Goal: Task Accomplishment & Management: Complete application form

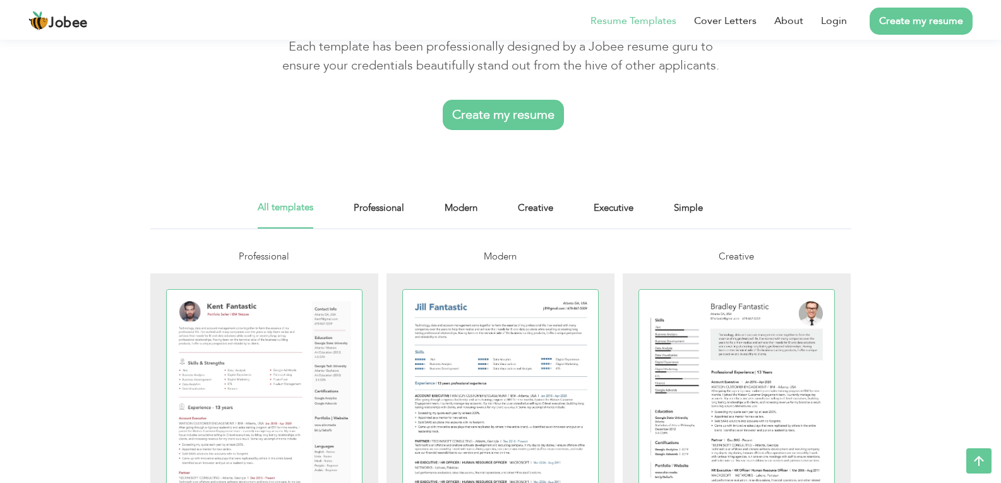
click at [535, 115] on link "Create my resume" at bounding box center [503, 115] width 121 height 30
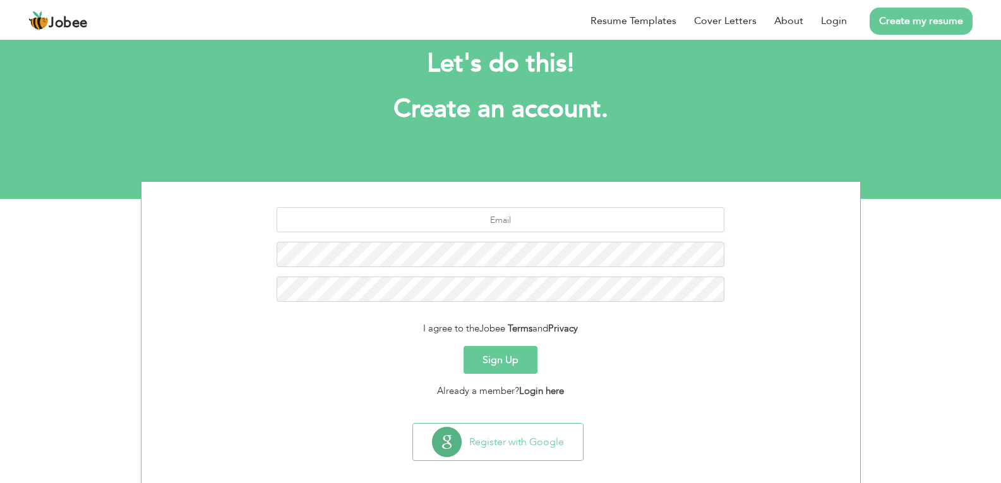
scroll to position [41, 0]
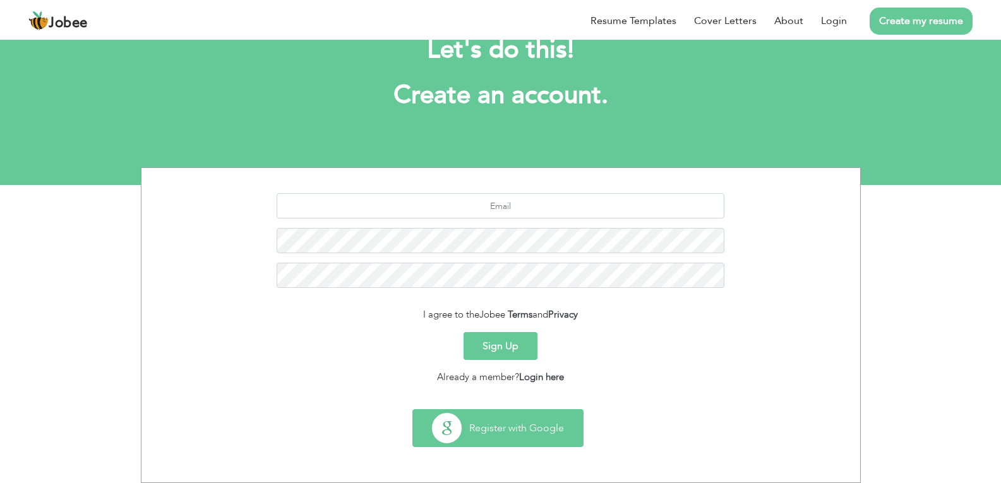
click at [517, 436] on button "Register with Google" at bounding box center [498, 428] width 170 height 37
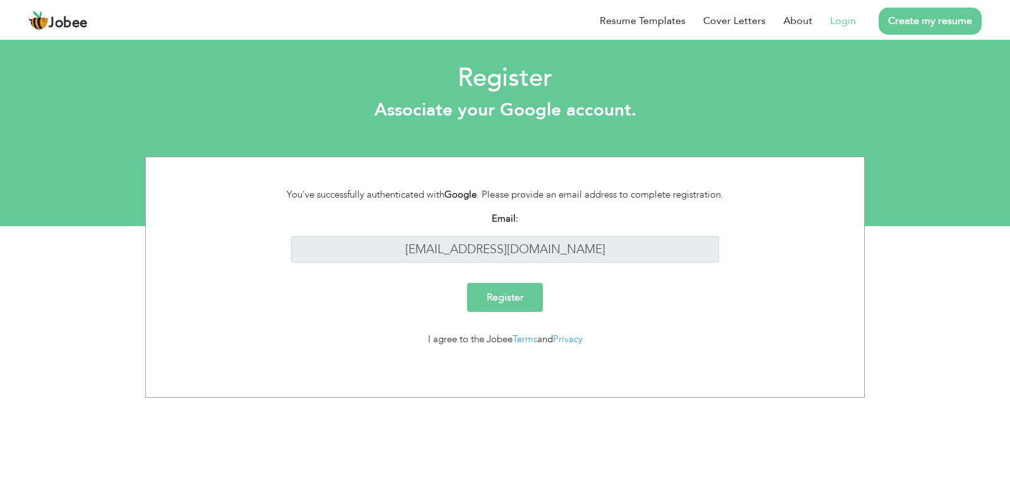
click at [492, 285] on input "Register" at bounding box center [505, 297] width 76 height 29
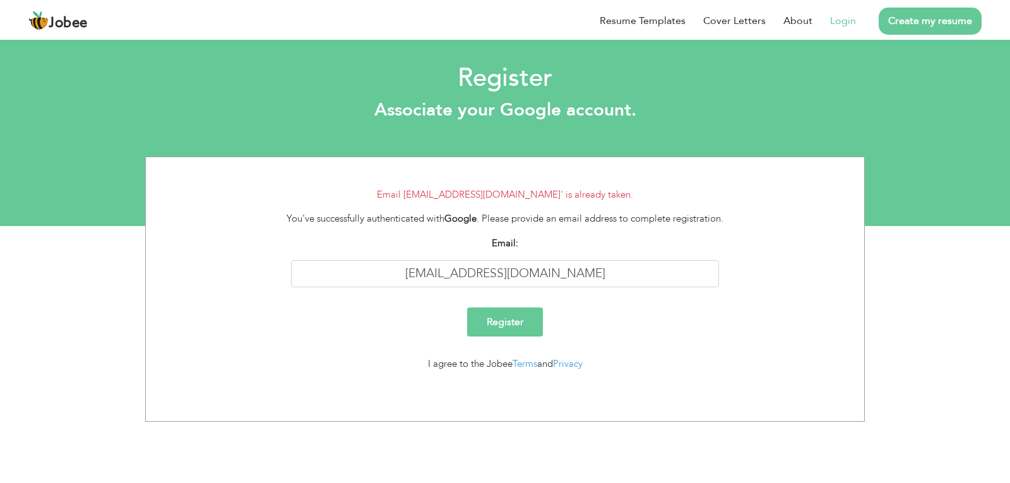
click at [909, 19] on link "Create my resume" at bounding box center [930, 21] width 103 height 27
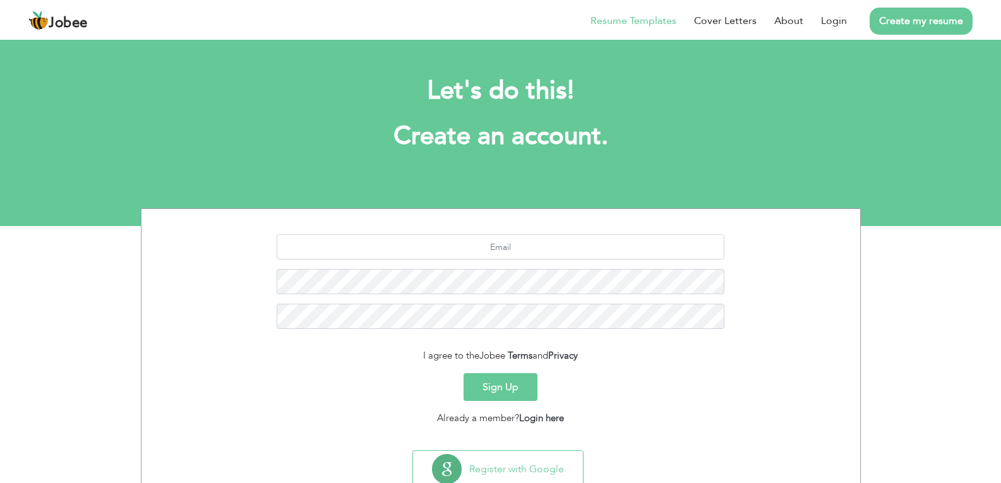
click at [664, 23] on link "Resume Templates" at bounding box center [633, 20] width 86 height 15
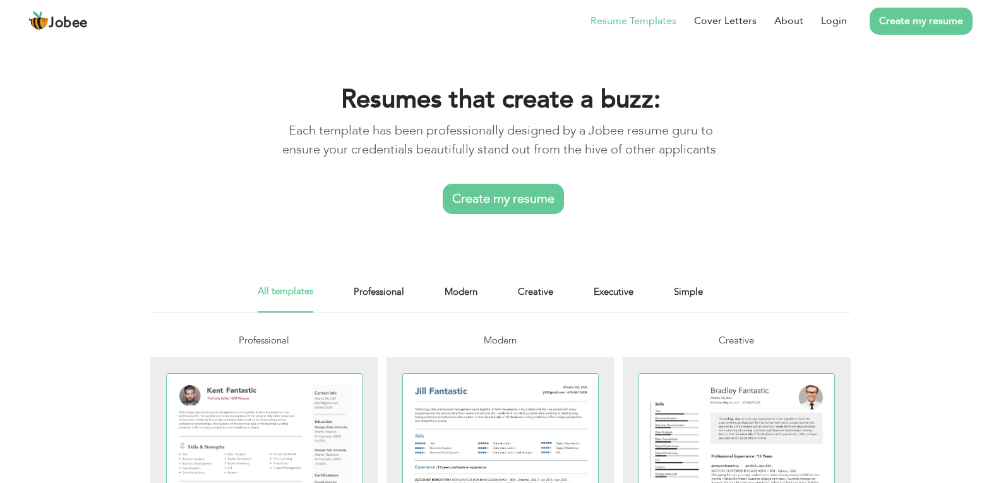
click at [503, 194] on link "Create my resume" at bounding box center [503, 199] width 121 height 30
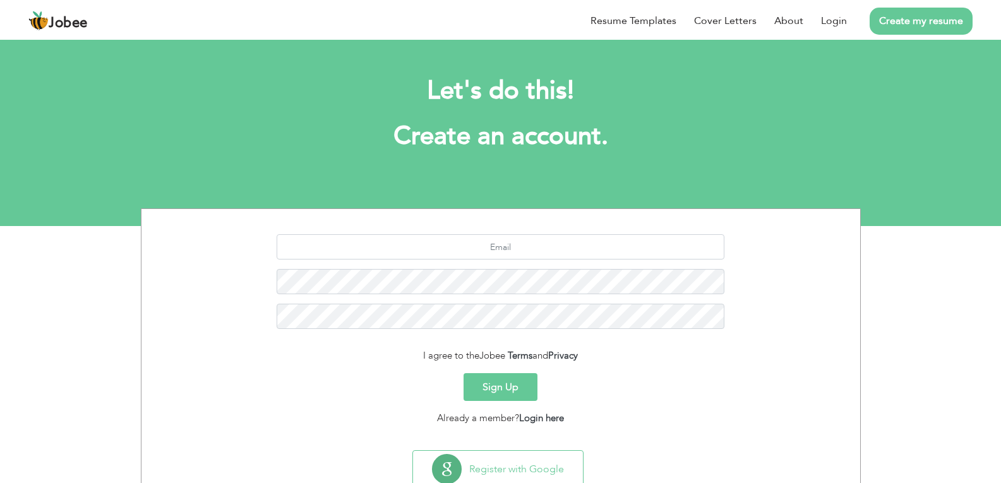
click at [517, 217] on section "I agree to the Jobee Terms and Privacy Sign Up Already a member? Login here" at bounding box center [501, 327] width 700 height 236
click at [513, 232] on section "I agree to the Jobee Terms and Privacy Sign Up Already a member? Login here" at bounding box center [501, 327] width 700 height 236
click at [517, 246] on input "text" at bounding box center [501, 246] width 448 height 25
type input "[EMAIL_ADDRESS][DOMAIN_NAME]"
click at [506, 388] on button "Sign Up" at bounding box center [500, 387] width 74 height 28
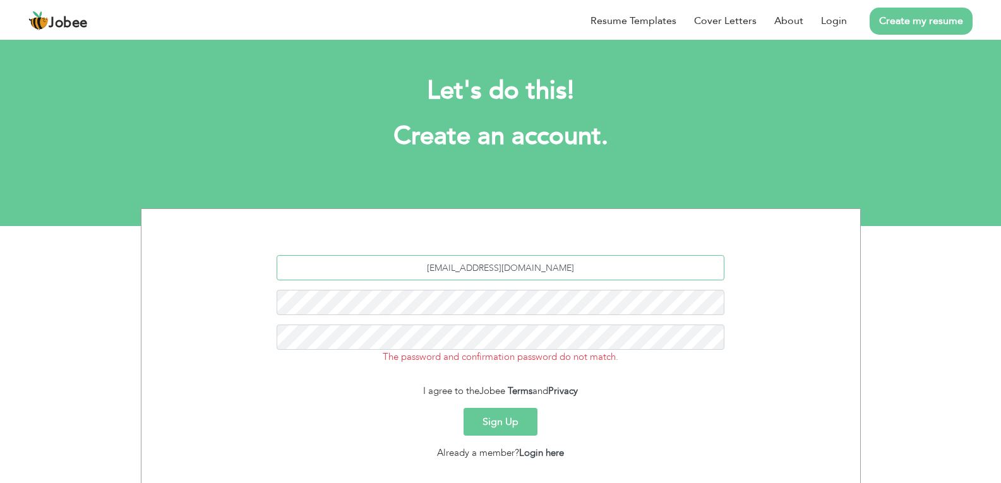
click at [638, 258] on input "[EMAIL_ADDRESS][DOMAIN_NAME]" at bounding box center [501, 267] width 448 height 25
click at [636, 272] on input "[EMAIL_ADDRESS][DOMAIN_NAME]" at bounding box center [501, 267] width 448 height 25
click at [611, 381] on form "[EMAIL_ADDRESS][DOMAIN_NAME] The password and confirmation password do not matc…" at bounding box center [501, 357] width 700 height 205
click at [549, 449] on link "Login here" at bounding box center [541, 452] width 45 height 13
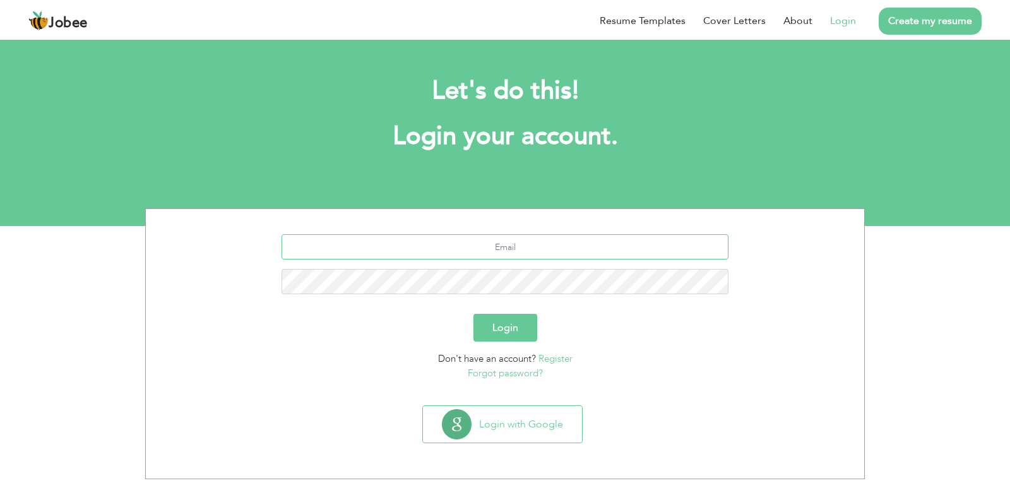
click at [559, 248] on input "text" at bounding box center [506, 246] width 448 height 25
click at [549, 253] on input "text" at bounding box center [506, 246] width 448 height 25
paste input "{"type":"elementor","siteurl":"https://quickcounttech.com/wp-json/","elements":…"
drag, startPoint x: 552, startPoint y: 253, endPoint x: 630, endPoint y: 40, distance: 225.9
click at [553, 253] on input "text" at bounding box center [506, 246] width 448 height 25
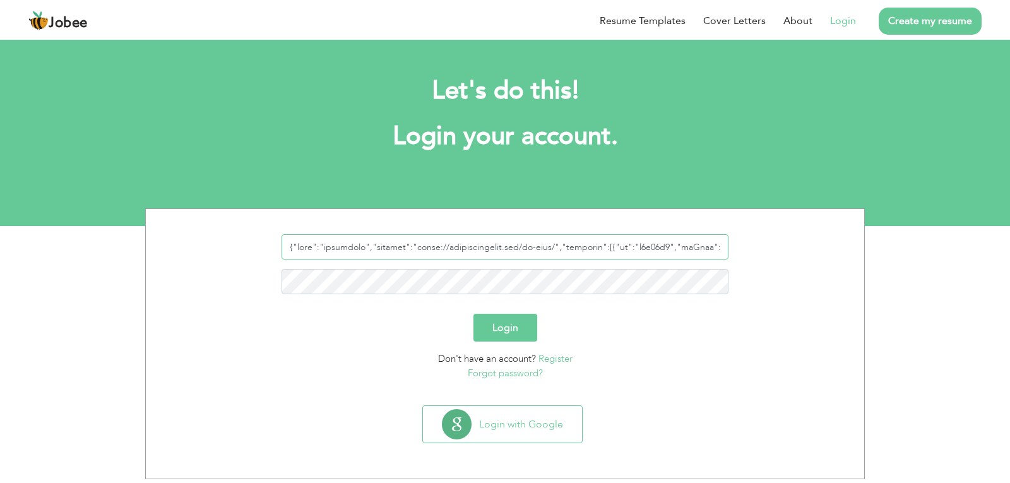
click at [553, 253] on input "text" at bounding box center [506, 246] width 448 height 25
click at [551, 254] on input "text" at bounding box center [506, 246] width 448 height 25
click at [590, 242] on input "text" at bounding box center [506, 246] width 448 height 25
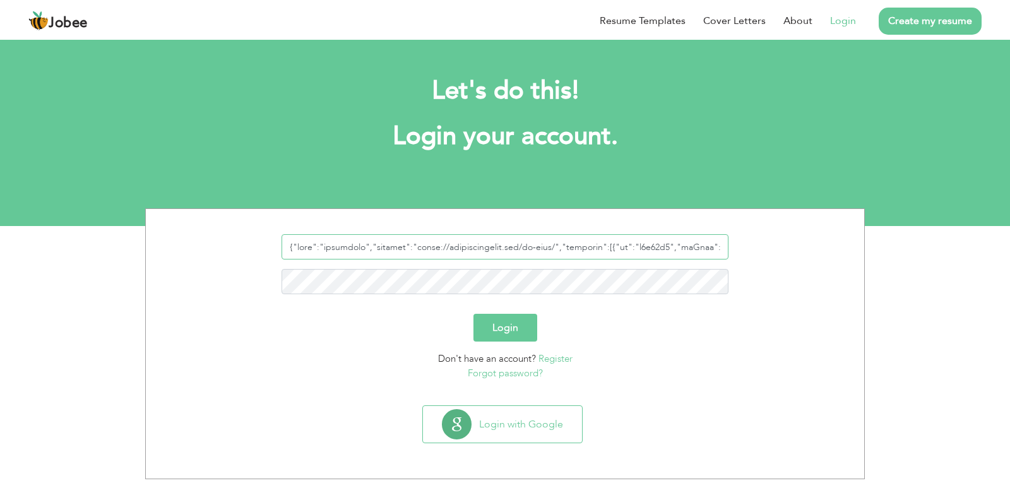
click at [590, 242] on input "text" at bounding box center [506, 246] width 448 height 25
click at [591, 241] on input "text" at bounding box center [506, 246] width 448 height 25
type input "{"type":"elementor","siteurl":"https://quickcounttech.com/wp-json/","elements":…"
click at [583, 261] on div at bounding box center [505, 268] width 700 height 69
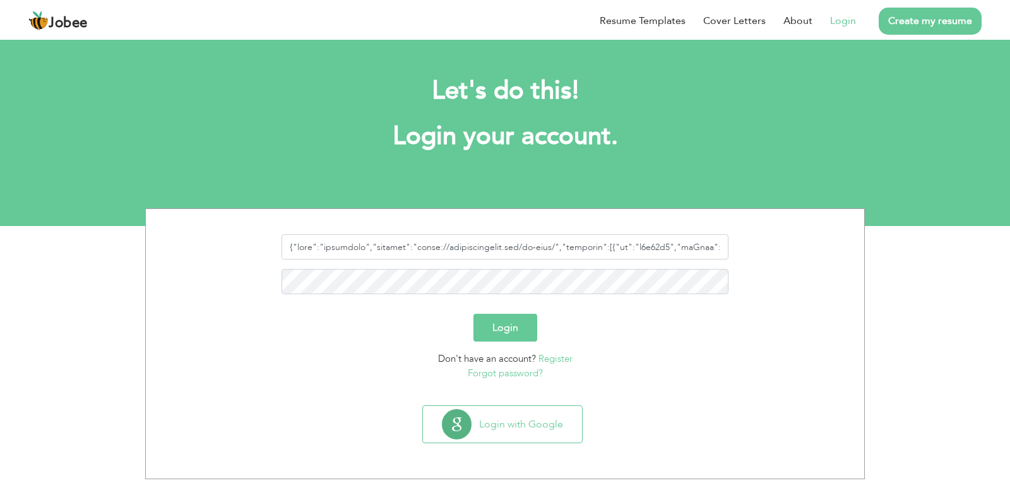
click at [505, 260] on nordpass-icon at bounding box center [505, 260] width 0 height 0
click at [638, 253] on input "text" at bounding box center [506, 246] width 448 height 25
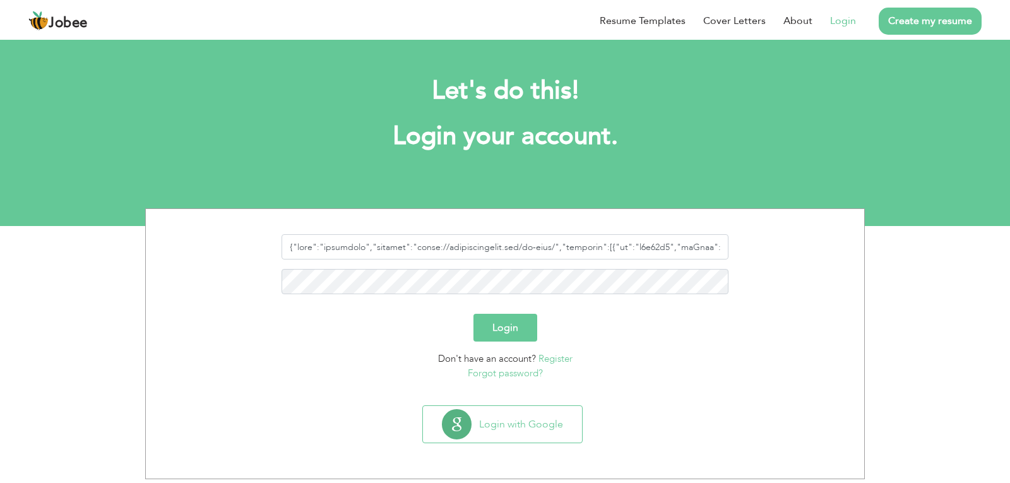
click at [638, 253] on input "text" at bounding box center [506, 246] width 448 height 25
click at [532, 244] on input "text" at bounding box center [506, 246] width 448 height 25
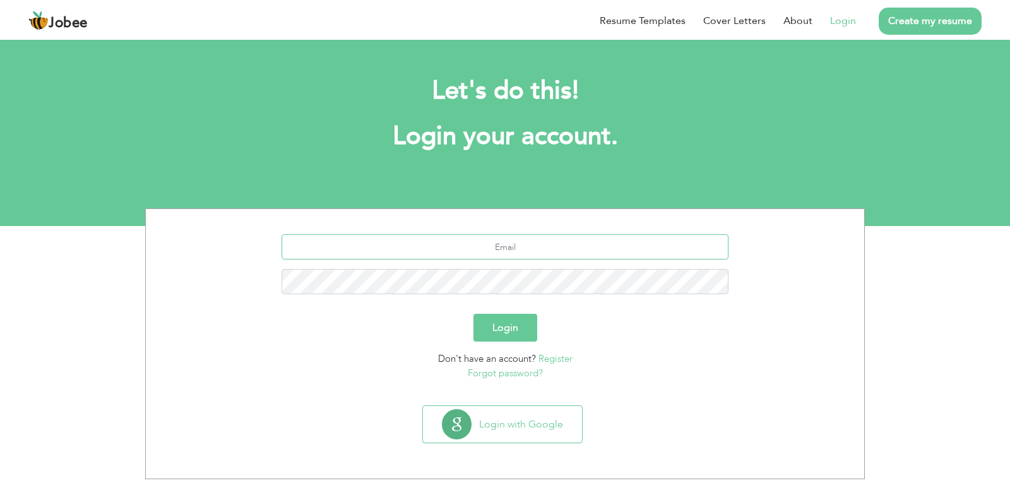
click at [532, 244] on input "text" at bounding box center [506, 246] width 448 height 25
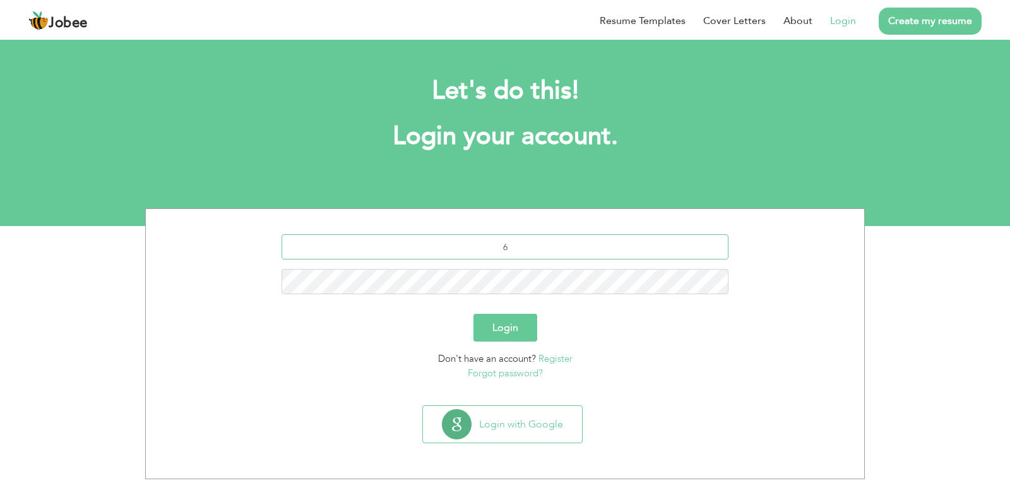
type input "salmanabbasi7799@gmail.com"
click at [508, 330] on button "Login" at bounding box center [506, 328] width 64 height 28
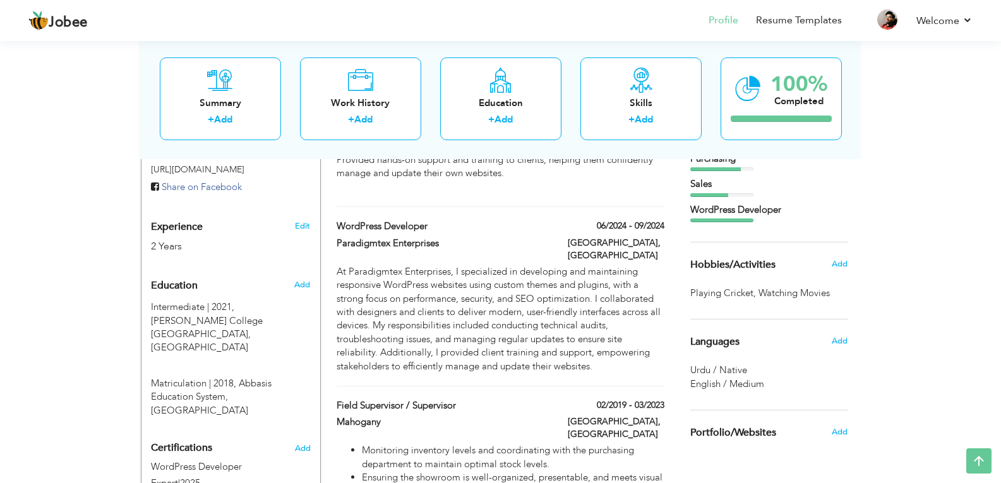
scroll to position [371, 0]
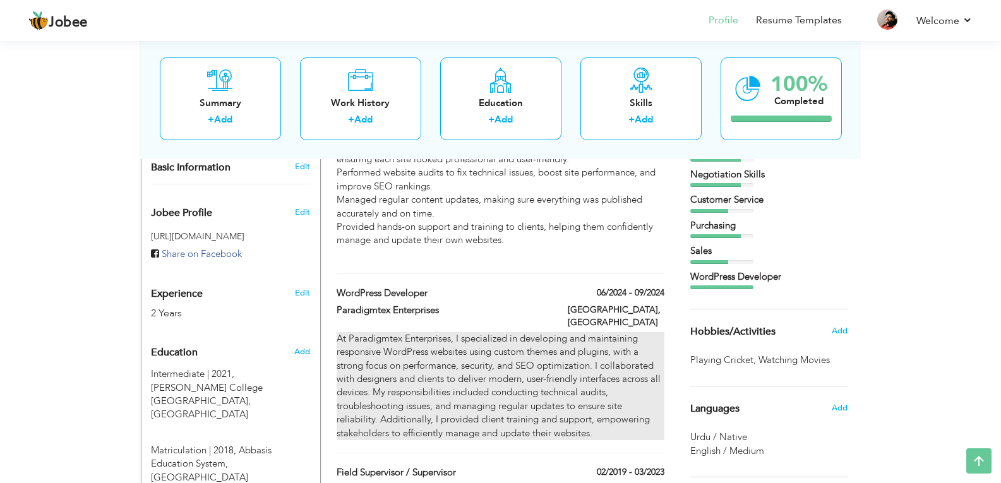
click at [405, 347] on div "At Paradigmtex Enterprises, I specialized in developing and maintaining respons…" at bounding box center [500, 386] width 327 height 108
type input "WordPress Developer"
type input "Paradigmtex Enterprises"
type input "06/2024"
type input "09/2024"
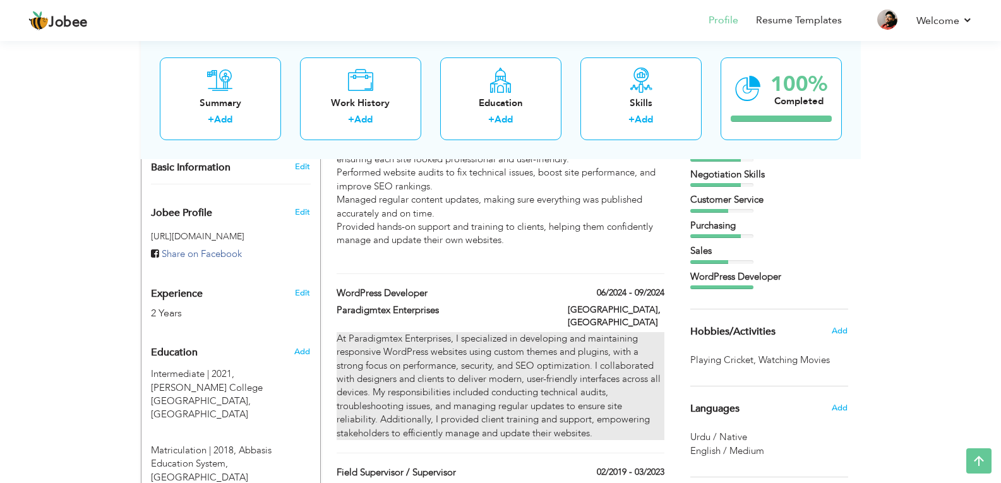
type input "[GEOGRAPHIC_DATA]"
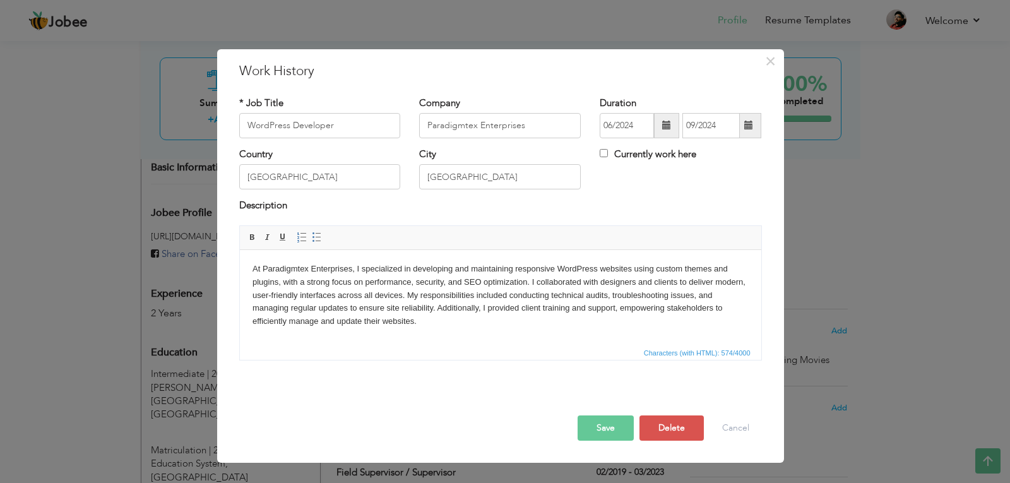
click at [508, 331] on html "At Paradigmtex Enterprises, I specialized in developing and maintaining respons…" at bounding box center [500, 294] width 522 height 91
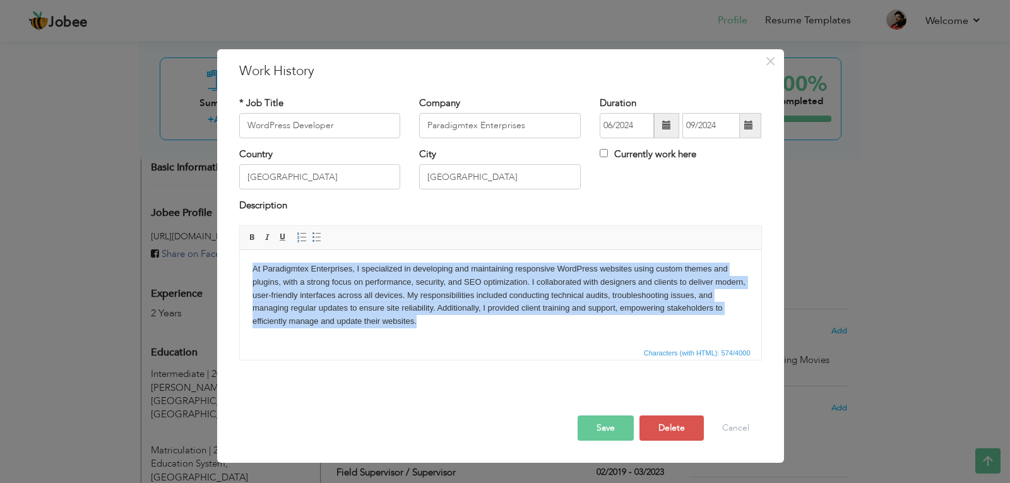
copy body "At Paradigmtex Enterprises, I specialized in developing and maintaining respons…"
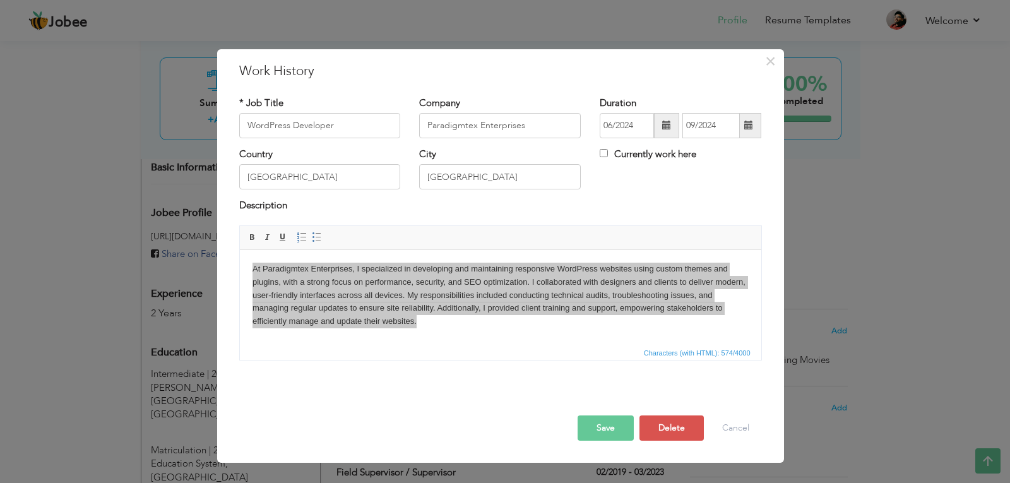
click at [582, 438] on button "Save" at bounding box center [606, 427] width 56 height 25
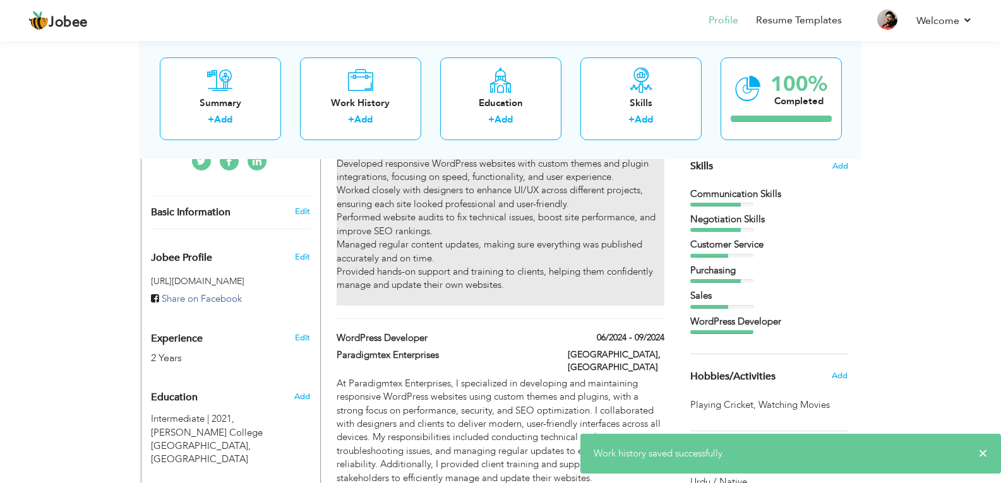
scroll to position [287, 0]
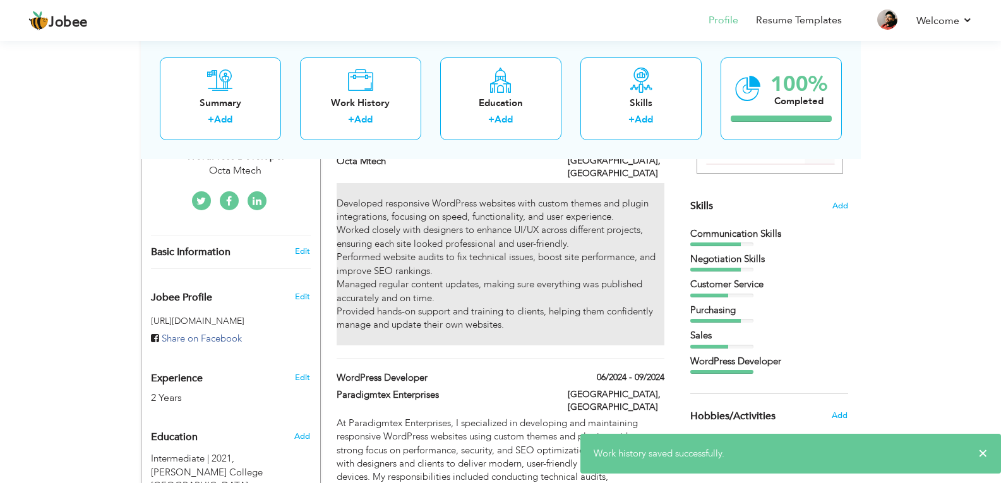
click at [470, 288] on div "Developed responsive WordPress websites with custom themes and plugin integrati…" at bounding box center [500, 264] width 327 height 162
type input "Octa Mtech"
type input "10/2024"
type input "[GEOGRAPHIC_DATA]"
checkbox input "true"
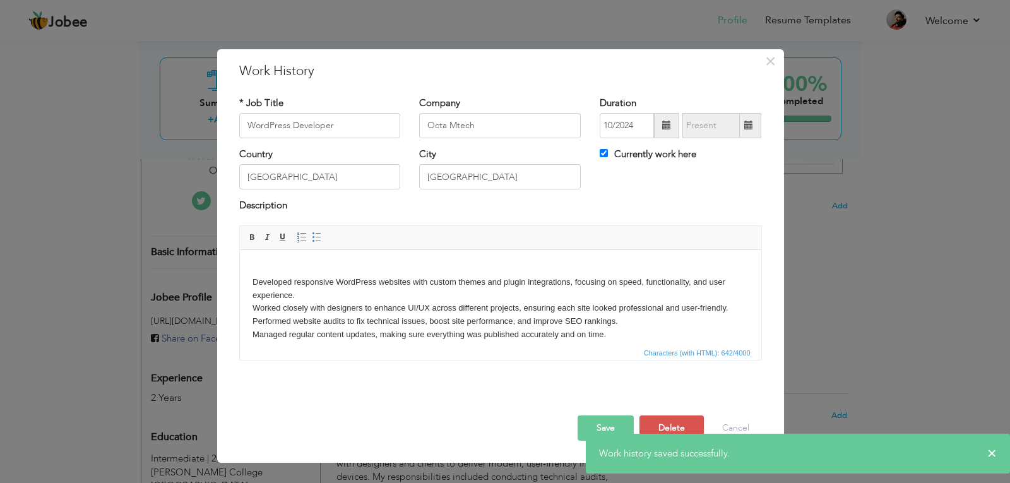
click at [435, 332] on body "Developed responsive WordPress websites with custom themes and plugin integrati…" at bounding box center [500, 314] width 496 height 105
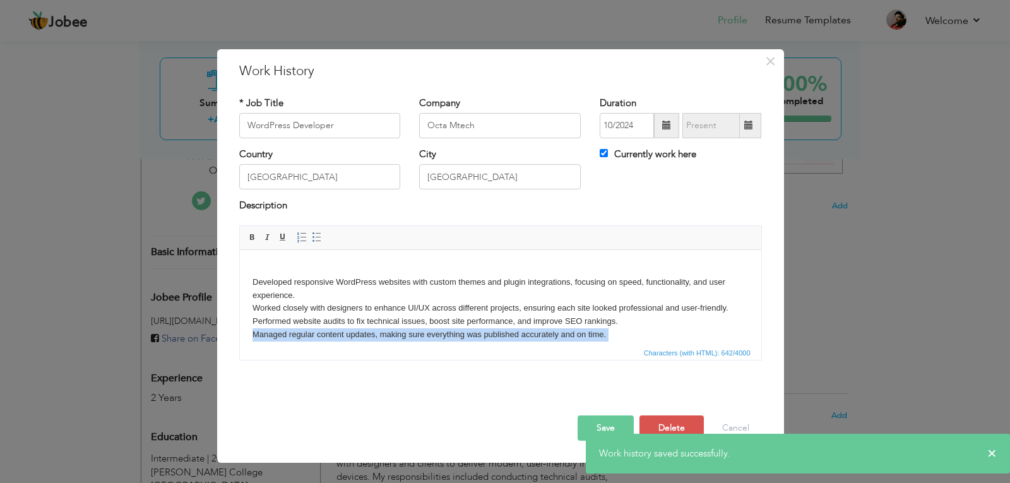
click at [435, 332] on body "Developed responsive WordPress websites with custom themes and plugin integrati…" at bounding box center [500, 314] width 496 height 105
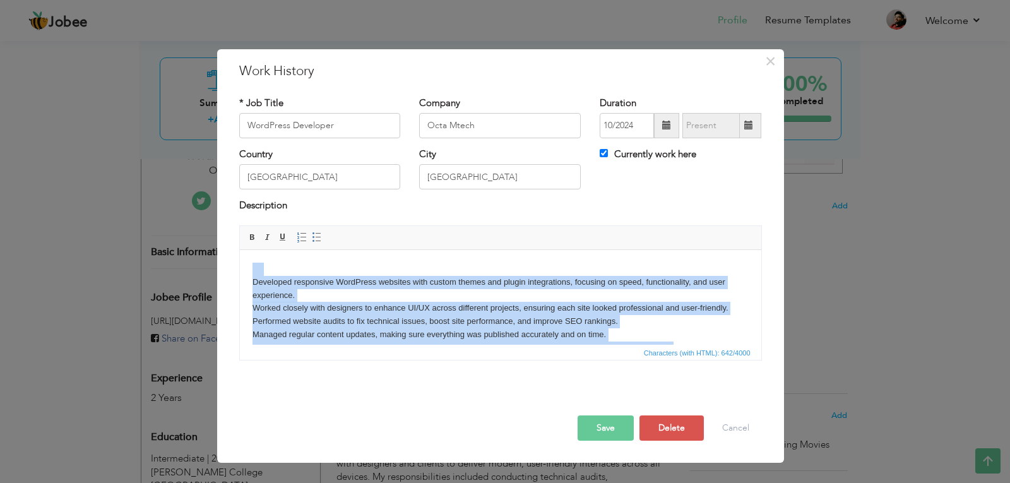
copy body "Developed responsive WordPress websites with custom themes and plugin integrati…"
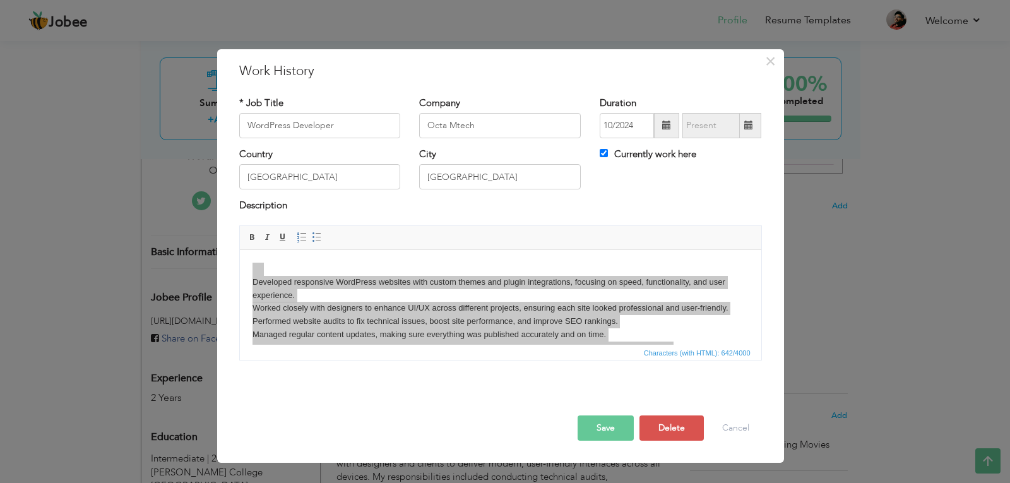
click at [796, 249] on div "× Work History * Job Title WordPress Developer Company Octa Mtech 10/2024" at bounding box center [505, 241] width 1010 height 483
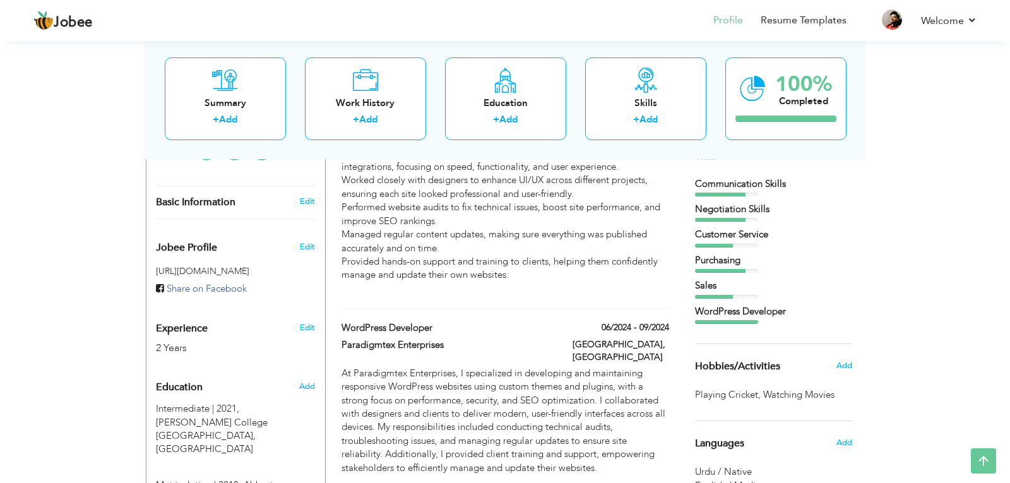
scroll to position [169, 0]
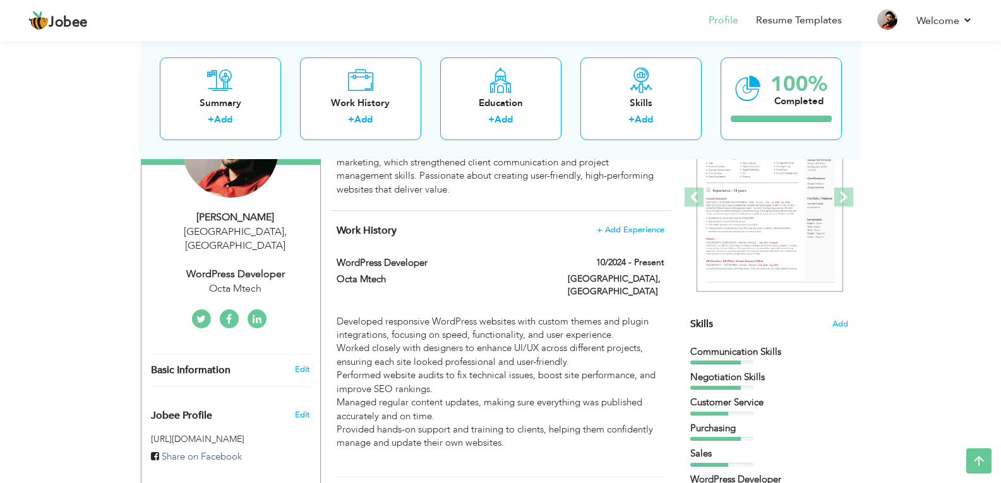
click at [301, 354] on div "Basic Information Edit" at bounding box center [230, 370] width 179 height 32
type input "Salman"
type input "Abbasi"
type input "+923112155882"
select select "number:166"
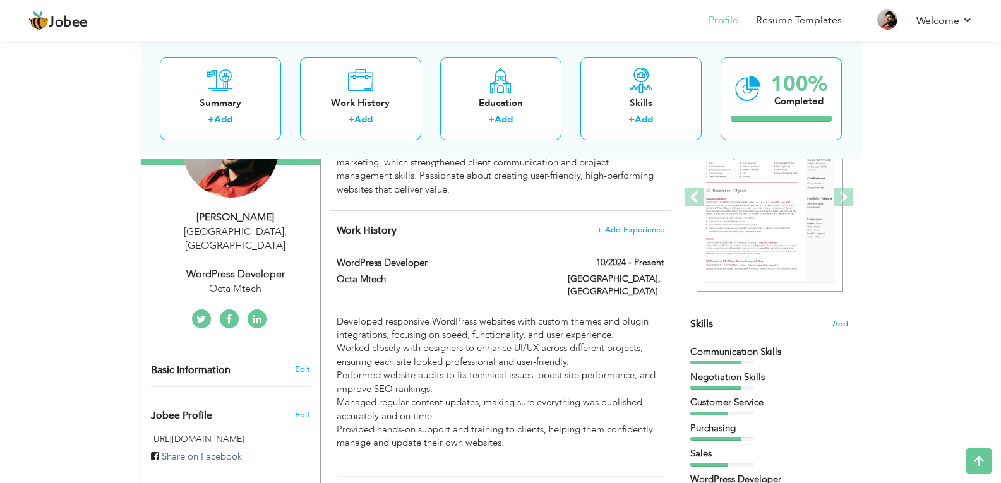
type input "[GEOGRAPHIC_DATA]"
select select "number:4"
type input "Octa Mtech"
type input "WordPress Developer"
type input "https://www.linkedin.com/in/salman-abbasii-9207bb335"
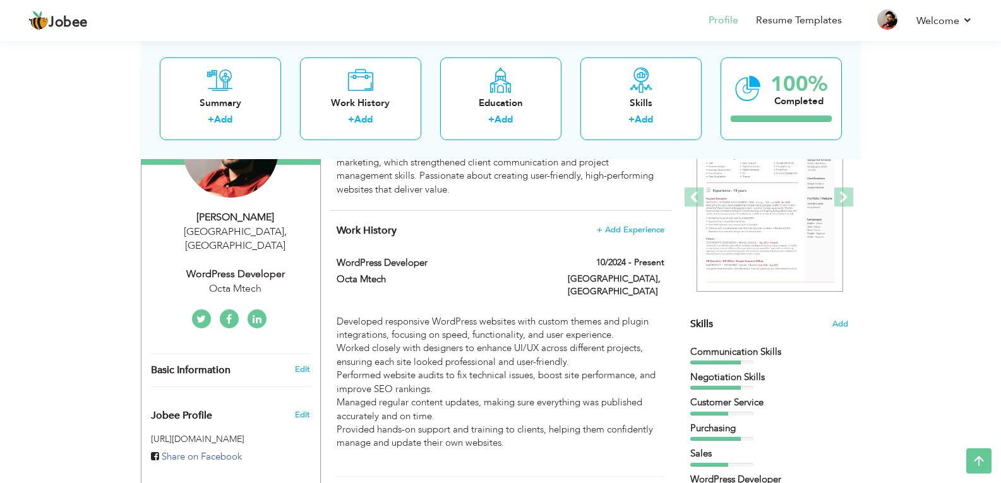
type input "https://www.facebook.com/share/14FHpTNvvhw/"
type input "salmanabbasi7799@gmail.com"
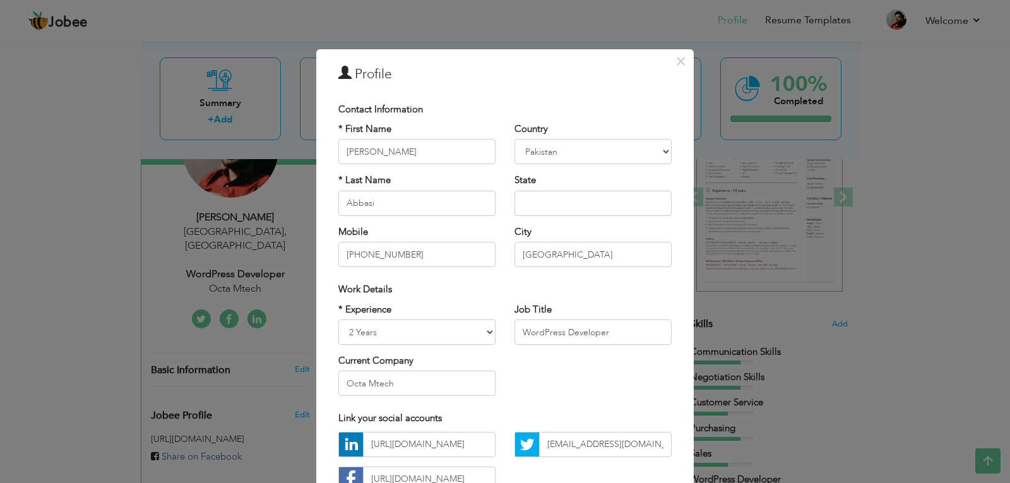
click at [308, 354] on div "× Profile Contact Information * First Name Salman * Last Name Abbasi" at bounding box center [505, 241] width 1010 height 483
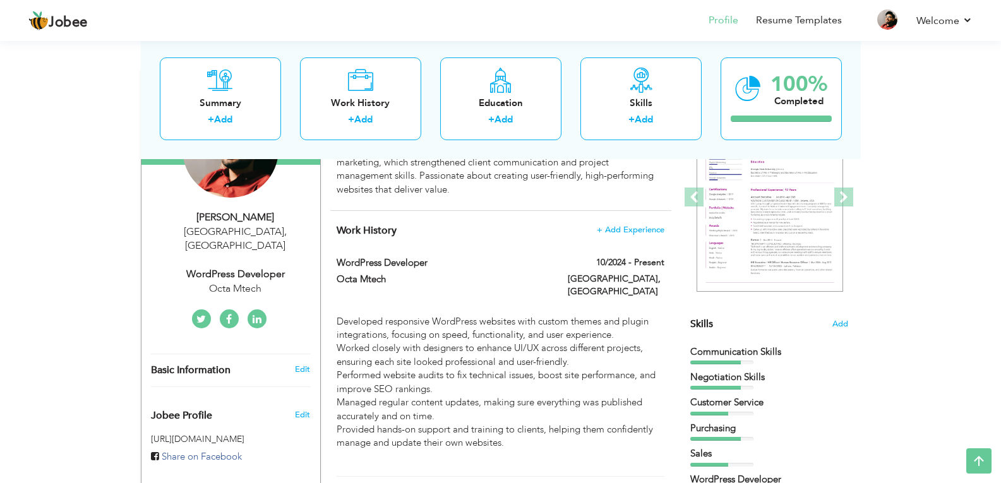
click at [308, 364] on link "Edit" at bounding box center [302, 369] width 15 height 11
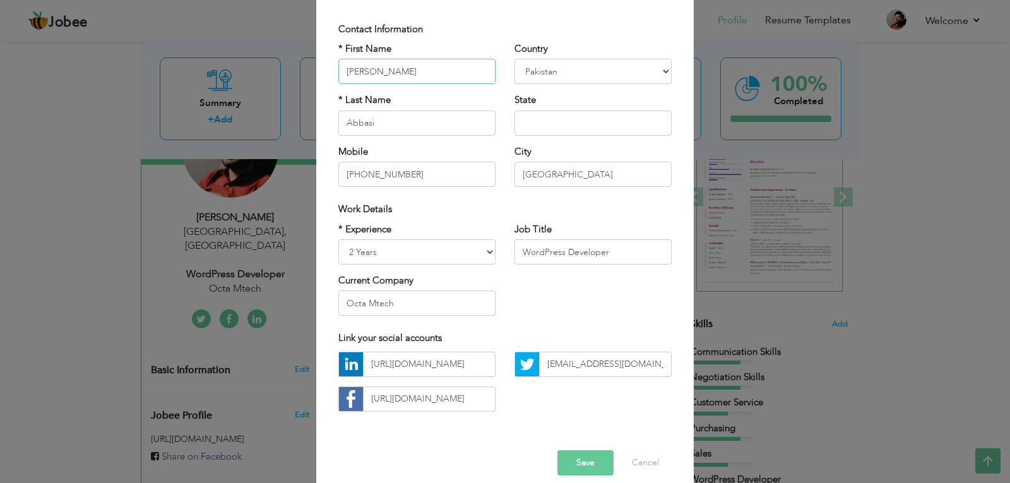
scroll to position [95, 0]
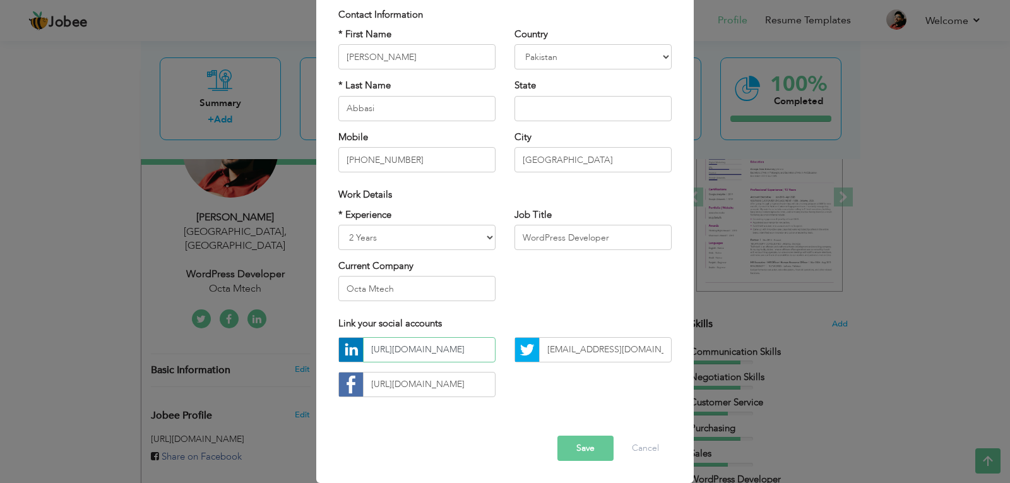
click at [464, 345] on input "https://www.linkedin.com/in/salman-abbasii-9207bb335" at bounding box center [429, 349] width 133 height 25
click at [574, 347] on input "salmanabbasi7799@gmail.com" at bounding box center [605, 349] width 133 height 25
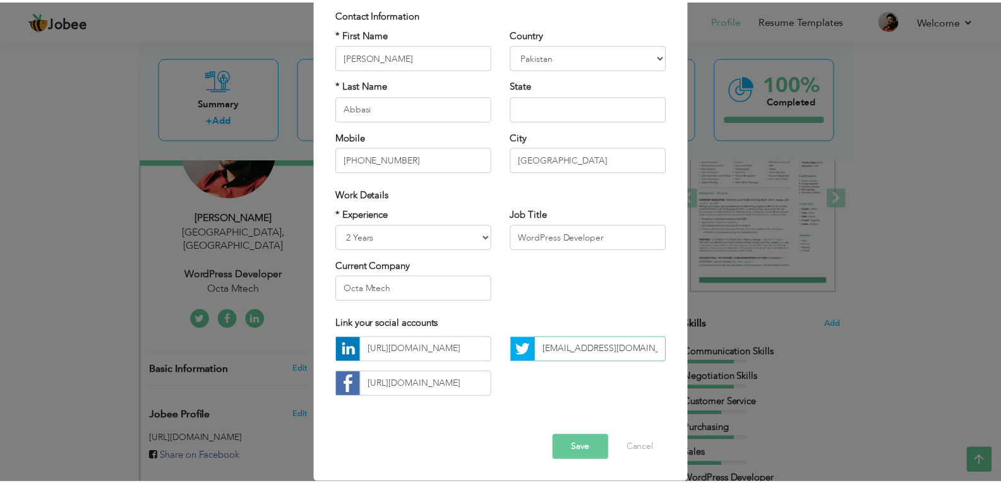
scroll to position [0, 0]
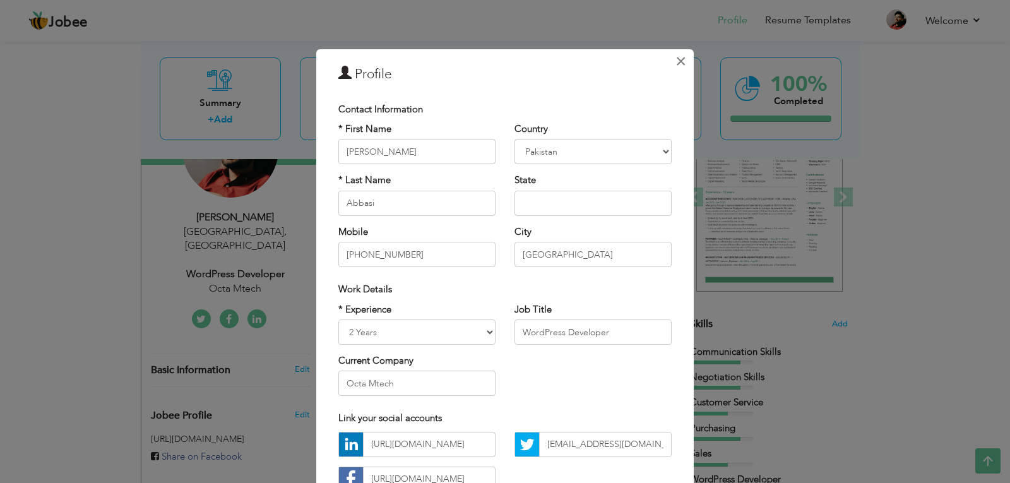
click at [676, 57] on span "×" at bounding box center [681, 61] width 11 height 23
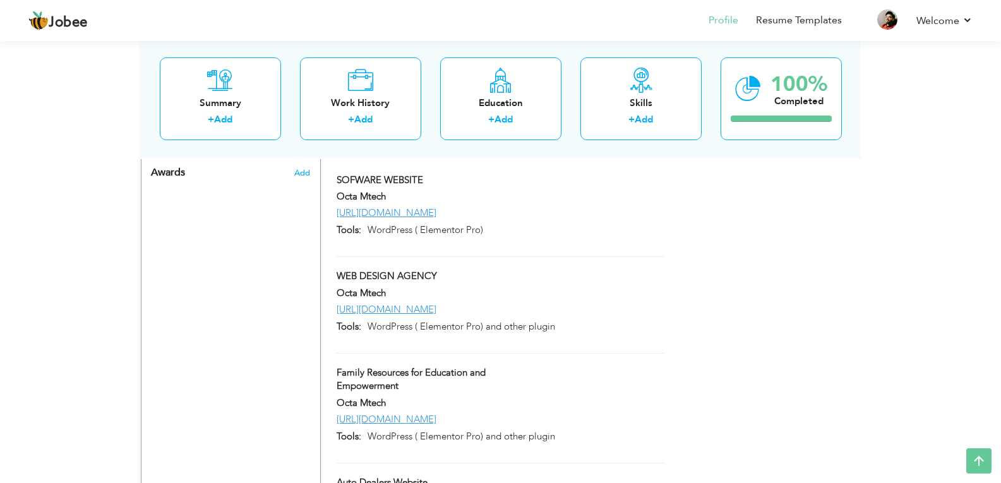
scroll to position [960, 0]
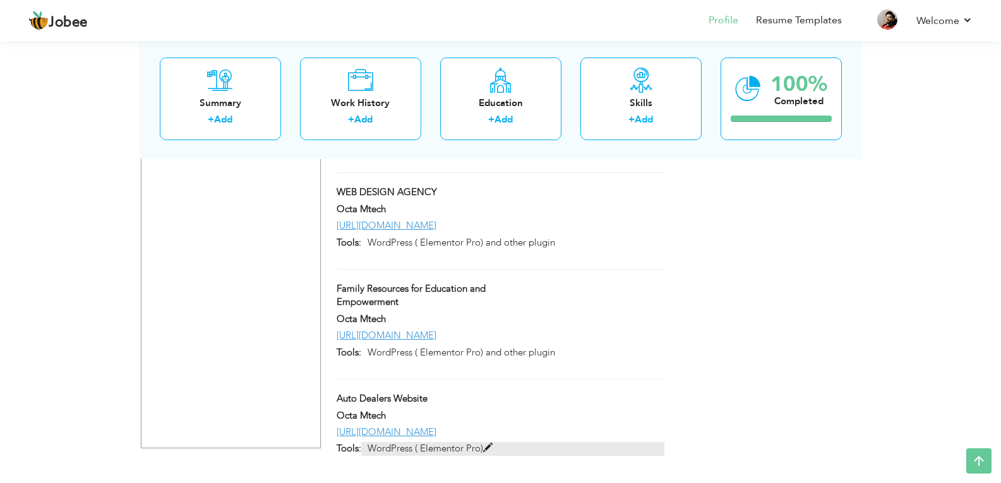
click at [475, 442] on p "WordPress ( Elementor Pro)" at bounding box center [512, 448] width 302 height 13
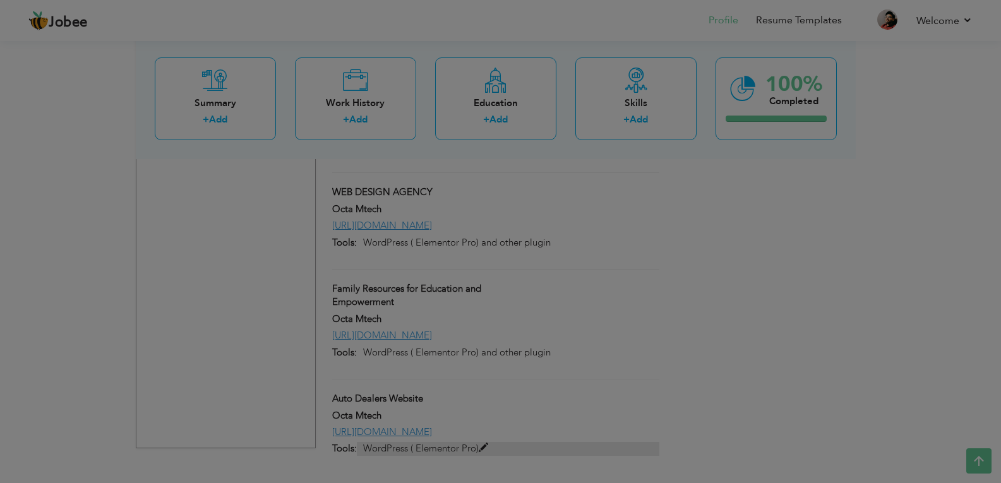
type input "Auto Dealers Website"
type input "Octa Mtech"
type input "https://hashaiexporters.com/"
type input "WordPress ( Elementor Pro)"
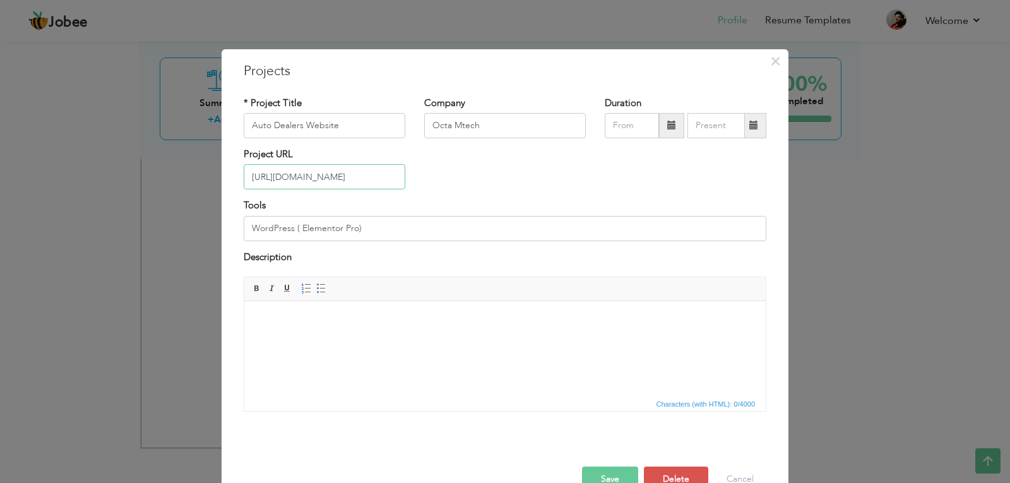
click at [375, 182] on input "https://hashaiexporters.com/" at bounding box center [325, 176] width 162 height 25
click at [357, 114] on input "Auto Dealers Website" at bounding box center [325, 125] width 162 height 25
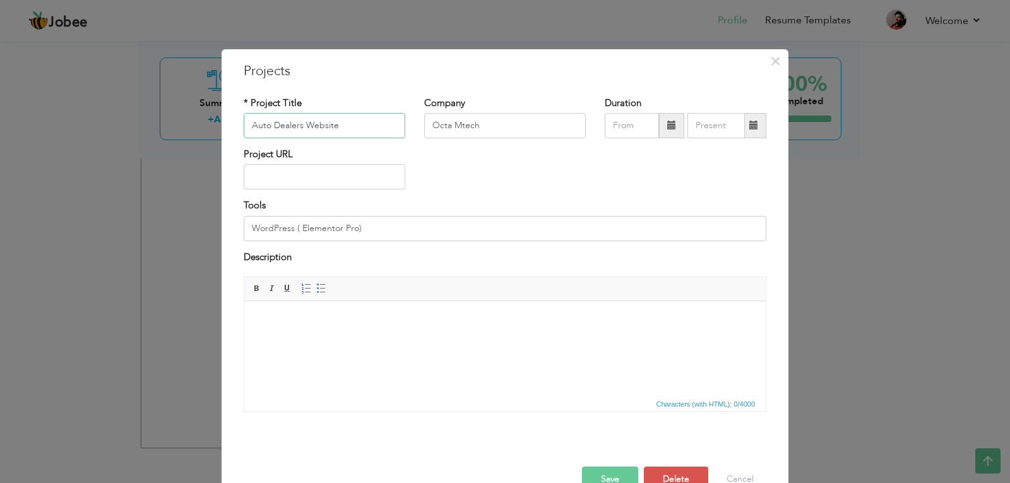
click at [357, 114] on input "Auto Dealers Website" at bounding box center [325, 125] width 162 height 25
click at [669, 482] on button "Delete" at bounding box center [676, 479] width 64 height 25
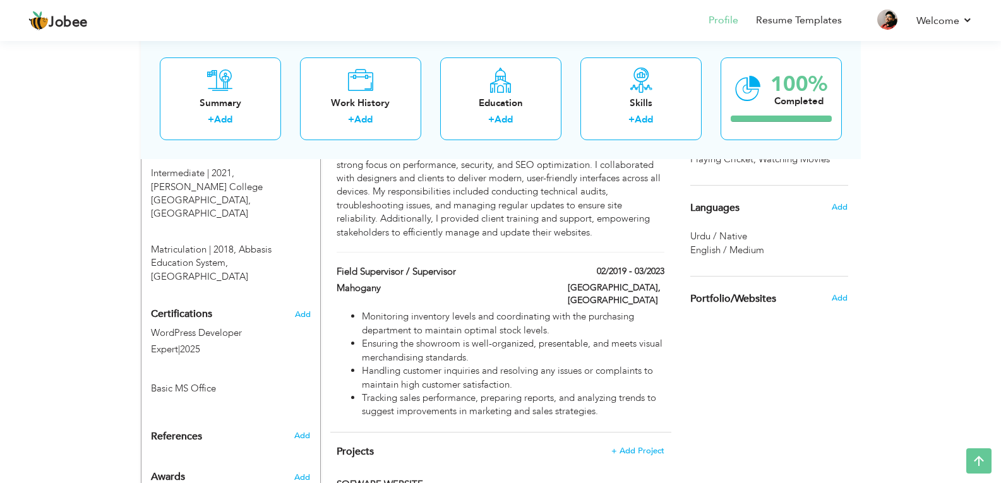
scroll to position [589, 0]
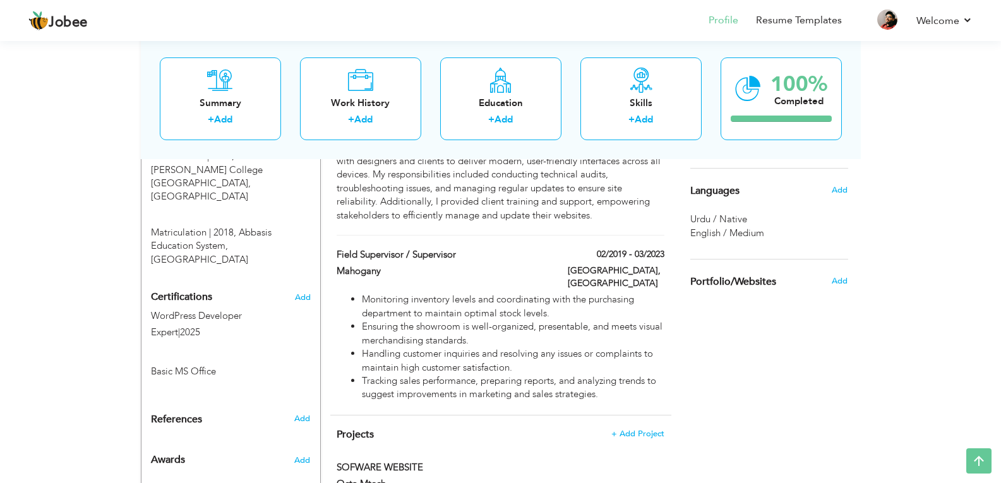
click at [304, 413] on div "References Add" at bounding box center [230, 423] width 179 height 20
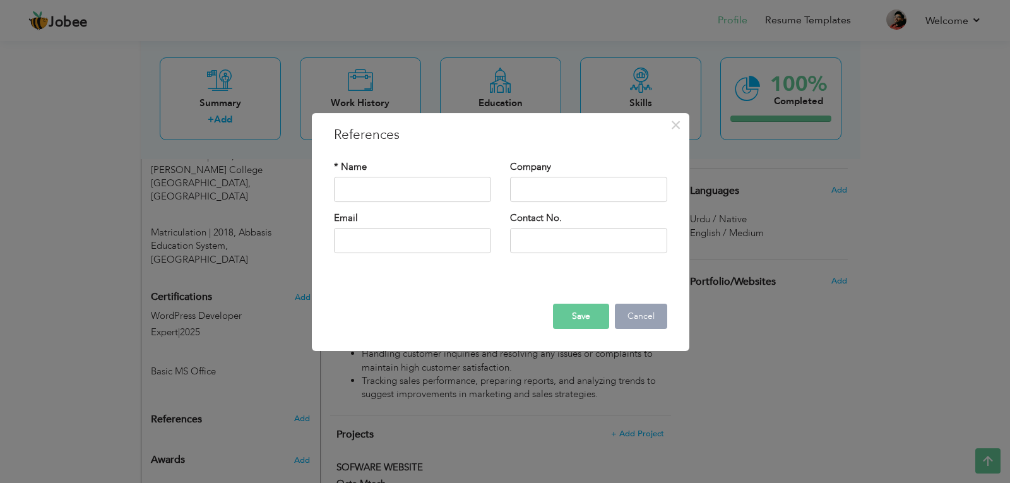
click at [630, 317] on button "Cancel" at bounding box center [641, 316] width 52 height 25
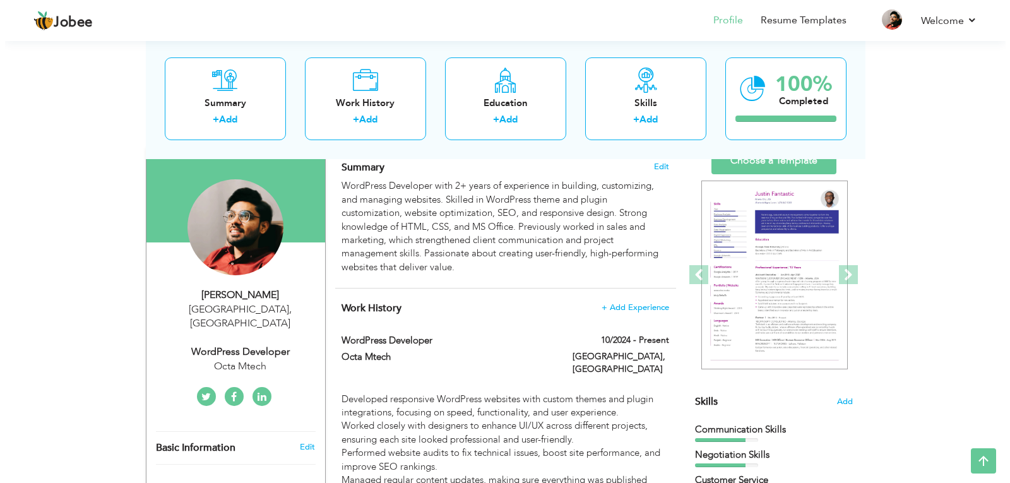
scroll to position [84, 0]
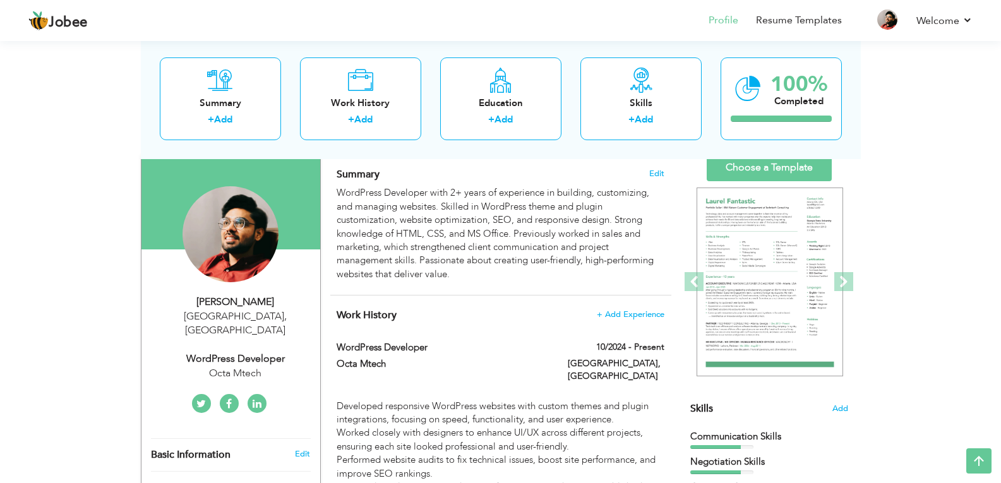
click at [246, 332] on div "Salman Abbasi Karachi , Pakistan WordPress Developer Octa Mtech" at bounding box center [230, 338] width 179 height 86
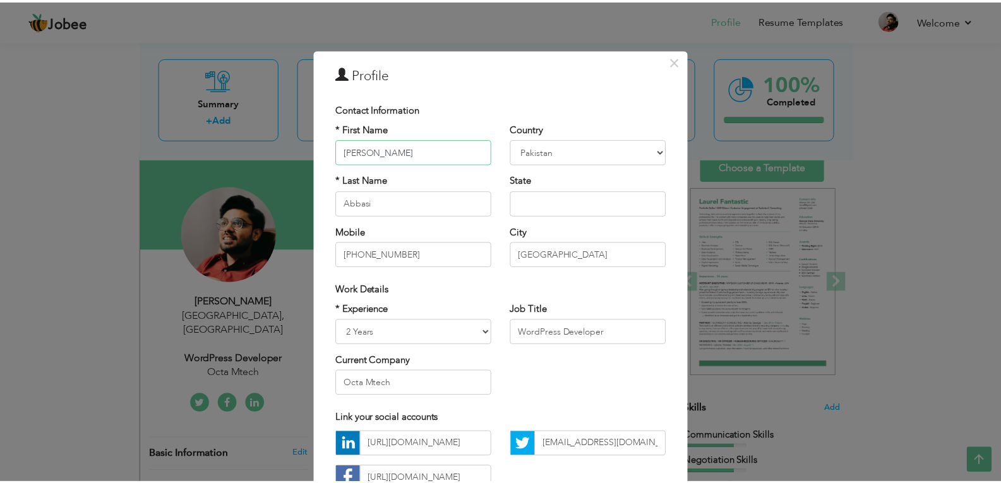
scroll to position [95, 0]
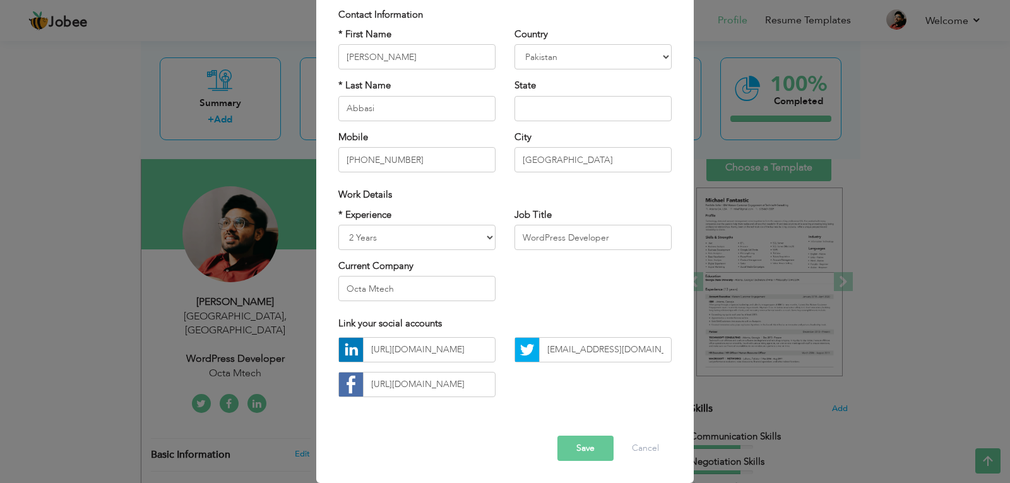
click at [589, 453] on button "Save" at bounding box center [586, 448] width 56 height 25
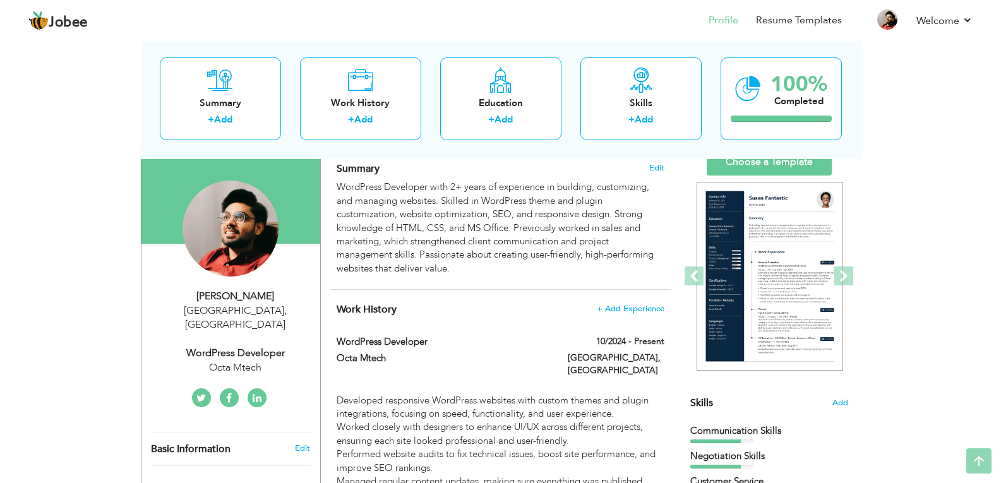
scroll to position [0, 0]
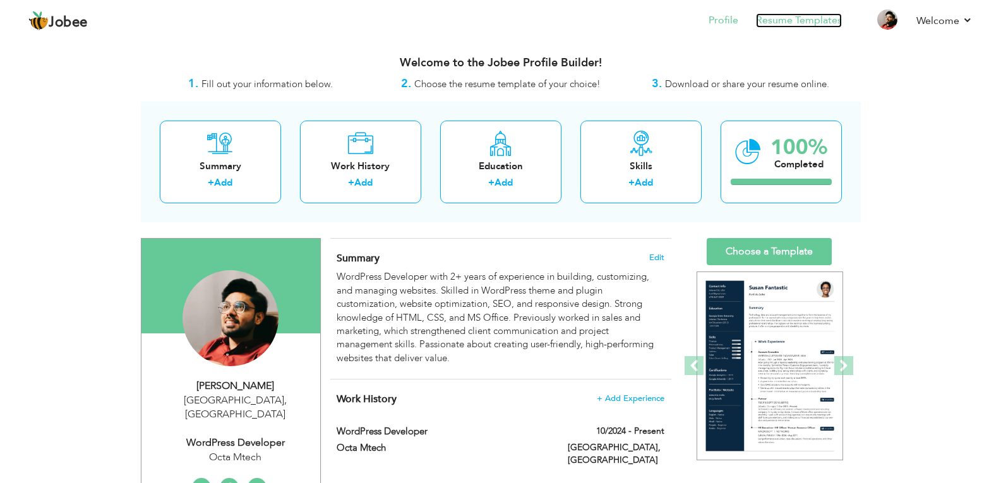
click at [832, 20] on link "Resume Templates" at bounding box center [799, 20] width 86 height 15
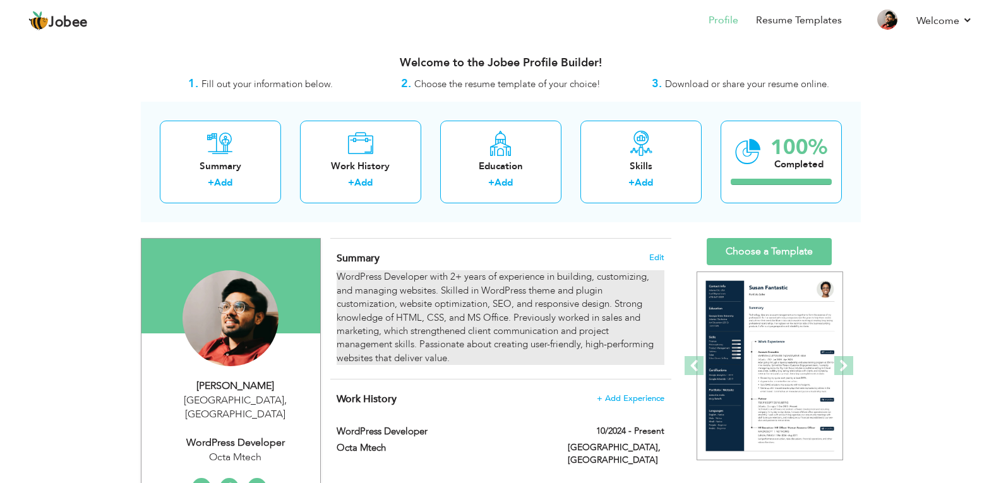
click at [576, 275] on div "WordPress Developer with 2+ years of experience in building, customizing, and m…" at bounding box center [500, 317] width 327 height 95
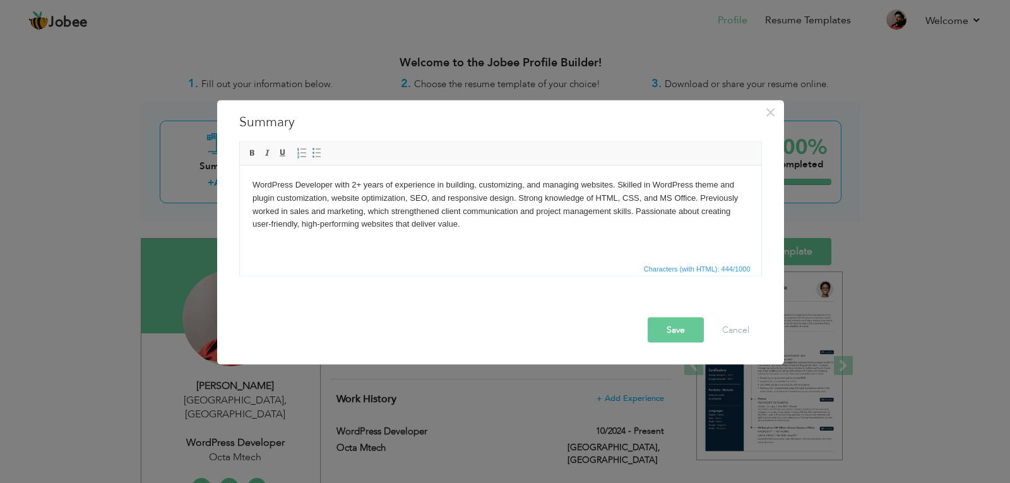
click at [404, 194] on body "WordPress Developer with 2+ years of experience in building, customizing, and m…" at bounding box center [500, 204] width 496 height 52
click at [323, 197] on body "WordPress Developer with 2+ years of experience in building, customizing, and m…" at bounding box center [500, 204] width 496 height 52
click at [326, 197] on body "WordPress Developer with 2+ years of experience in building, customizing, and m…" at bounding box center [500, 204] width 496 height 52
click at [524, 191] on body "WordPress Developer with 2+ years of experience in building, customizing, and m…" at bounding box center [500, 204] width 496 height 52
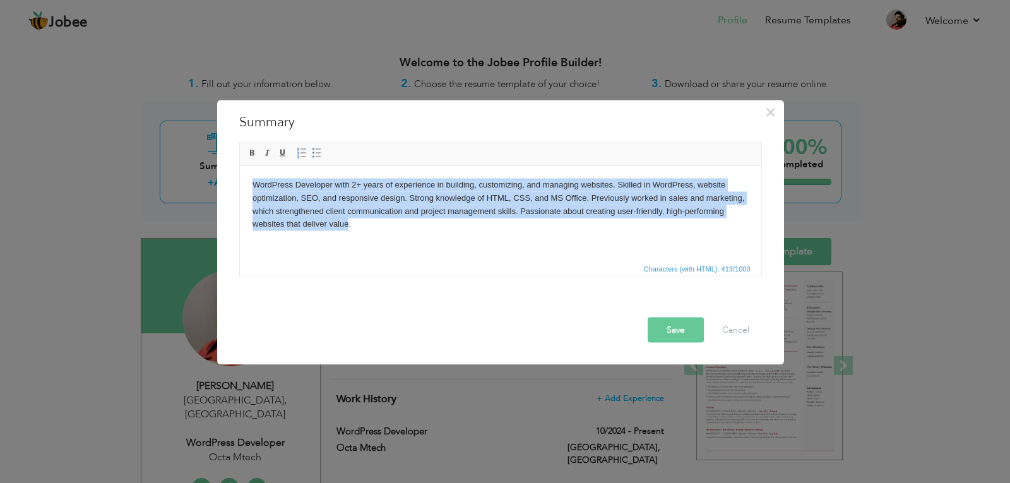
drag, startPoint x: 246, startPoint y: 186, endPoint x: 349, endPoint y: 241, distance: 116.7
click at [349, 241] on html "WordPress Developer with 2+ years of experience in building, customizing, and m…" at bounding box center [500, 204] width 522 height 78
copy body "WordPress Developer with 2+ years of experience in building, customizing, and m…"
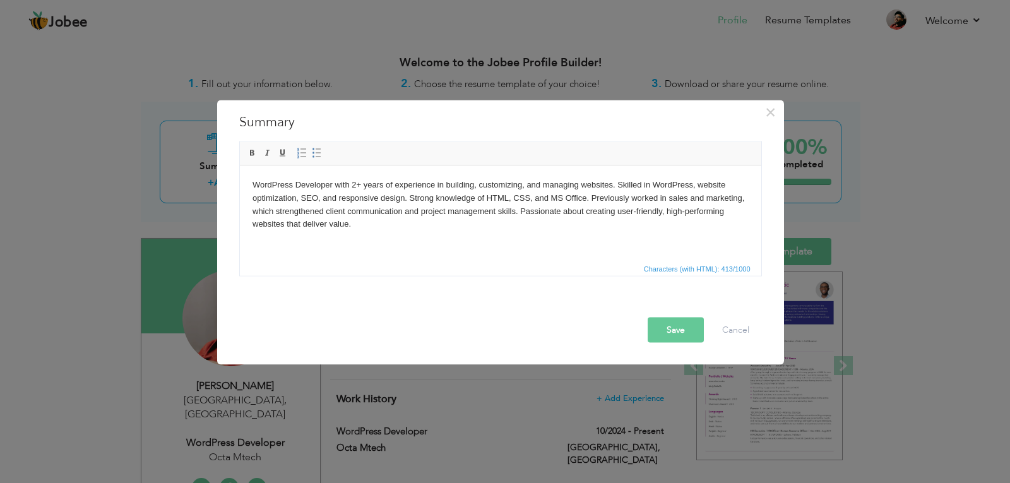
drag, startPoint x: 505, startPoint y: 236, endPoint x: 460, endPoint y: 236, distance: 45.5
click at [460, 236] on html "WordPress Developer with 2+ years of experience in building, customizing, and m…" at bounding box center [500, 204] width 522 height 78
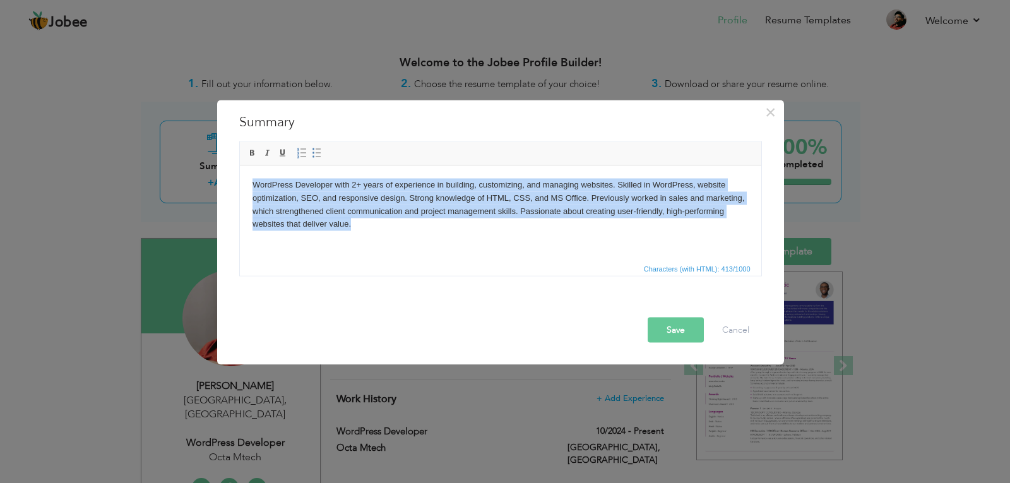
click at [460, 236] on html "WordPress Developer with 2+ years of experience in building, customizing, and m…" at bounding box center [500, 204] width 522 height 78
drag, startPoint x: 460, startPoint y: 236, endPoint x: 438, endPoint y: 242, distance: 22.4
click at [438, 242] on html "WordPress Developer with 2+ years of experience in building, customizing, and m…" at bounding box center [500, 204] width 522 height 78
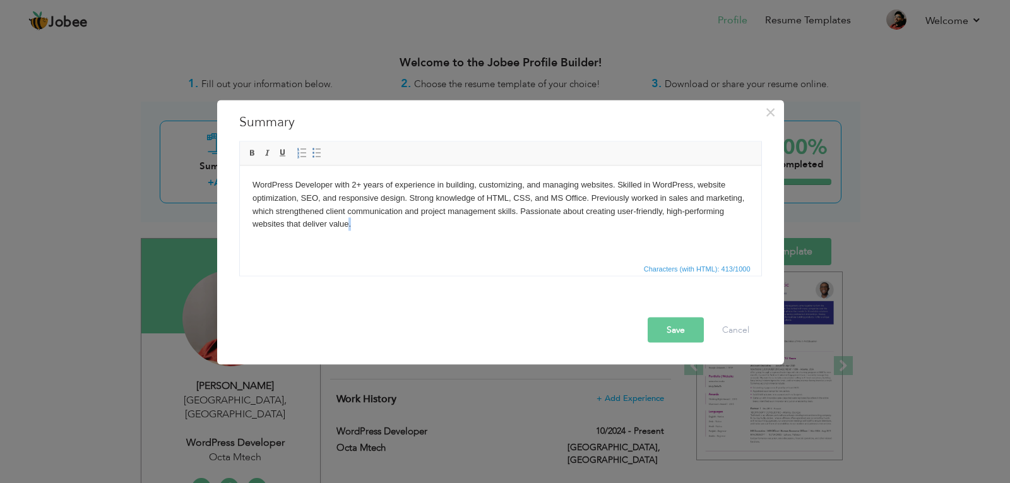
click at [438, 242] on html "WordPress Developer with 2+ years of experience in building, customizing, and m…" at bounding box center [500, 204] width 522 height 78
click at [503, 231] on html "WordPress Developer with 2+ years of experience in building, customizing, and m…" at bounding box center [500, 204] width 522 height 78
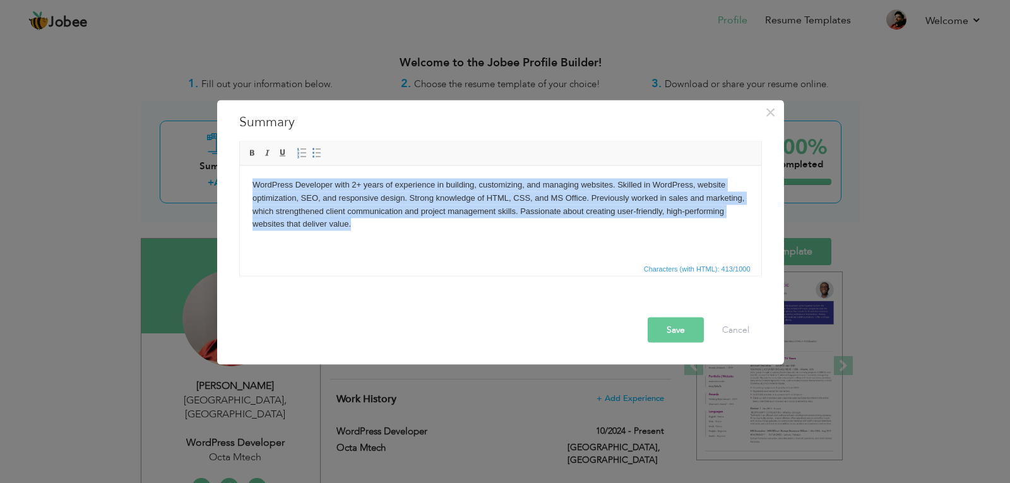
click at [503, 231] on html "WordPress Developer with 2+ years of experience in building, customizing, and m…" at bounding box center [500, 204] width 522 height 78
drag, startPoint x: 503, startPoint y: 231, endPoint x: 448, endPoint y: 220, distance: 56.1
click at [448, 220] on body "WordPress Developer with 2+ years of experience in building, customizing, and m…" at bounding box center [500, 204] width 496 height 52
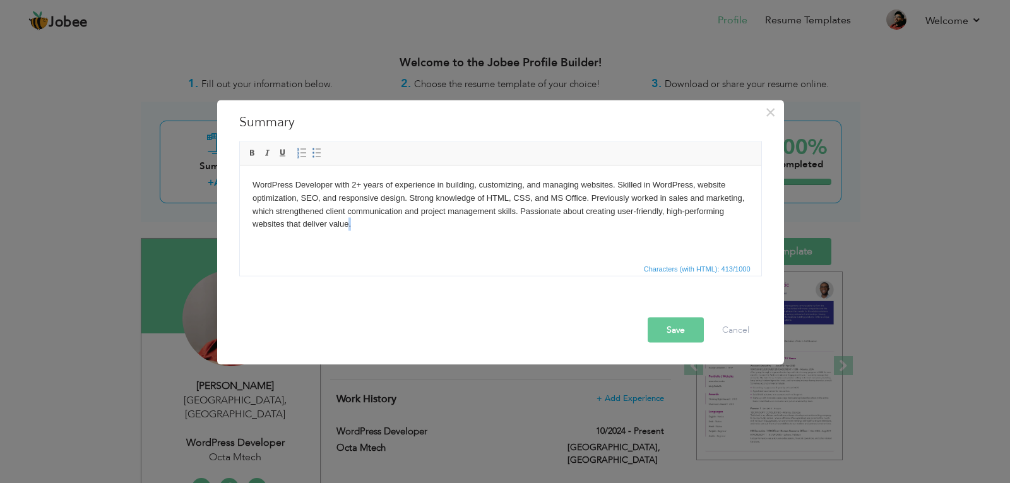
click at [448, 220] on body "WordPress Developer with 2+ years of experience in building, customizing, and m…" at bounding box center [500, 204] width 496 height 52
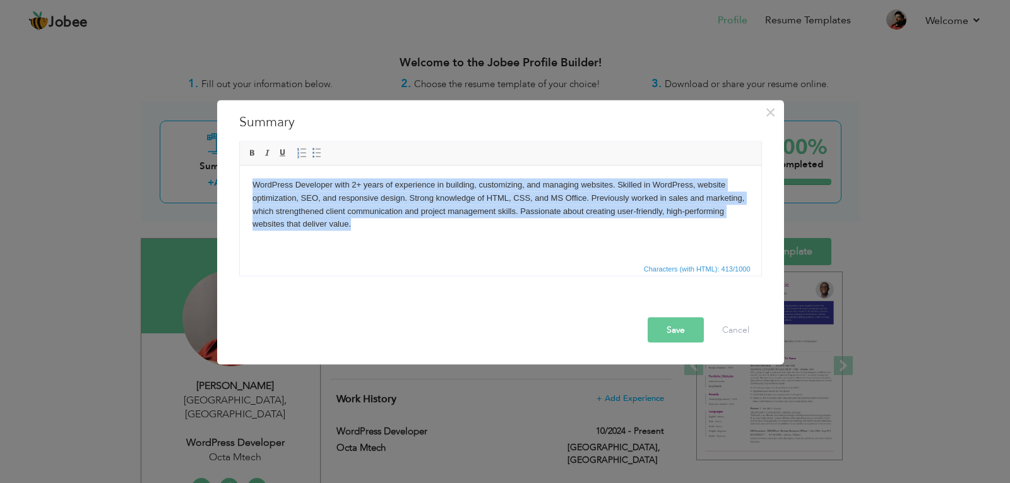
click at [448, 220] on body "WordPress Developer with 2+ years of experience in building, customizing, and m…" at bounding box center [500, 204] width 496 height 52
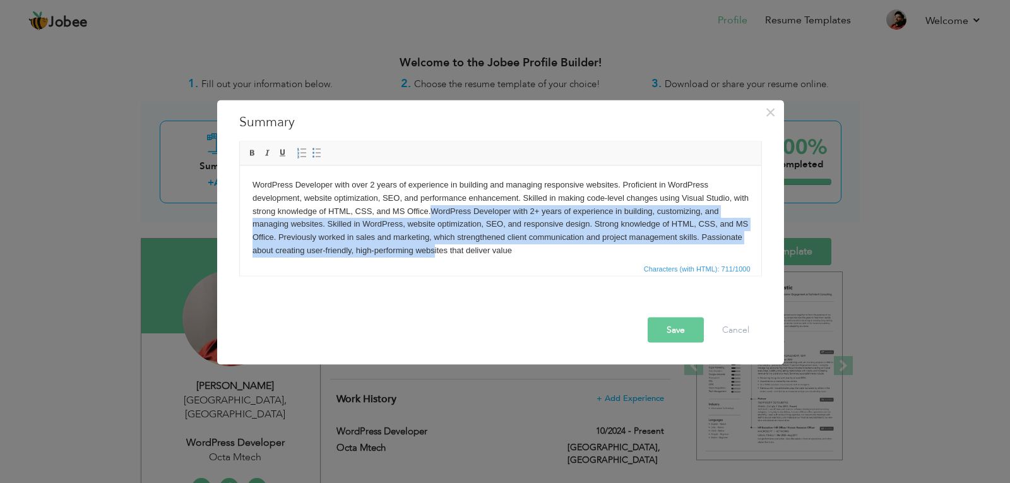
scroll to position [9, 0]
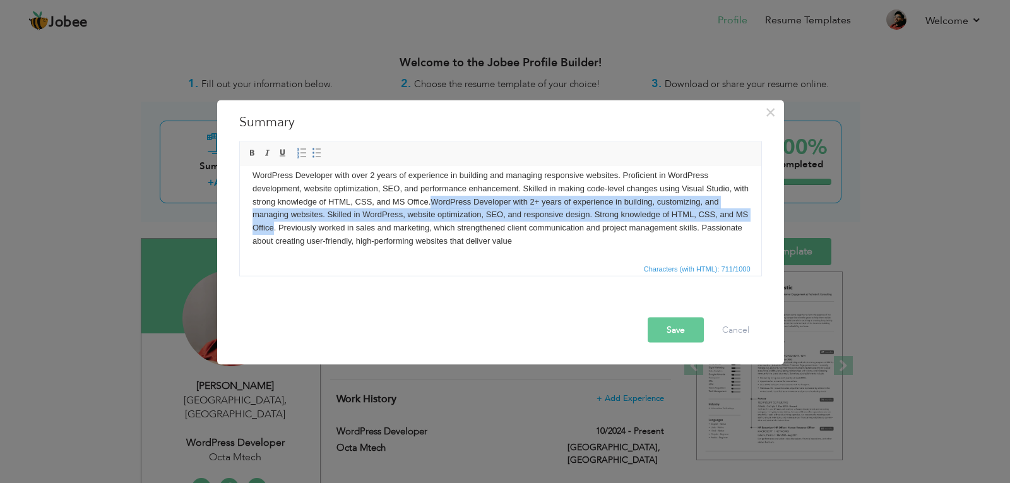
drag, startPoint x: 448, startPoint y: 208, endPoint x: 287, endPoint y: 226, distance: 162.0
click at [287, 226] on body "WordPress Developer with over 2 years of experience in building and managing re…" at bounding box center [500, 208] width 496 height 79
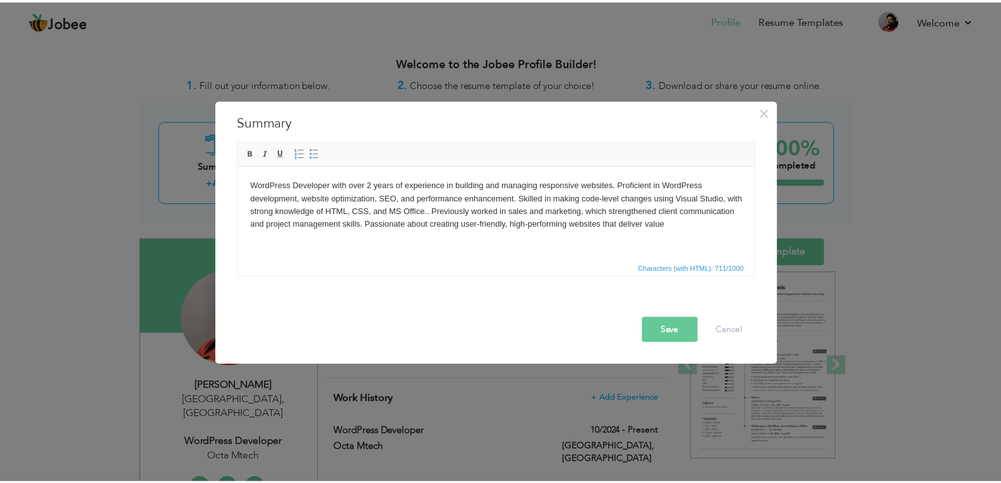
scroll to position [0, 0]
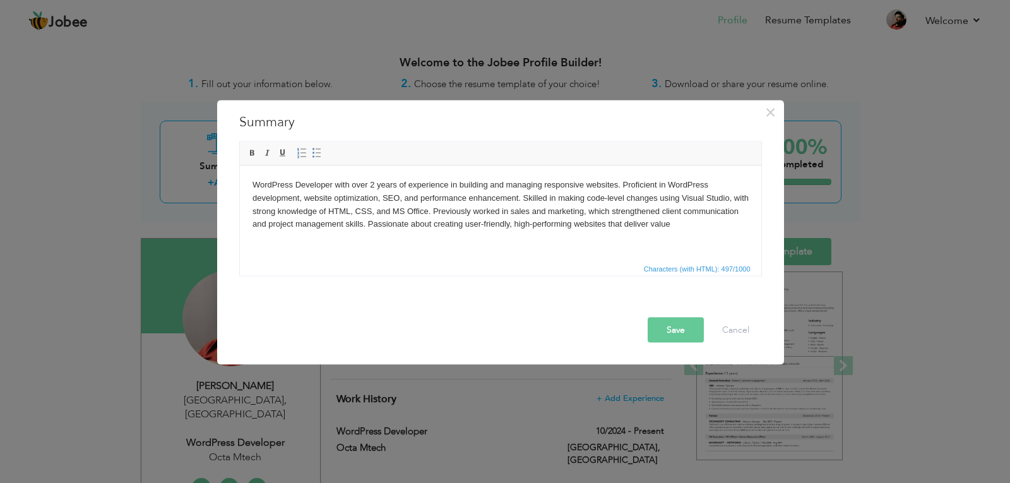
click at [662, 242] on html "WordPress Developer with over 2 years of experience in building and managing re…" at bounding box center [500, 204] width 522 height 78
click at [498, 243] on html "WordPress Developer with over 2 years of experience in building and managing re…" at bounding box center [500, 204] width 522 height 78
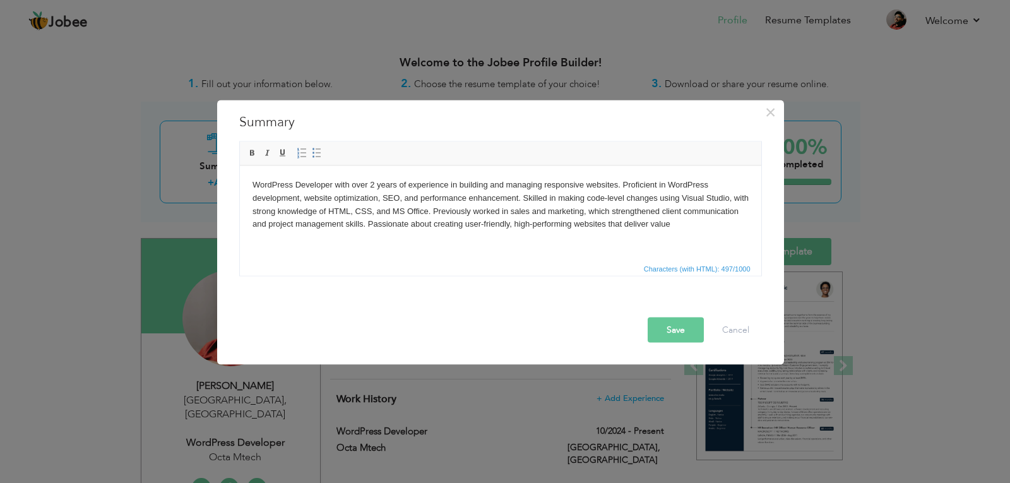
click at [291, 185] on body "WordPress Developer with over 2 years of experience in building and managing re…" at bounding box center [500, 204] width 496 height 52
click at [248, 184] on html "WordPress Developer with over 2 years of experience in building and managing re…" at bounding box center [500, 204] width 522 height 78
drag, startPoint x: 250, startPoint y: 186, endPoint x: 236, endPoint y: 186, distance: 14.5
click at [239, 186] on html "WordPress Developer with over 2 years of experience in building and managing re…" at bounding box center [500, 204] width 522 height 78
click at [672, 322] on button "Save" at bounding box center [676, 329] width 56 height 25
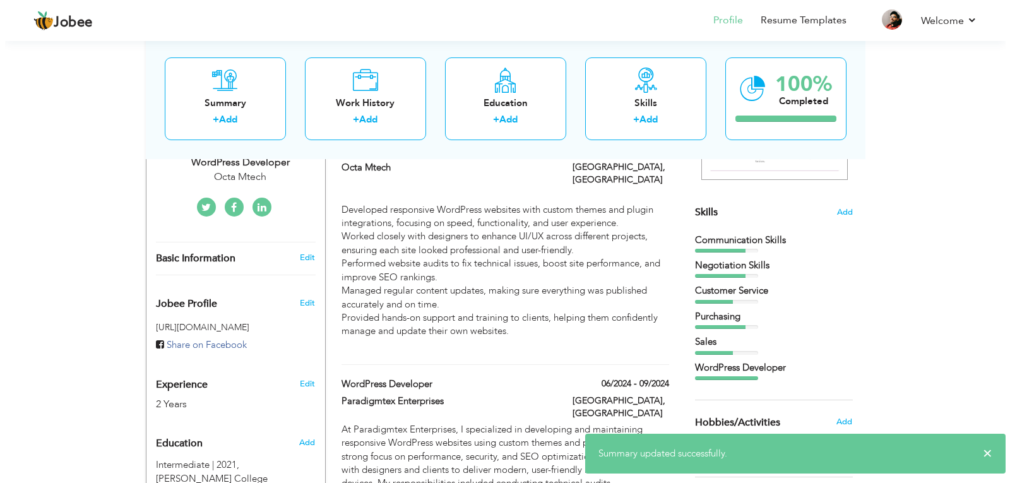
scroll to position [253, 0]
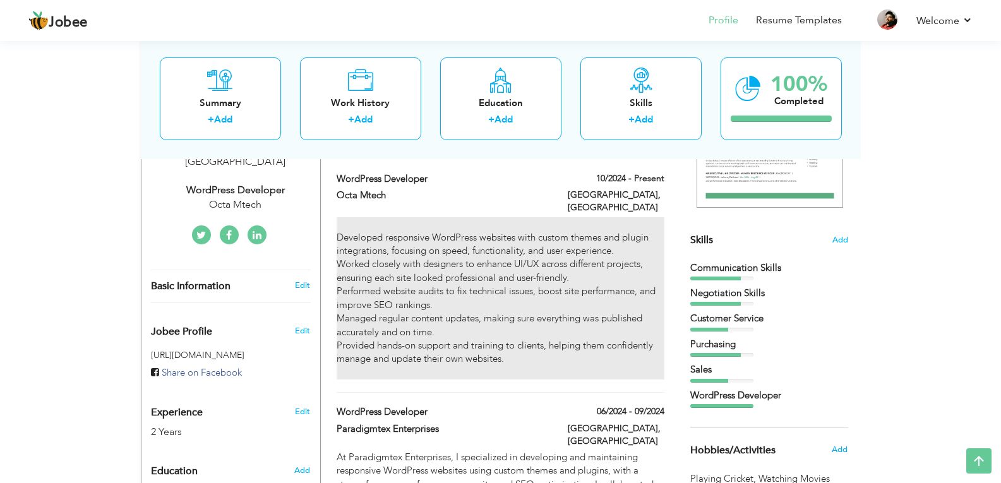
click at [388, 248] on div "Developed responsive WordPress websites with custom themes and plugin integrati…" at bounding box center [500, 298] width 327 height 162
type input "WordPress Developer"
type input "Octa Mtech"
type input "10/2024"
type input "[GEOGRAPHIC_DATA]"
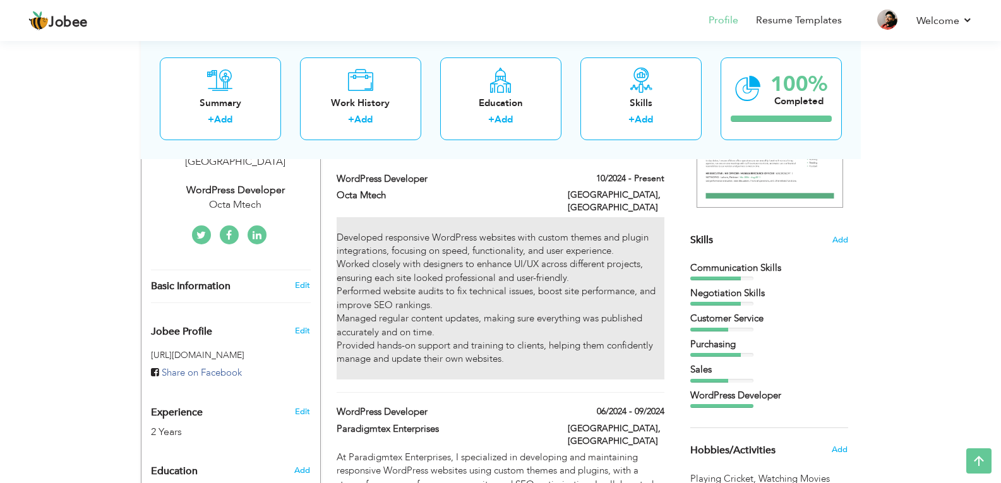
type input "karachi"
checkbox input "true"
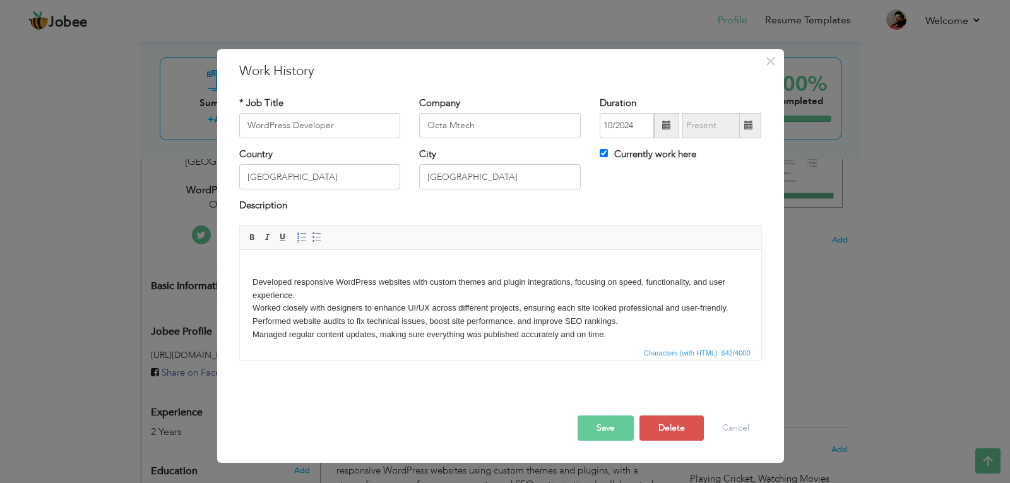
click at [256, 277] on body "Developed responsive WordPress websites with custom themes and plugin integrati…" at bounding box center [500, 314] width 496 height 105
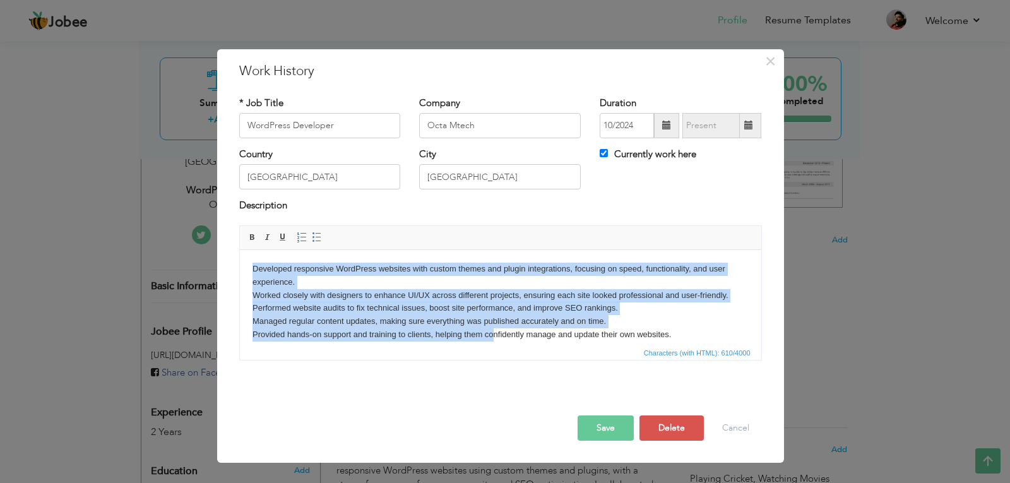
scroll to position [23, 0]
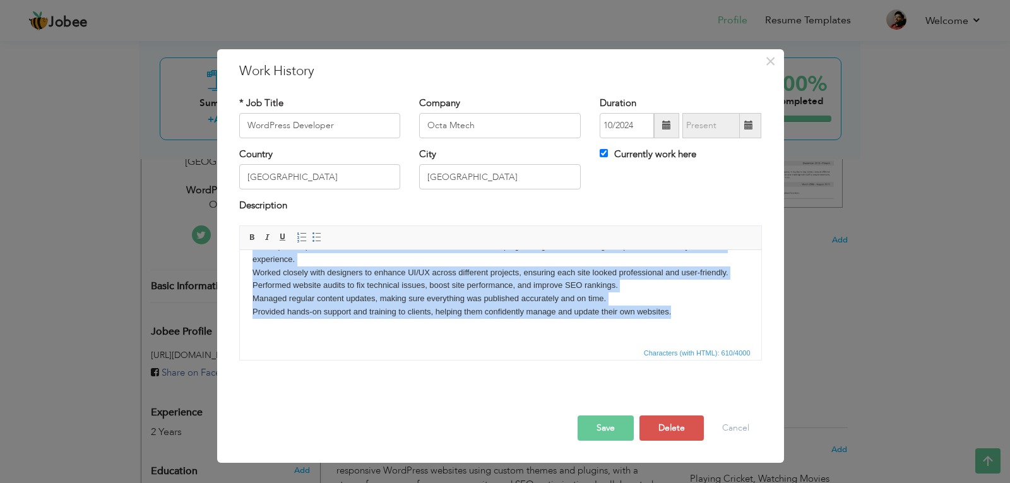
drag, startPoint x: 246, startPoint y: 268, endPoint x: 704, endPoint y: 309, distance: 459.7
click at [704, 309] on html "Developed responsive WordPress websites with custom themes and plugin integrati…" at bounding box center [500, 285] width 522 height 117
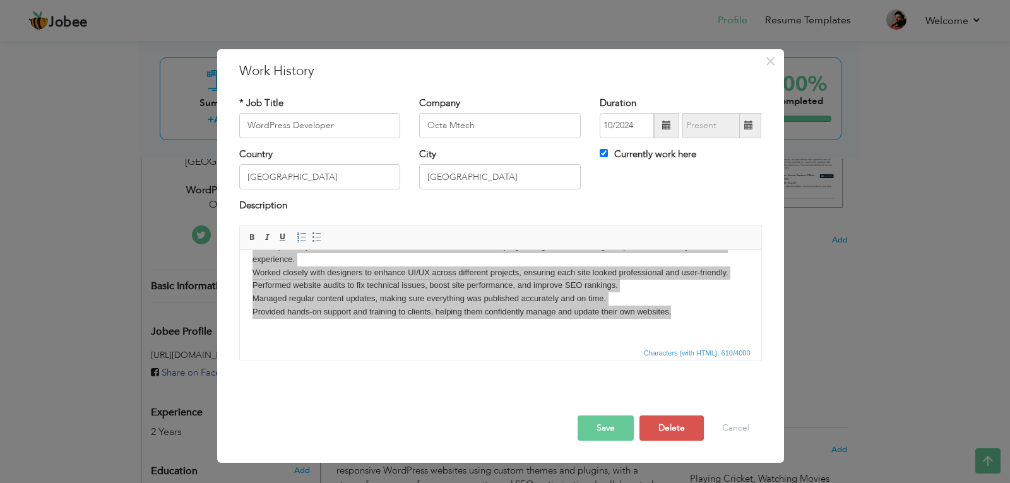
scroll to position [0, 0]
click at [565, 314] on span "Copy" at bounding box center [582, 313] width 66 height 15
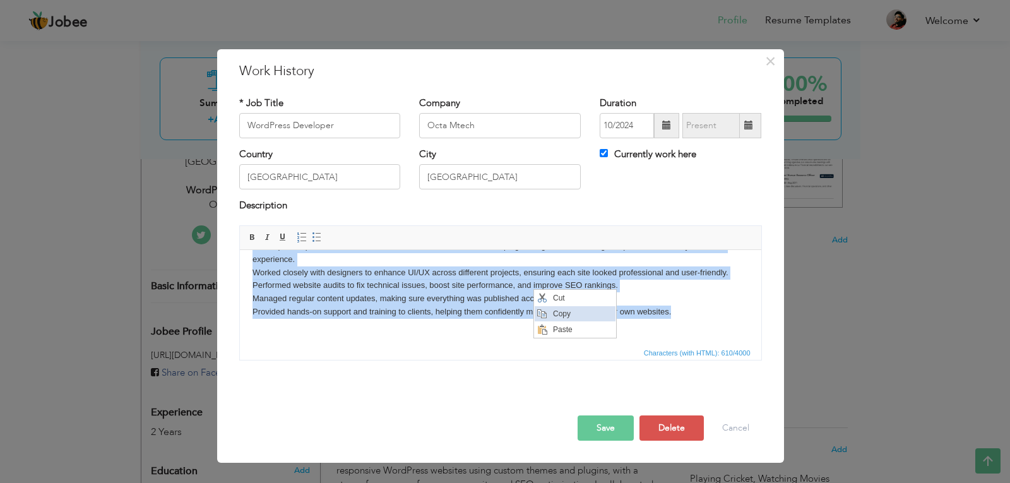
copy body "Developed responsive WordPress websites with custom themes and plugin integrati…"
click at [435, 294] on body "Developed responsive WordPress websites with custom themes and plugin integrati…" at bounding box center [500, 285] width 496 height 92
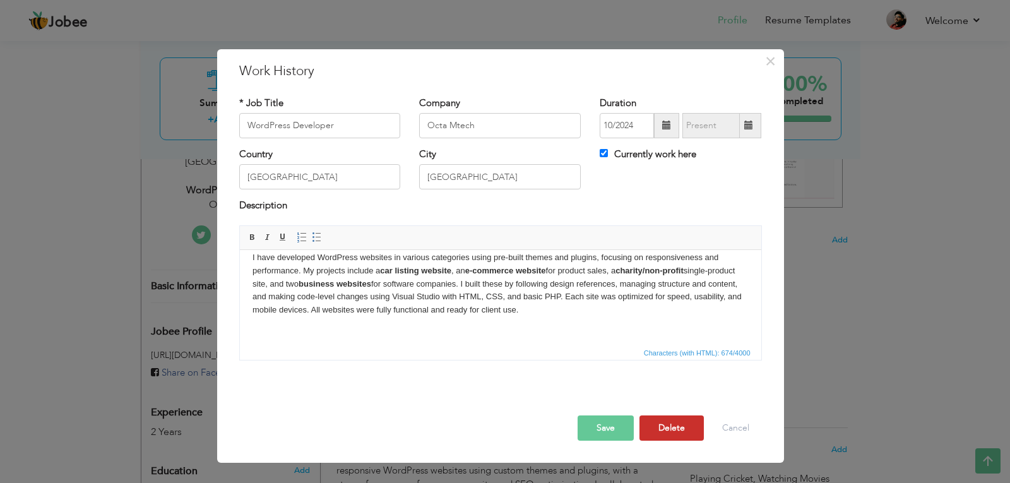
scroll to position [18, 0]
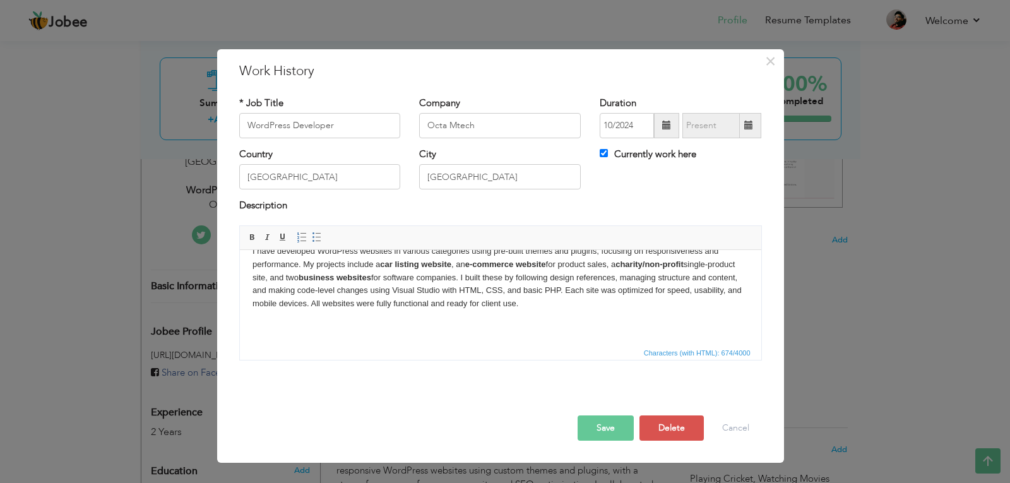
click at [604, 427] on button "Save" at bounding box center [606, 427] width 56 height 25
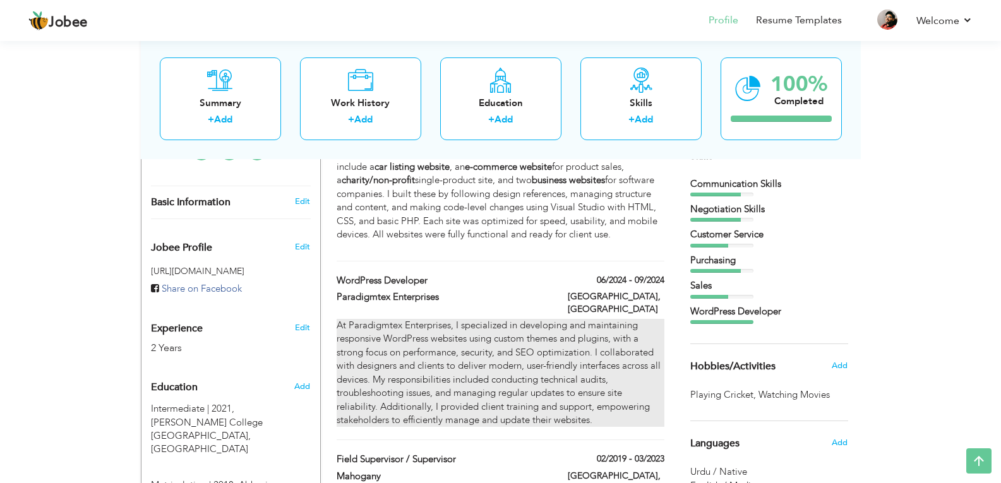
scroll to position [421, 0]
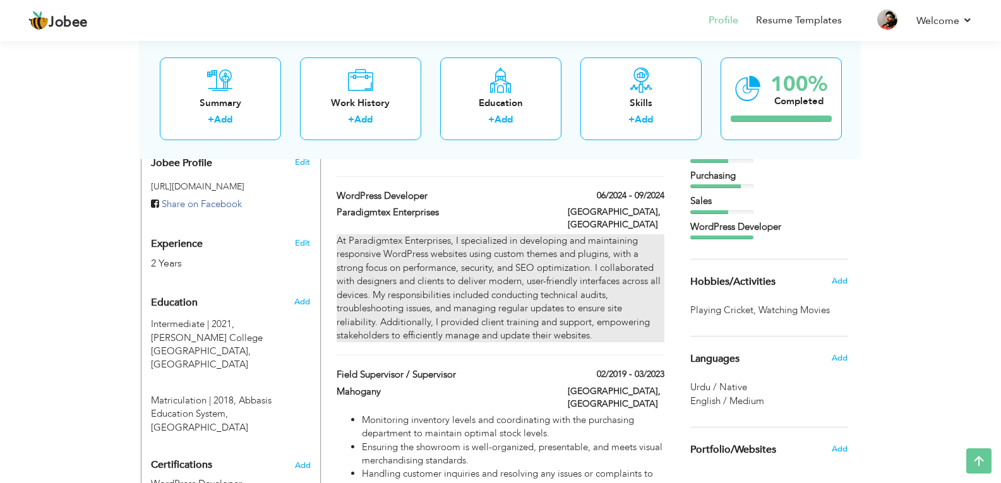
click at [563, 273] on div "At Paradigmtex Enterprises, I specialized in developing and maintaining respons…" at bounding box center [500, 288] width 327 height 108
type input "Paradigmtex Enterprises"
type input "06/2024"
type input "09/2024"
type input "[GEOGRAPHIC_DATA]"
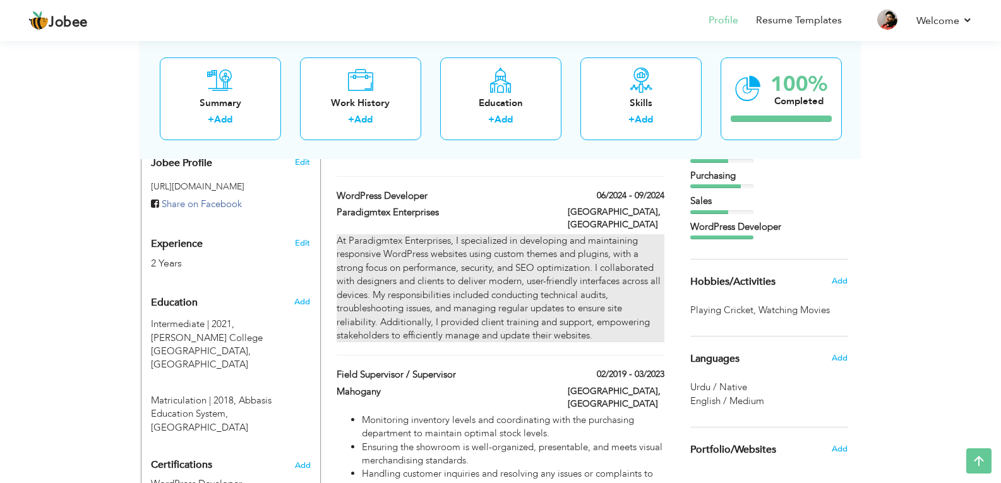
checkbox input "false"
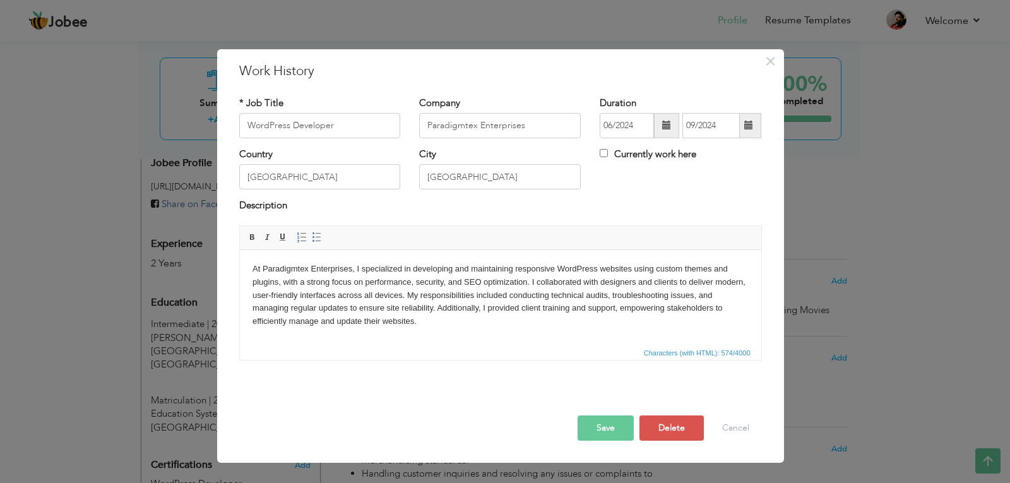
click at [544, 347] on span "Characters (with HTML): 574/4000" at bounding box center [501, 352] width 522 height 15
click at [538, 340] on html "At Paradigmtex Enterprises, I specialized in developing and maintaining respons…" at bounding box center [500, 294] width 522 height 91
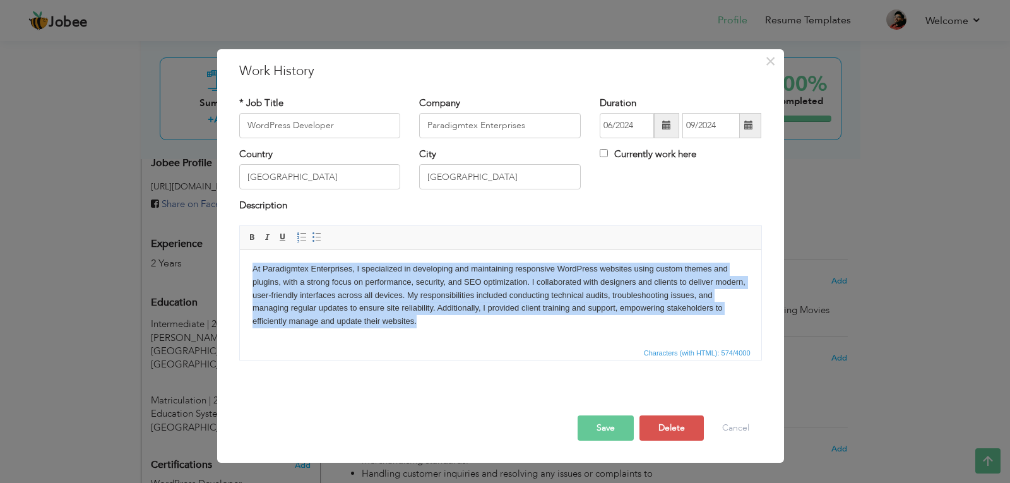
click at [538, 340] on html "At Paradigmtex Enterprises, I specialized in developing and maintaining respons…" at bounding box center [500, 294] width 522 height 91
copy body "At Paradigmtex Enterprises, I specialized in developing and maintaining respons…"
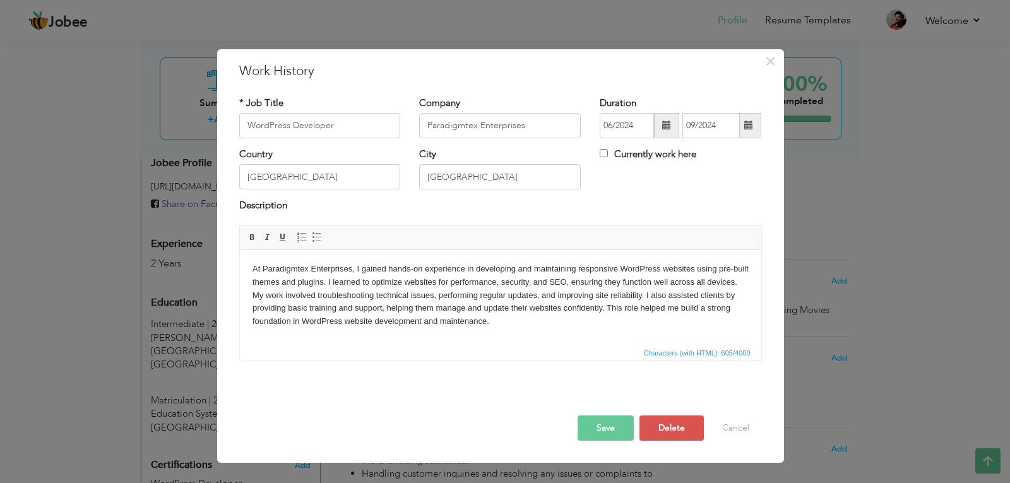
click at [621, 427] on button "Save" at bounding box center [606, 427] width 56 height 25
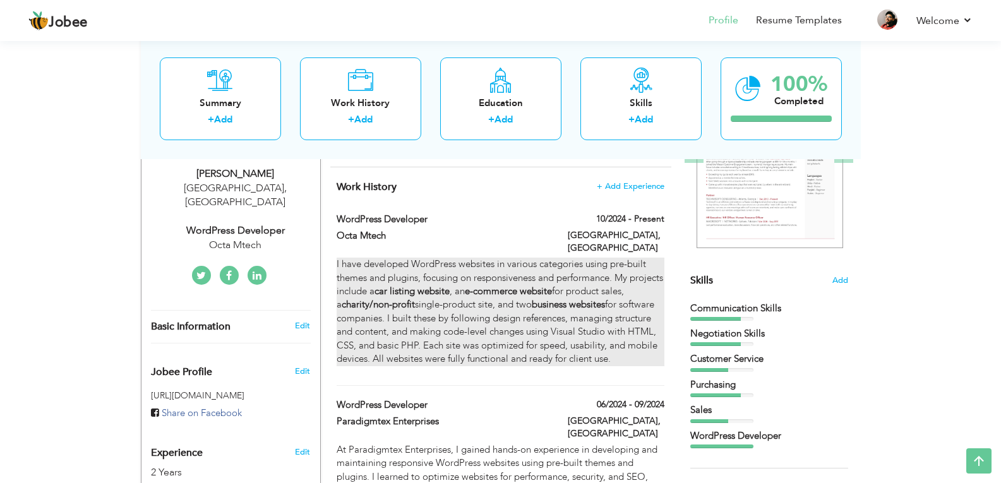
scroll to position [106, 0]
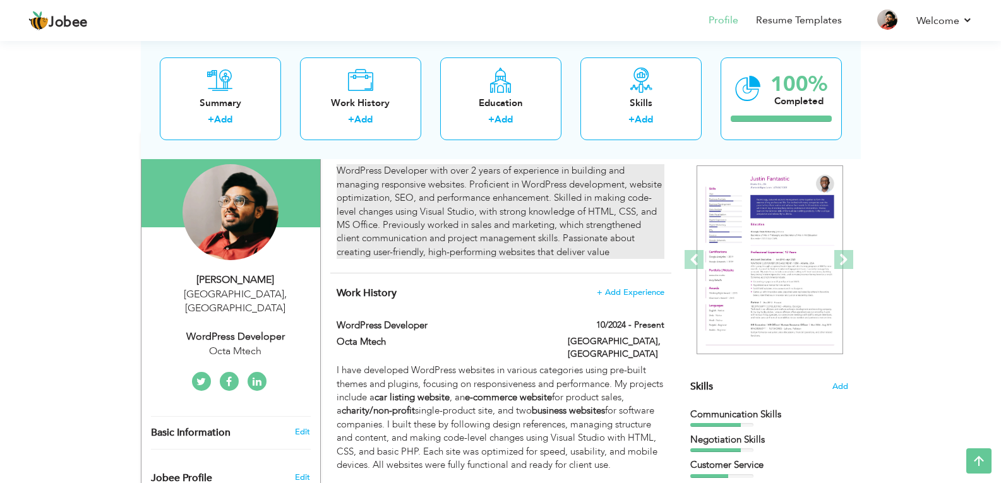
click at [533, 258] on div "WordPress Developer with over 2 years of experience in building and managing re…" at bounding box center [500, 211] width 327 height 95
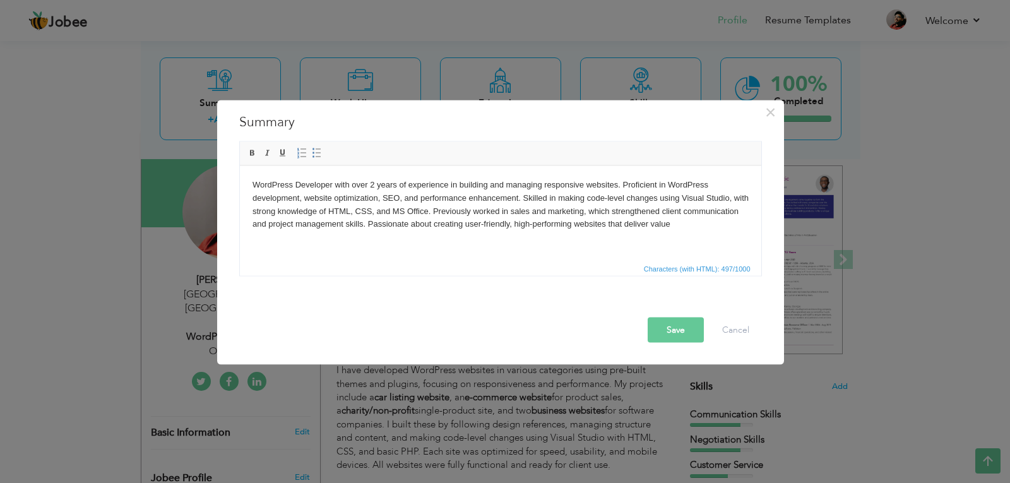
click at [667, 222] on body "WordPress Developer with over 2 years of experience in building and managing re…" at bounding box center [500, 204] width 496 height 52
drag, startPoint x: 678, startPoint y: 228, endPoint x: 672, endPoint y: 230, distance: 6.8
click at [674, 230] on body "WordPress Developer with over 2 years of experience in building and managing re…" at bounding box center [500, 204] width 496 height 52
click at [659, 331] on button "Save" at bounding box center [676, 329] width 56 height 25
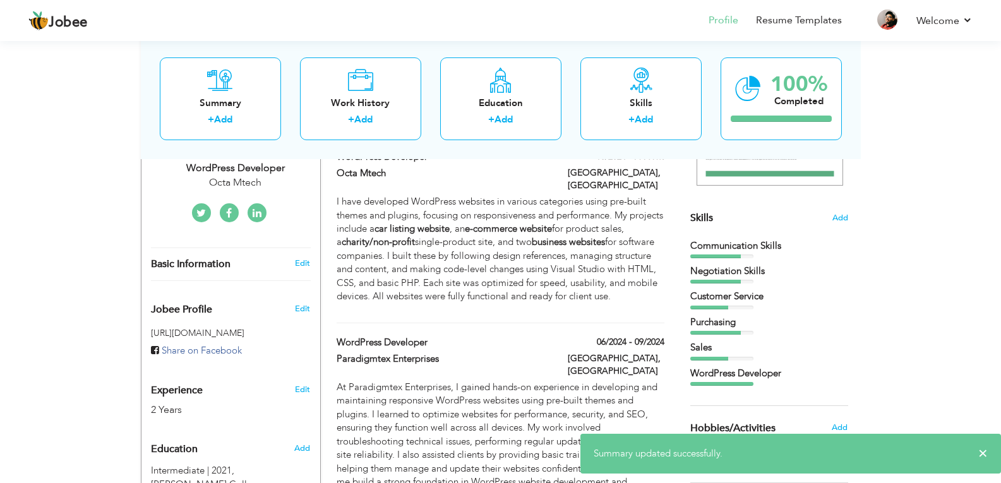
scroll to position [190, 0]
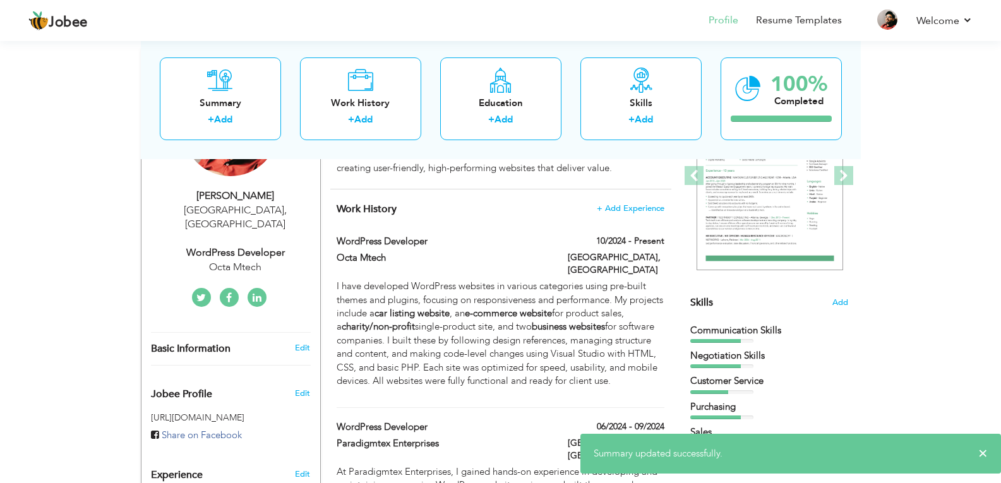
click at [576, 326] on p "I have developed WordPress websites in various categories using pre-built theme…" at bounding box center [500, 334] width 327 height 108
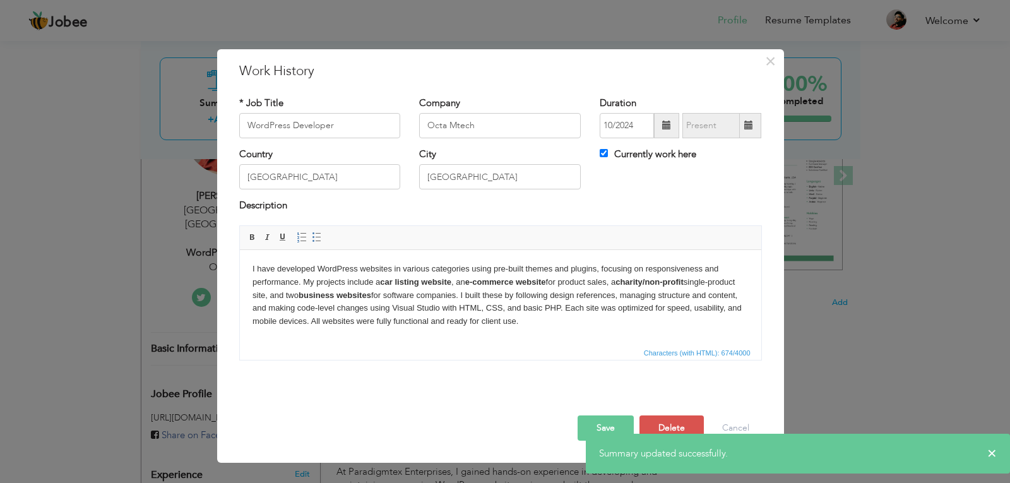
click at [606, 326] on p "I have developed WordPress websites in various categories using pre-built theme…" at bounding box center [500, 295] width 496 height 66
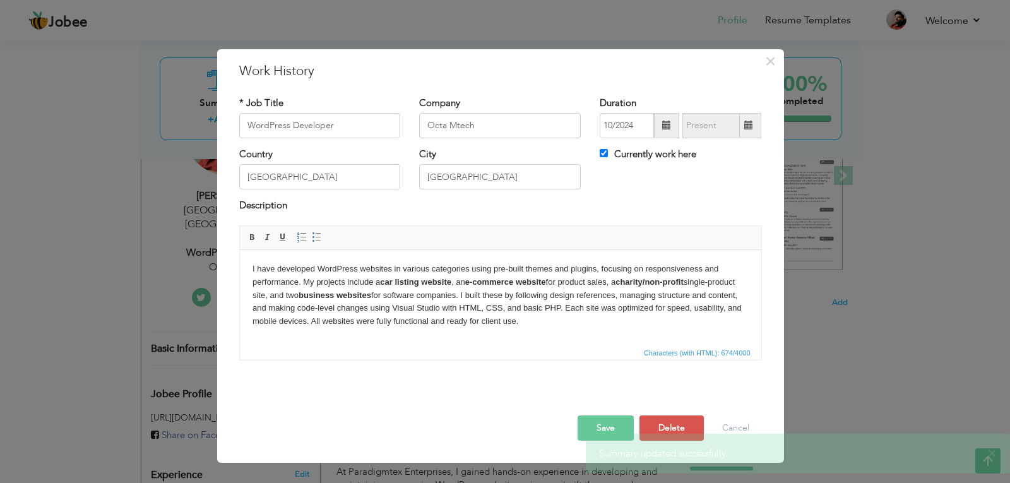
click at [603, 419] on button "Save" at bounding box center [606, 427] width 56 height 25
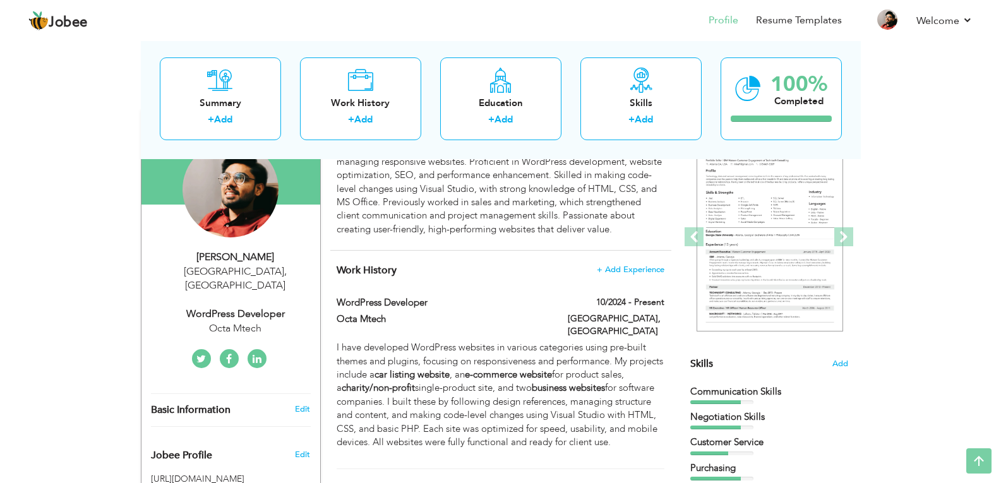
scroll to position [22, 0]
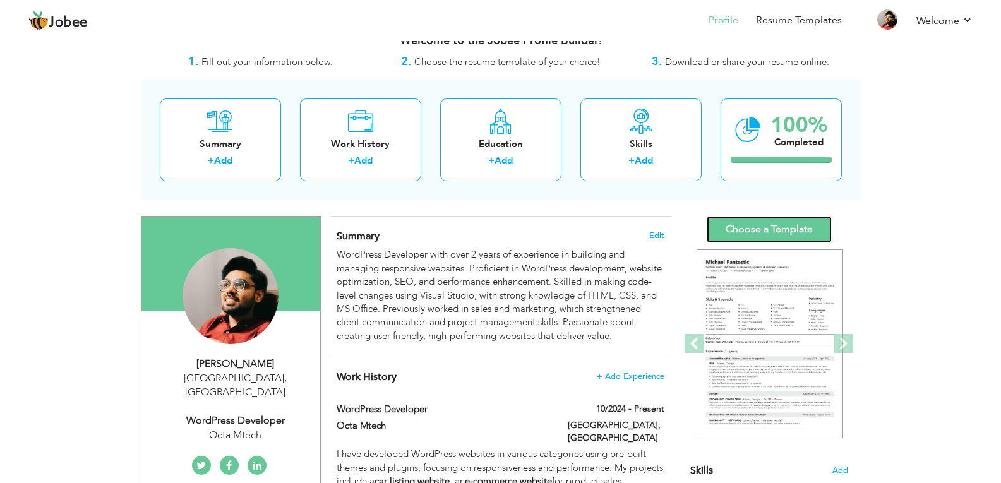
click at [803, 224] on link "Choose a Template" at bounding box center [769, 229] width 125 height 27
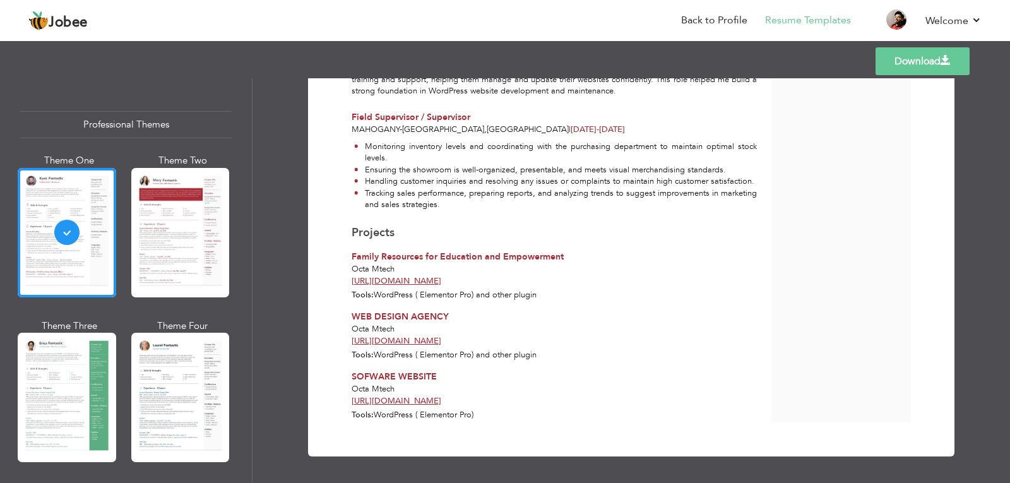
scroll to position [421, 0]
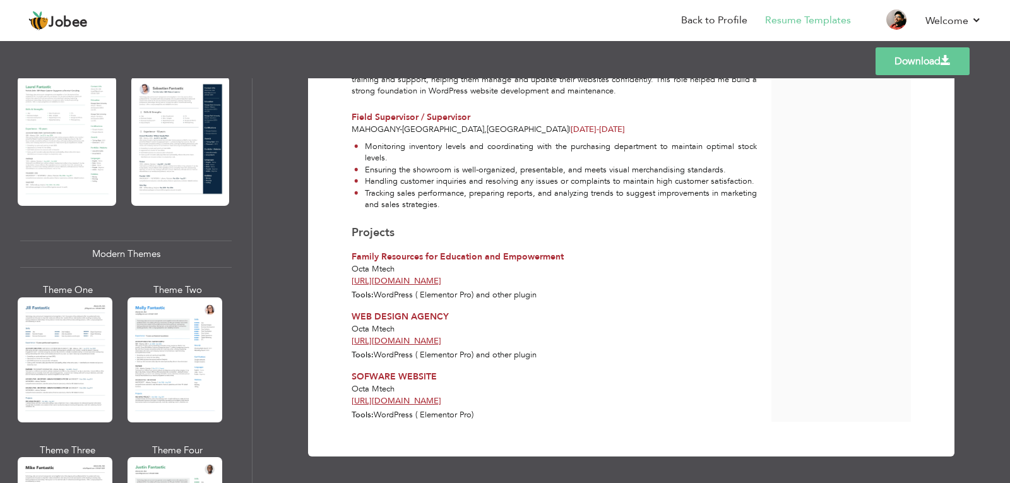
drag, startPoint x: 48, startPoint y: 364, endPoint x: 29, endPoint y: 364, distance: 19.0
click at [45, 364] on div at bounding box center [65, 359] width 95 height 125
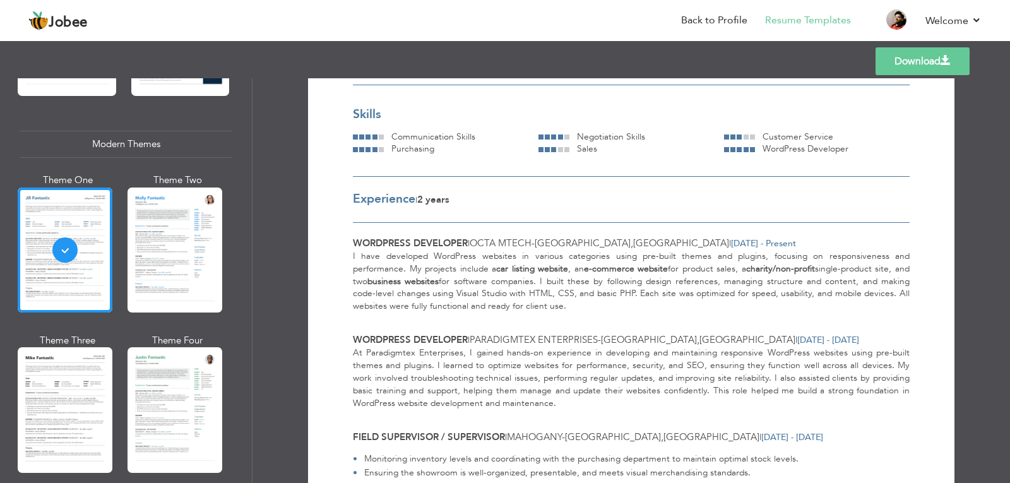
scroll to position [758, 0]
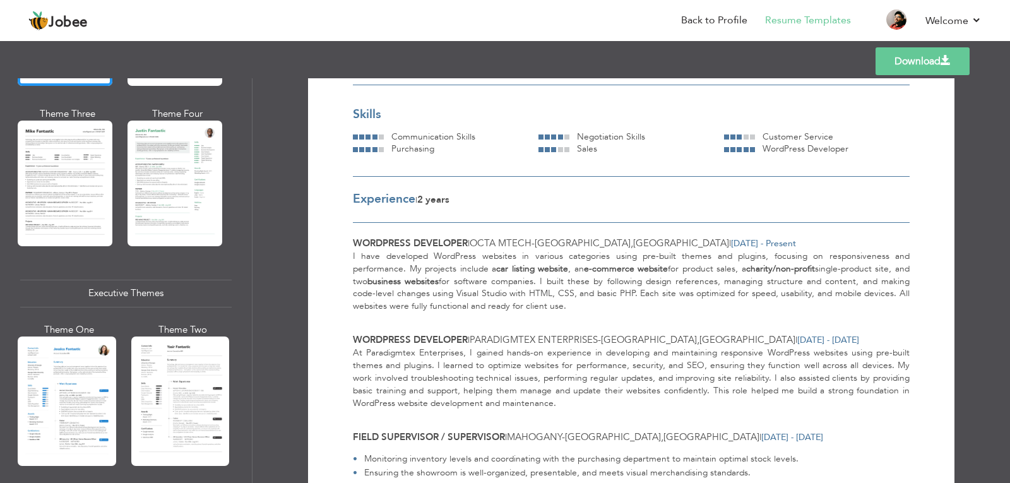
click at [160, 290] on div "Executive Themes" at bounding box center [126, 293] width 212 height 27
click at [133, 283] on div "Executive Themes" at bounding box center [126, 293] width 212 height 27
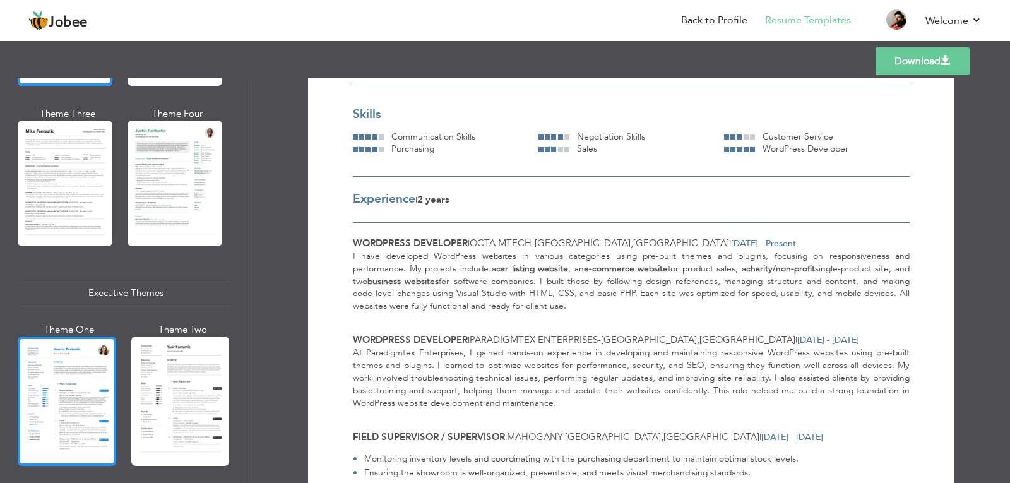
click at [54, 371] on div at bounding box center [67, 401] width 99 height 129
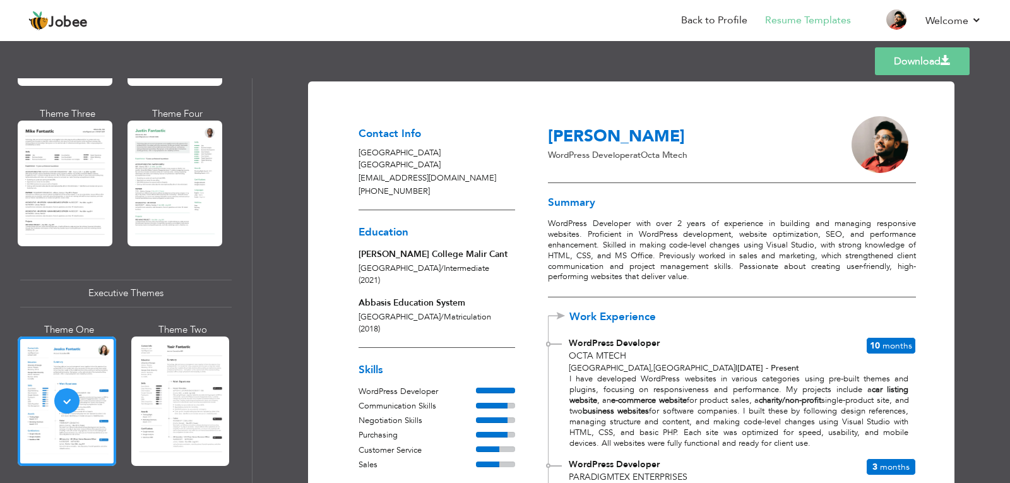
scroll to position [253, 0]
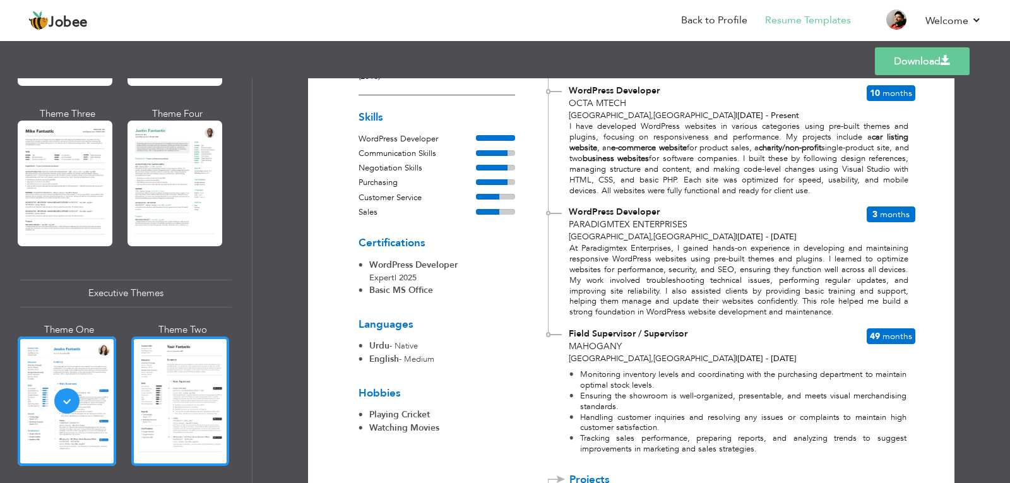
click at [205, 378] on div at bounding box center [180, 401] width 99 height 129
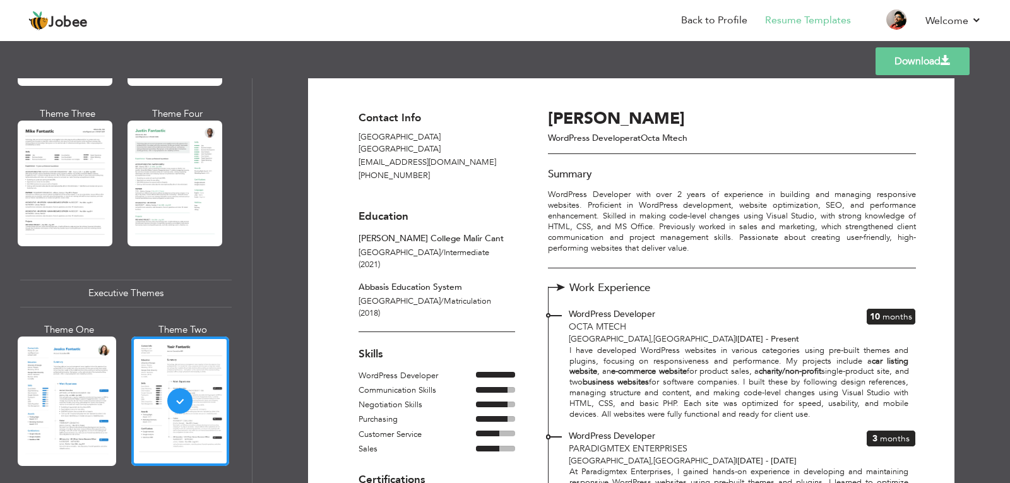
scroll to position [0, 0]
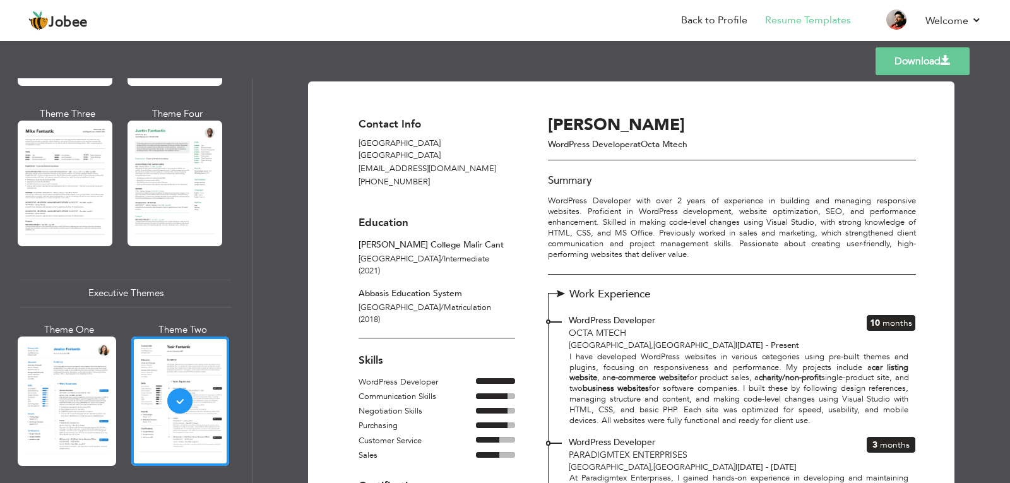
click at [399, 170] on p "[EMAIL_ADDRESS][DOMAIN_NAME]" at bounding box center [437, 169] width 157 height 13
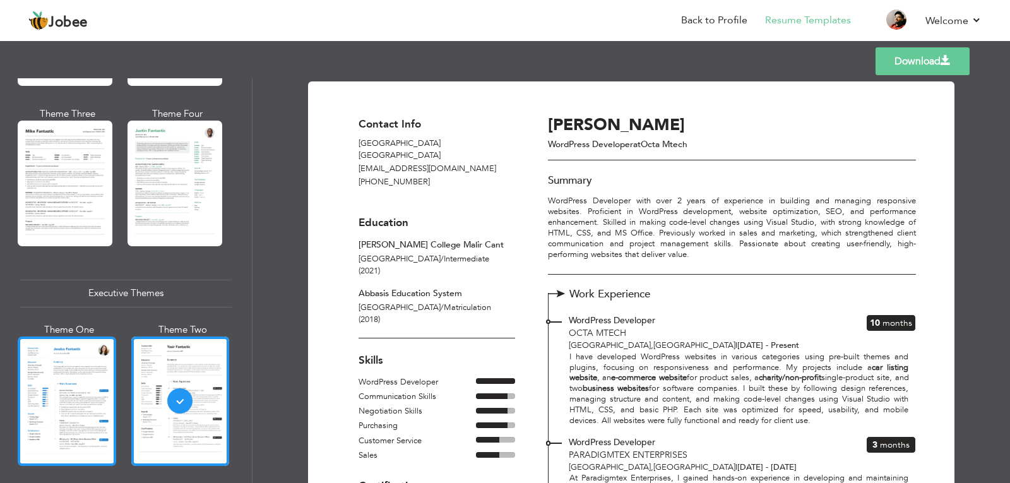
click at [72, 409] on div at bounding box center [67, 401] width 99 height 129
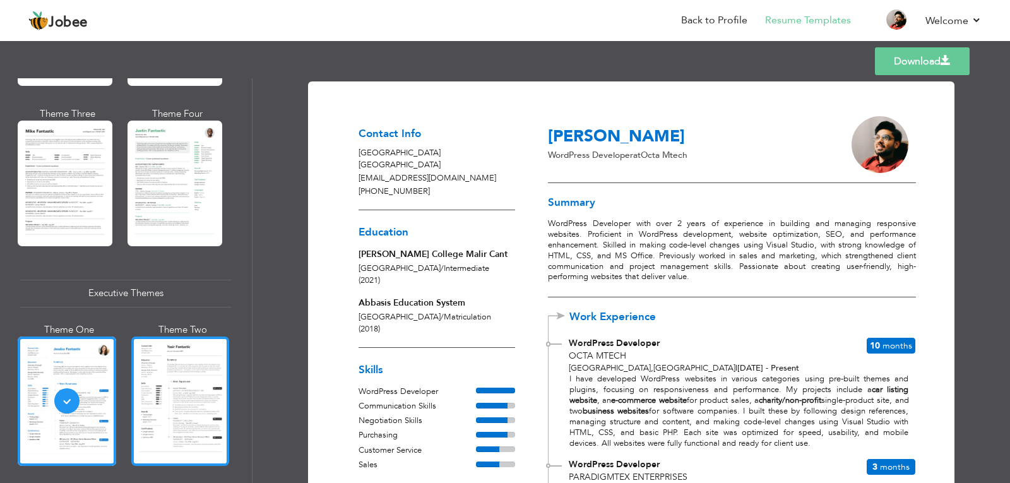
click at [132, 398] on div at bounding box center [180, 401] width 99 height 129
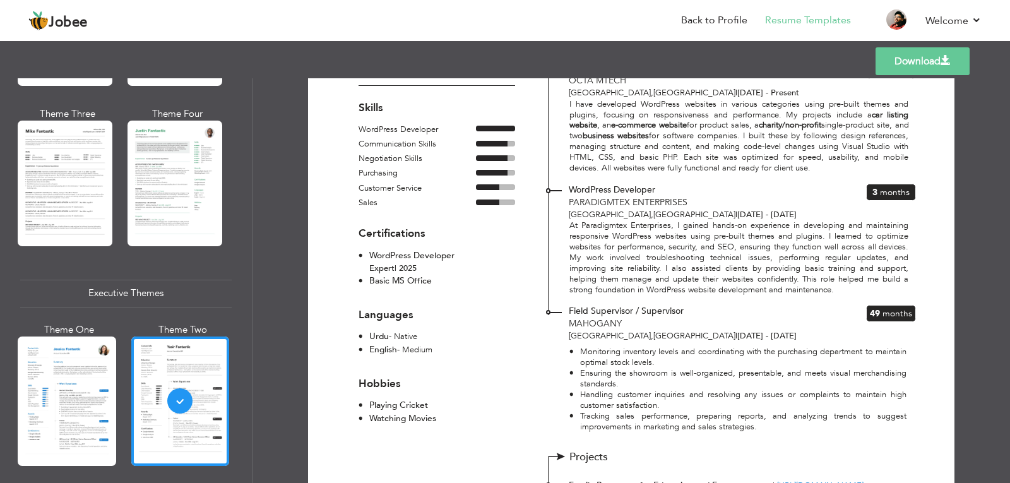
scroll to position [169, 0]
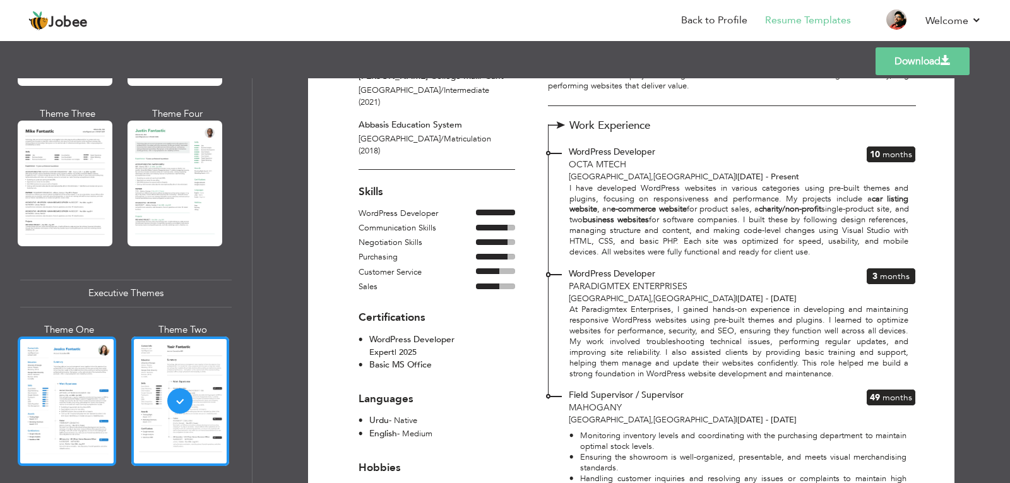
click at [58, 401] on div at bounding box center [67, 401] width 99 height 129
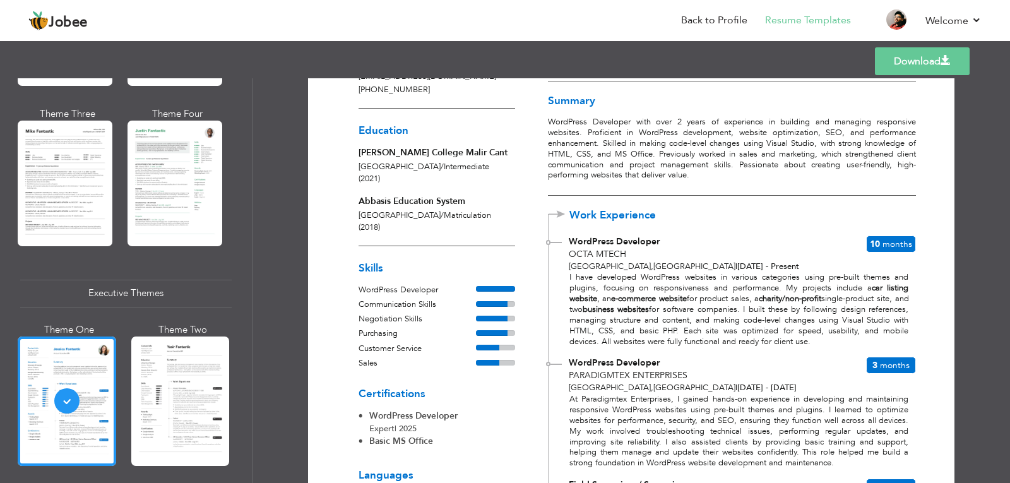
scroll to position [253, 0]
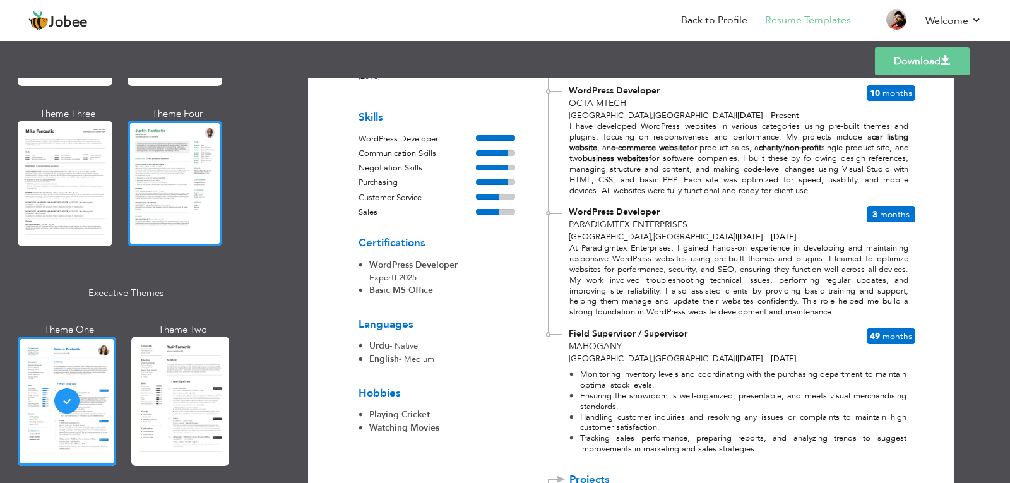
click at [191, 181] on div at bounding box center [175, 183] width 95 height 125
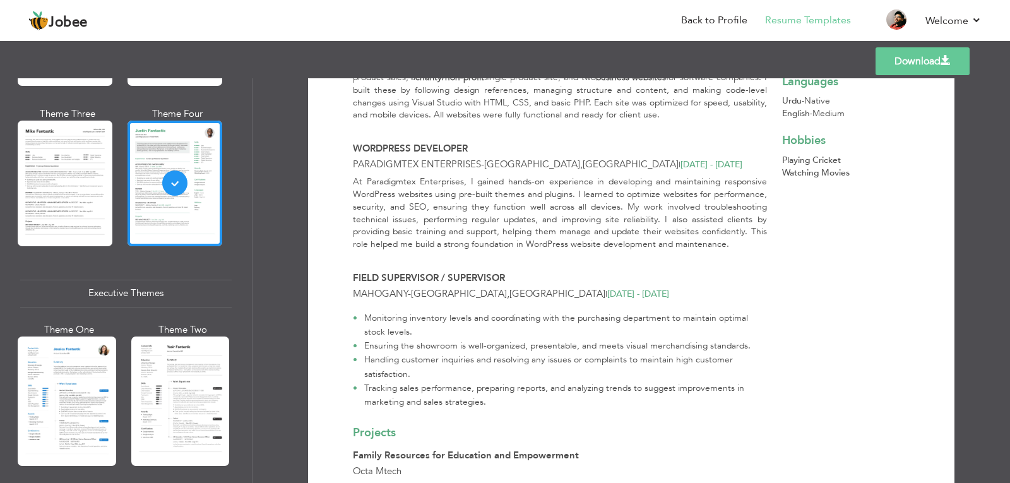
scroll to position [1010, 0]
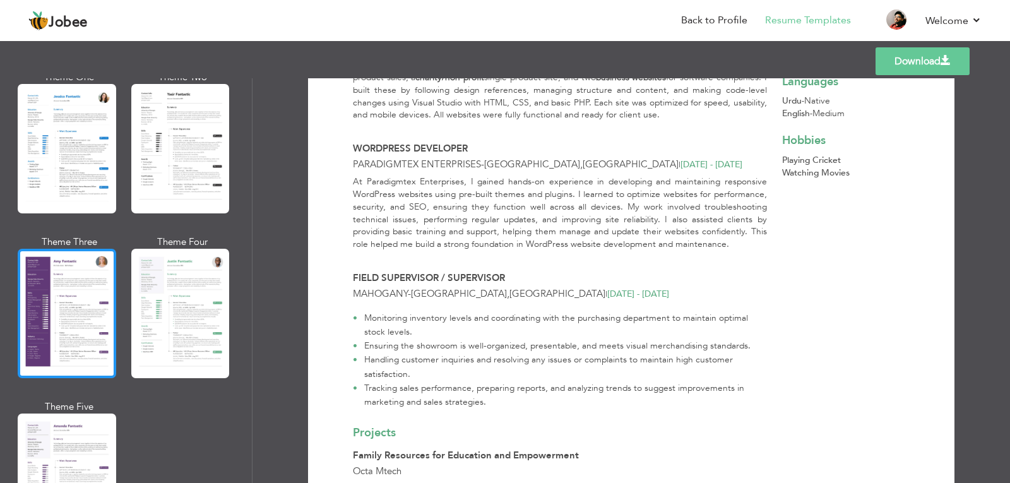
click at [78, 340] on div at bounding box center [67, 313] width 99 height 129
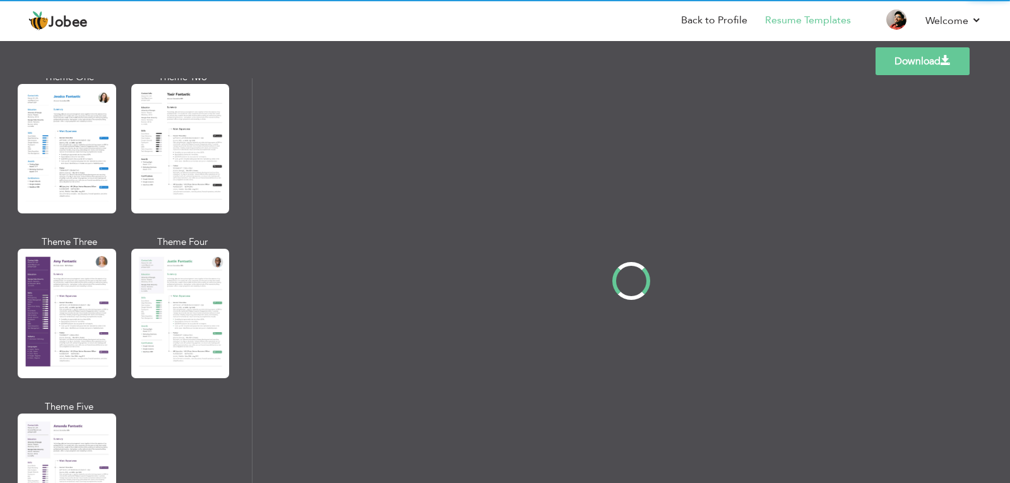
scroll to position [0, 0]
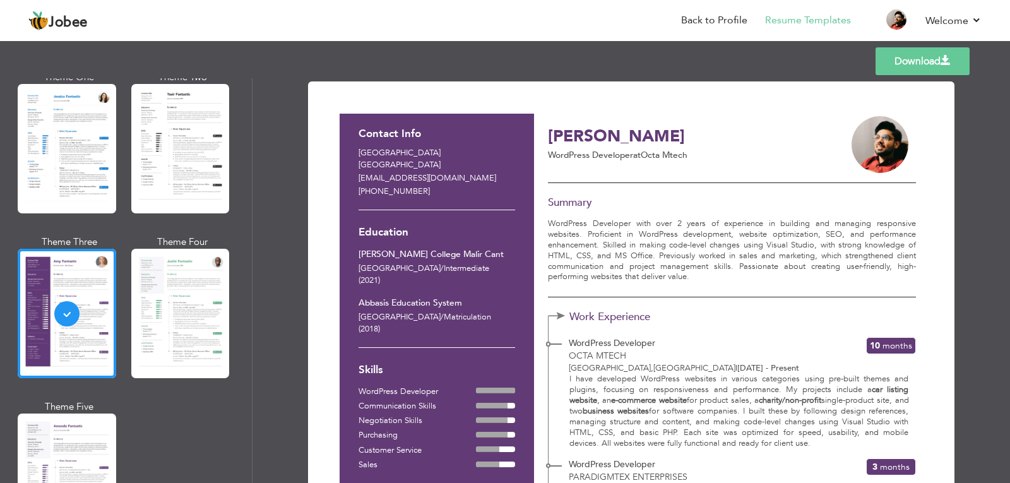
click at [117, 324] on div "Theme One Theme Two Theme Three Theme Four" at bounding box center [126, 318] width 212 height 494
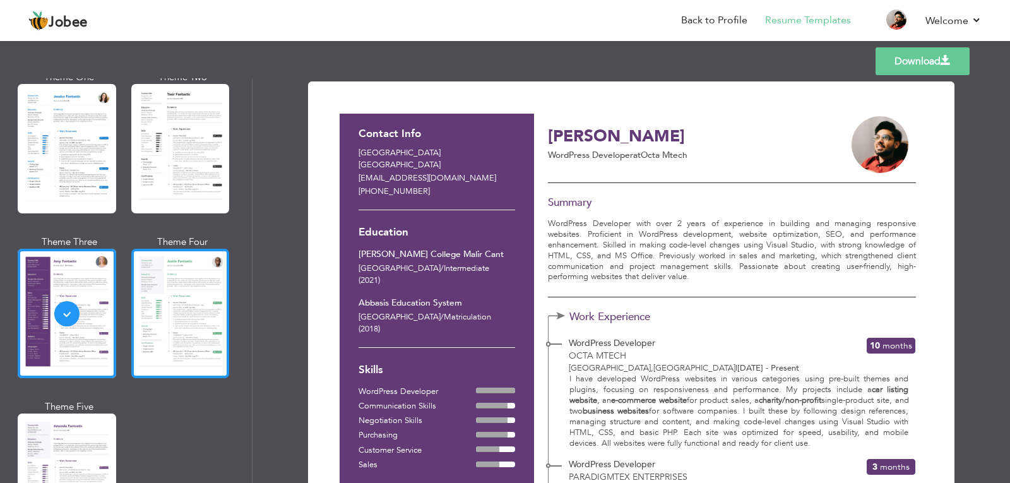
click at [133, 322] on div at bounding box center [180, 313] width 99 height 129
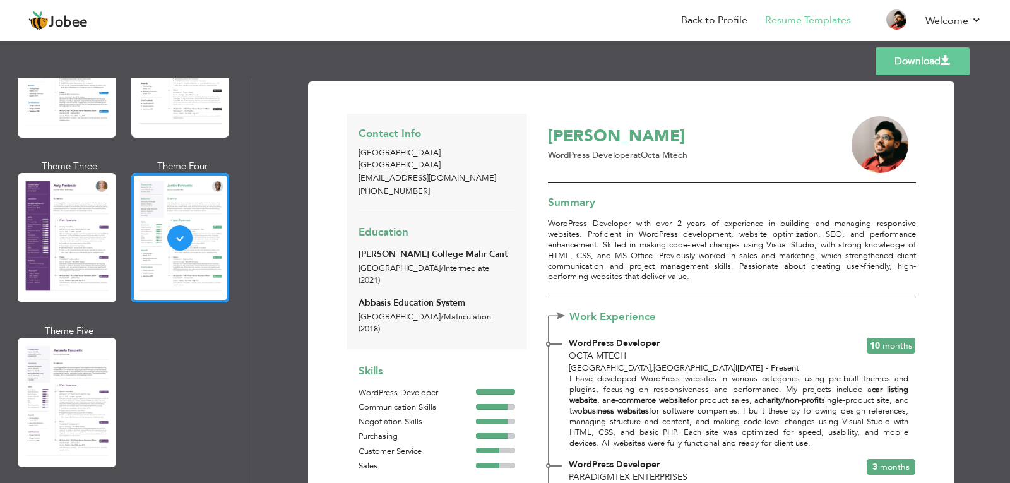
click at [71, 341] on div at bounding box center [67, 402] width 99 height 129
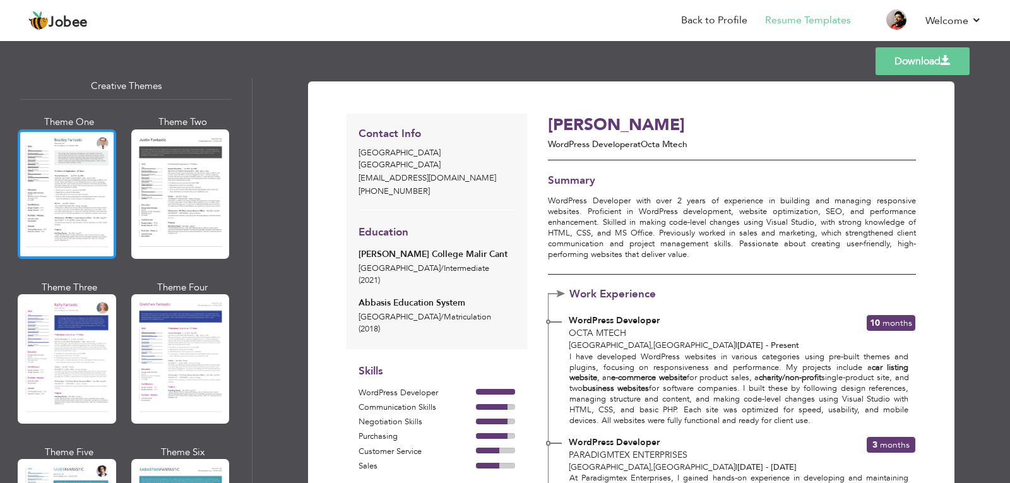
click at [71, 203] on div at bounding box center [67, 193] width 99 height 129
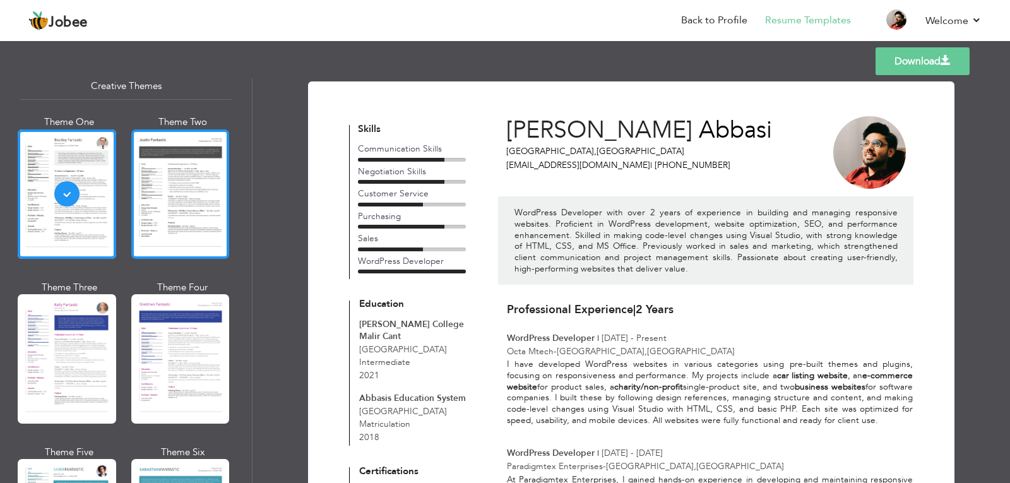
click at [169, 228] on div at bounding box center [180, 193] width 99 height 129
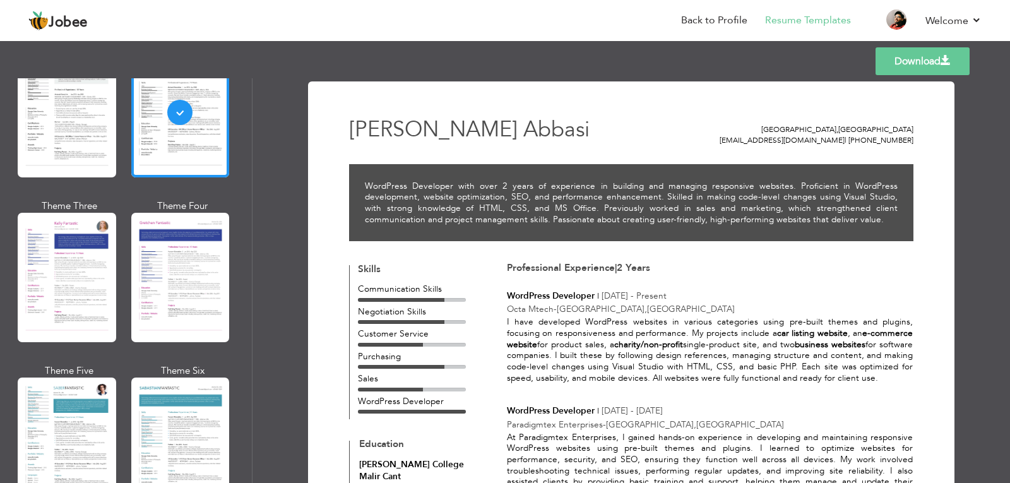
scroll to position [1684, 0]
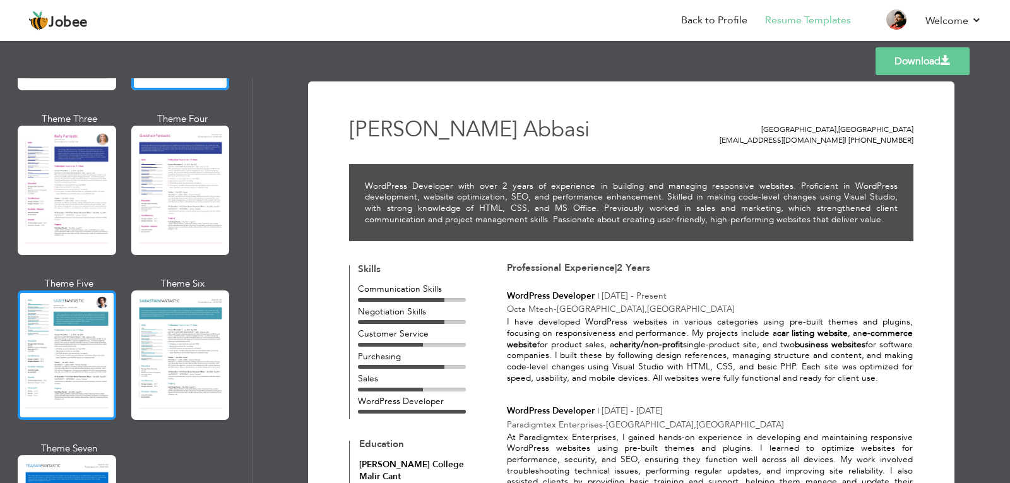
click at [90, 297] on div at bounding box center [67, 354] width 99 height 129
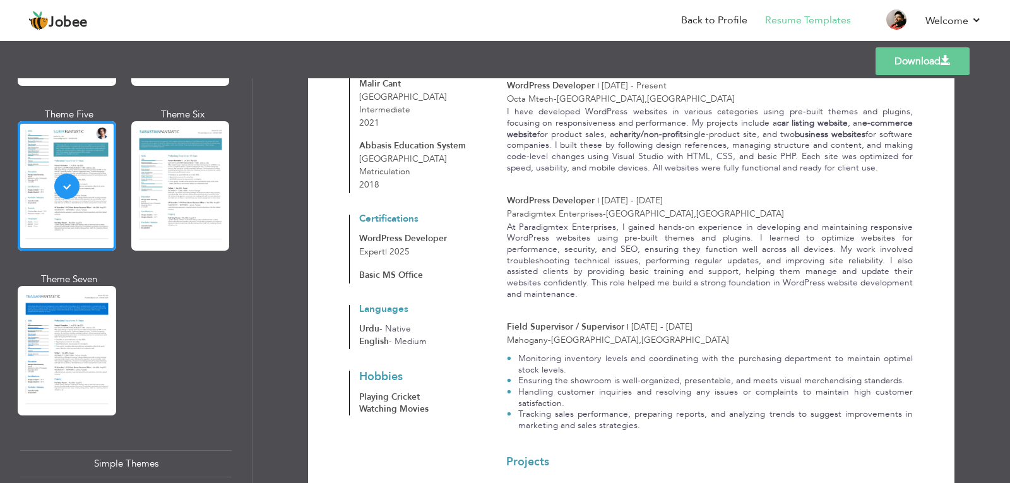
scroll to position [1937, 0]
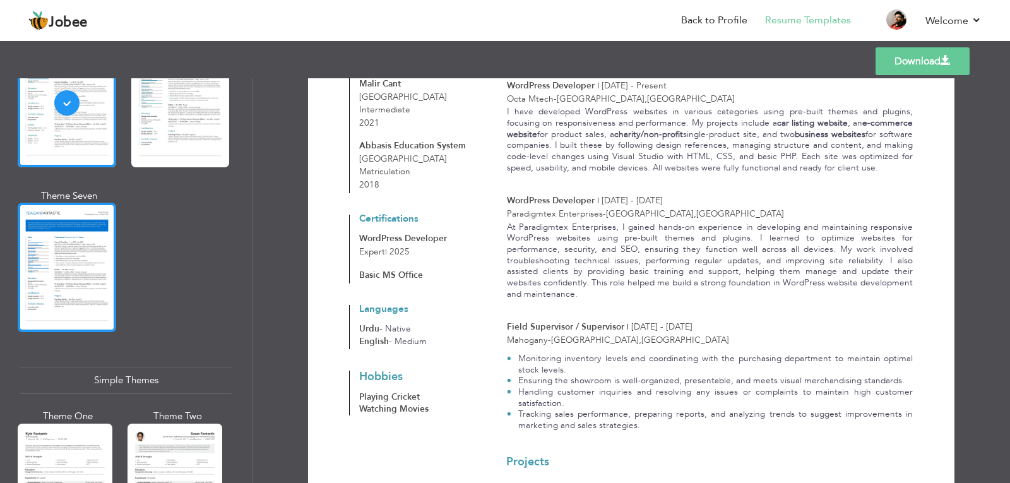
click at [84, 256] on div at bounding box center [67, 267] width 99 height 129
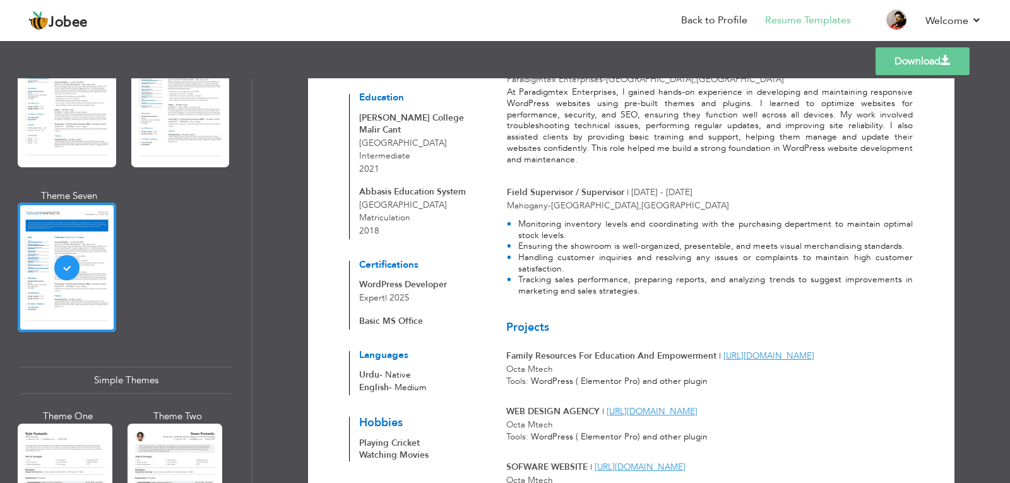
scroll to position [417, 0]
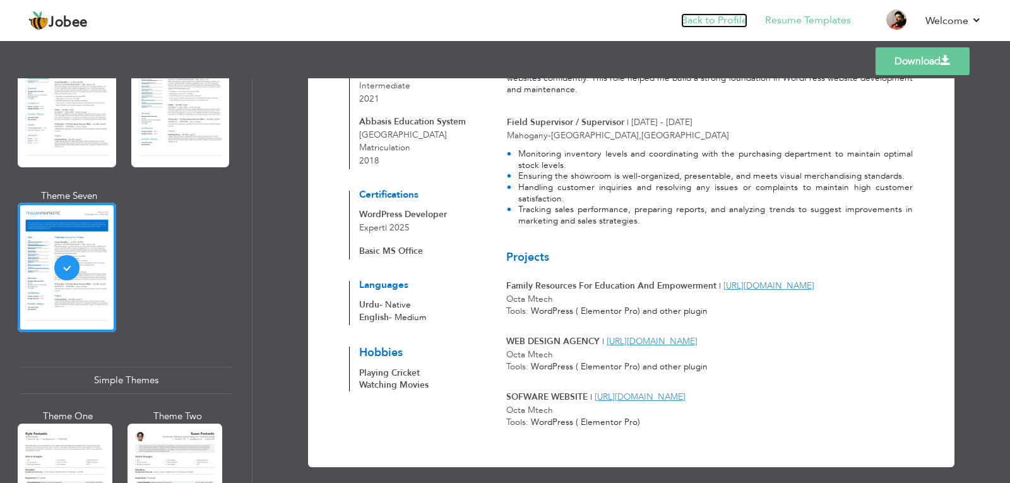
click at [717, 25] on link "Back to Profile" at bounding box center [714, 20] width 66 height 15
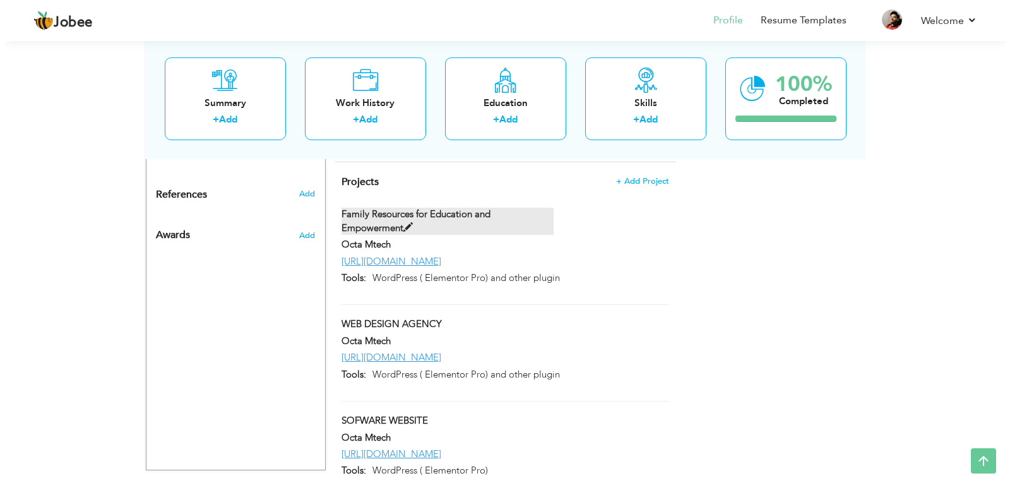
scroll to position [752, 0]
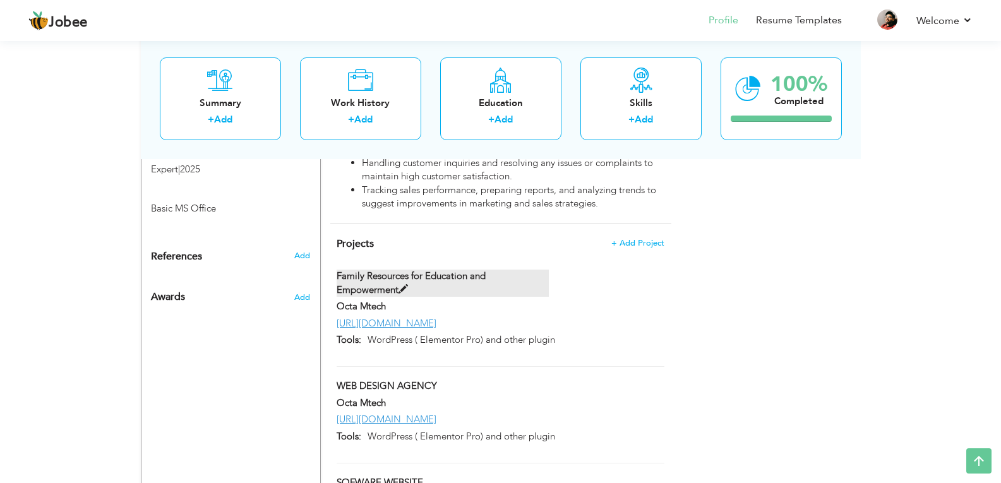
click at [461, 270] on label "Family Resources for Education and Empowerment" at bounding box center [443, 283] width 212 height 27
type input "Family Resources for Education and Empowerment"
type input "Octa Mtech"
type input "[URL][DOMAIN_NAME]"
type input "WordPress ( Elementor Pro) and other plugin"
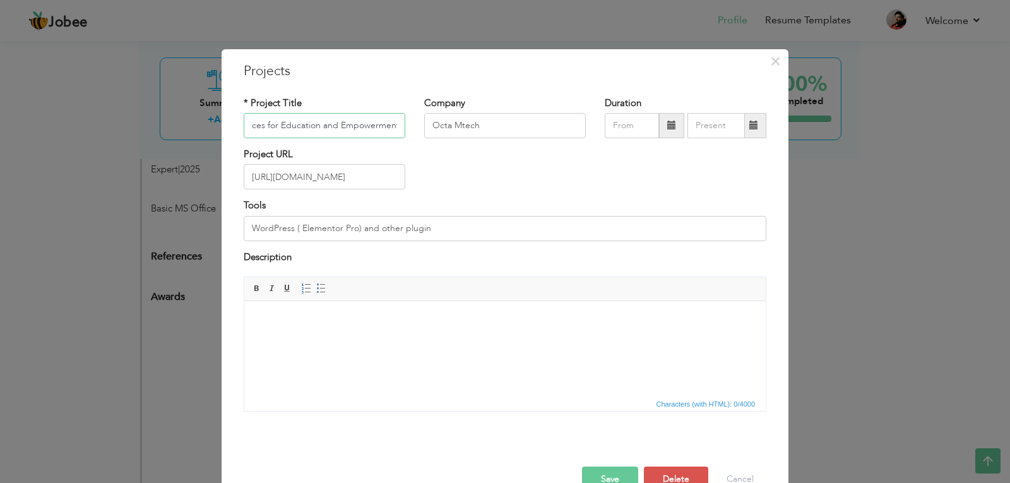
scroll to position [31, 0]
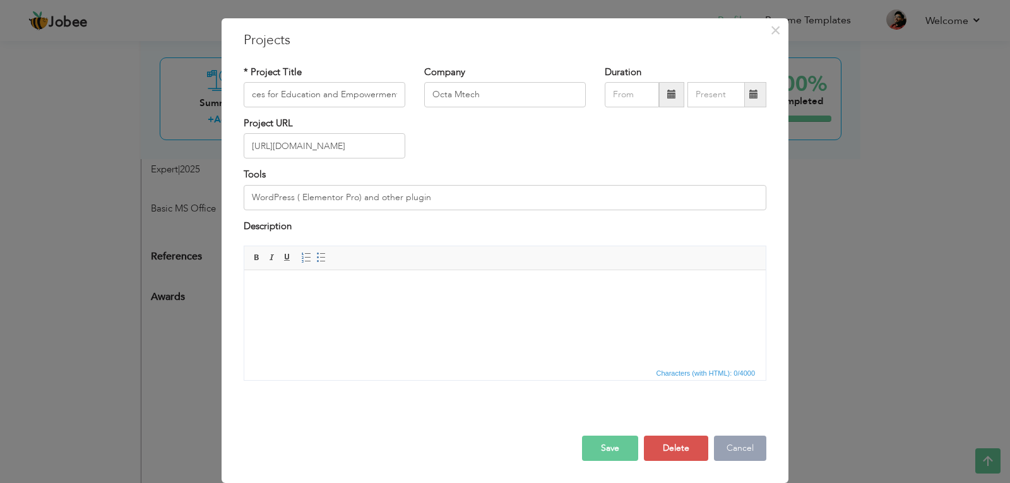
click at [731, 444] on button "Cancel" at bounding box center [740, 448] width 52 height 25
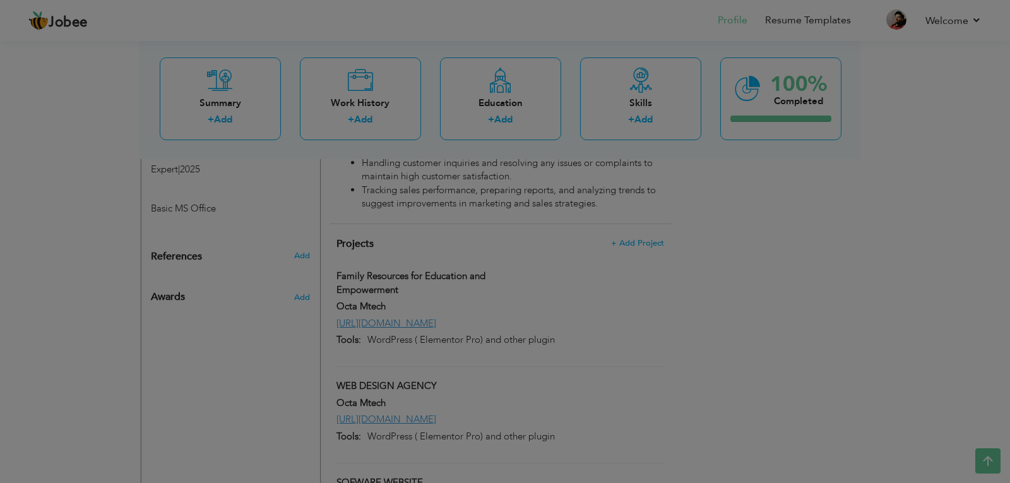
scroll to position [0, 0]
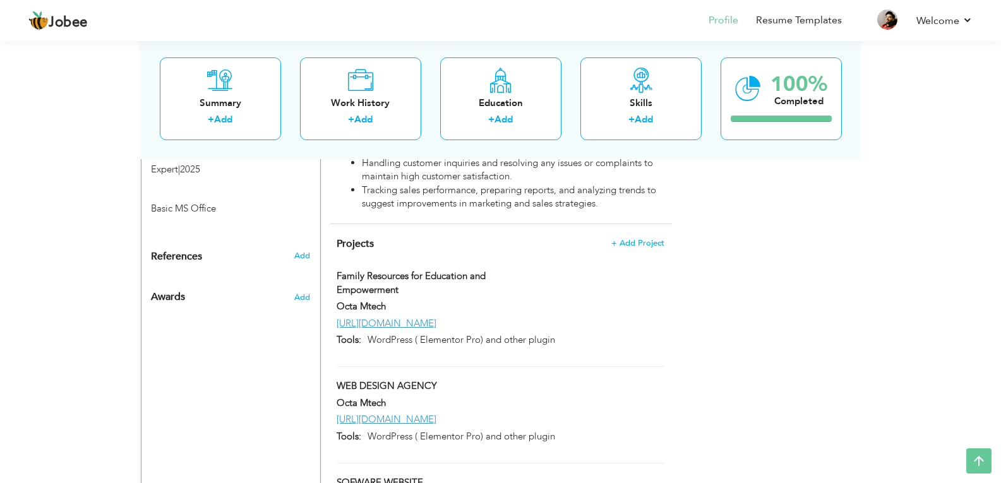
drag, startPoint x: 383, startPoint y: 344, endPoint x: 378, endPoint y: 217, distance: 127.0
click at [378, 224] on div "Projects + Add Project Family Resources for Education and Empowerment Family Re…" at bounding box center [500, 388] width 341 height 329
click at [346, 224] on div "Projects + Add Project Family Resources for Education and Empowerment Family Re…" at bounding box center [500, 388] width 341 height 329
drag, startPoint x: 355, startPoint y: 356, endPoint x: 332, endPoint y: 242, distance: 116.0
click at [332, 242] on div "Projects + Add Project Family Resources for Education and Empowerment Family Re…" at bounding box center [500, 388] width 341 height 329
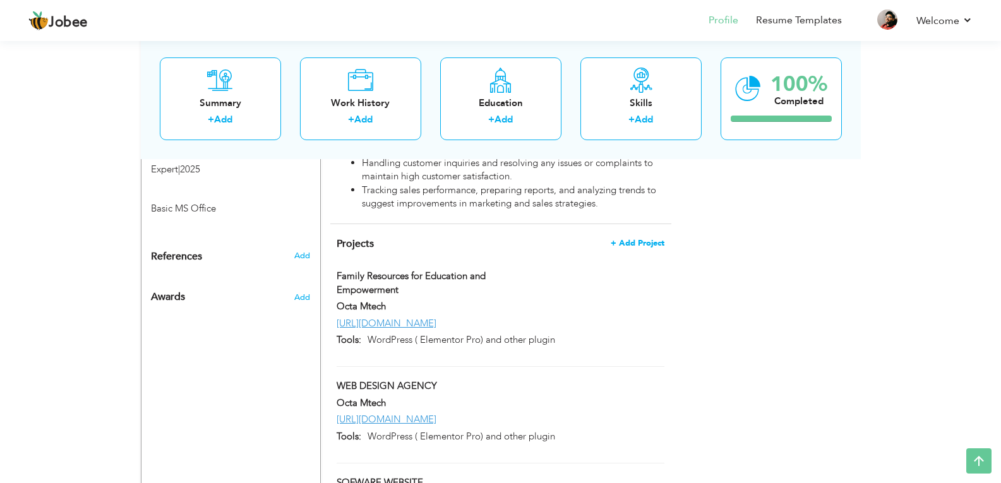
click at [624, 239] on span "+ Add Project" at bounding box center [638, 243] width 54 height 9
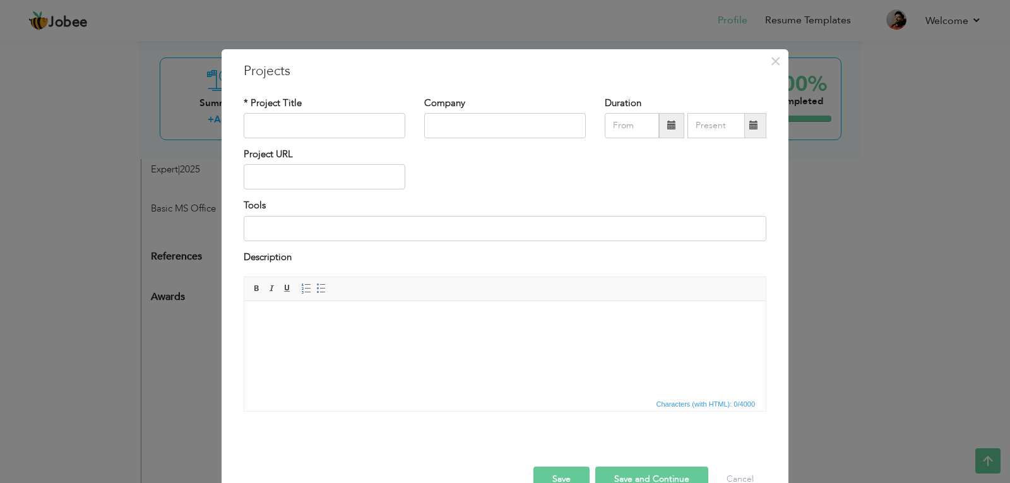
click at [322, 148] on div "Project URL" at bounding box center [325, 169] width 162 height 42
click at [326, 138] on div "* Project Title" at bounding box center [324, 122] width 181 height 51
click at [773, 64] on span "×" at bounding box center [775, 61] width 11 height 23
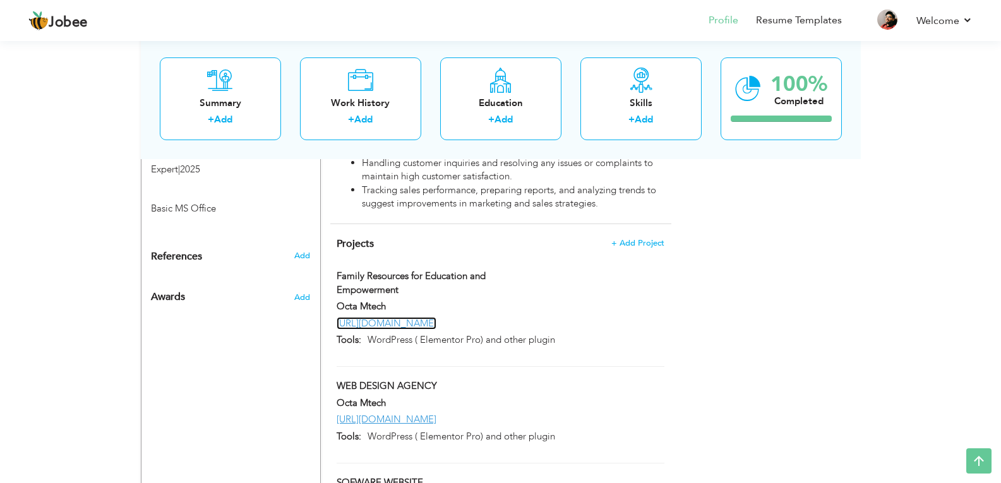
click at [436, 317] on link "[URL][DOMAIN_NAME]" at bounding box center [387, 323] width 100 height 13
click at [640, 239] on span "+ Add Project" at bounding box center [638, 243] width 54 height 9
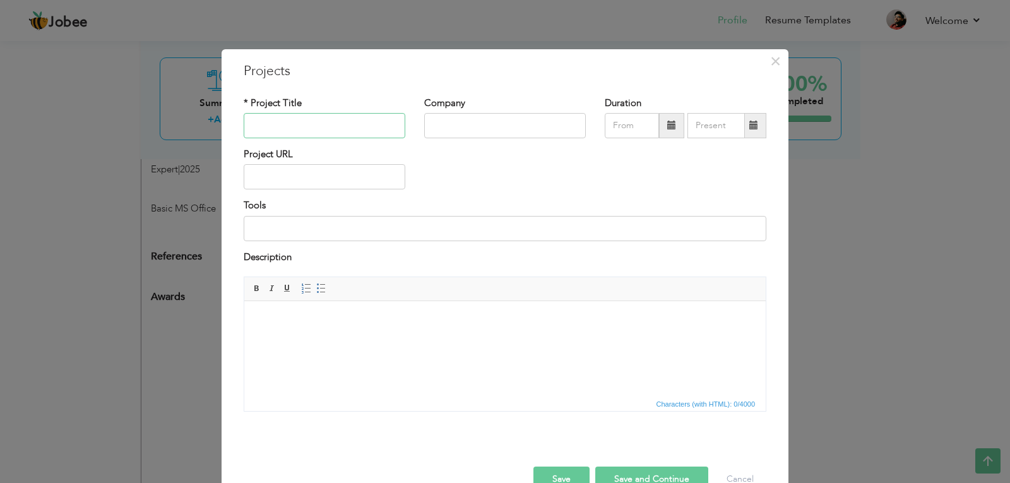
click at [378, 122] on input "text" at bounding box center [325, 125] width 162 height 25
click at [266, 177] on input "text" at bounding box center [325, 176] width 162 height 25
click at [310, 179] on input "G" at bounding box center [325, 176] width 162 height 25
click at [289, 178] on input "G" at bounding box center [325, 176] width 162 height 25
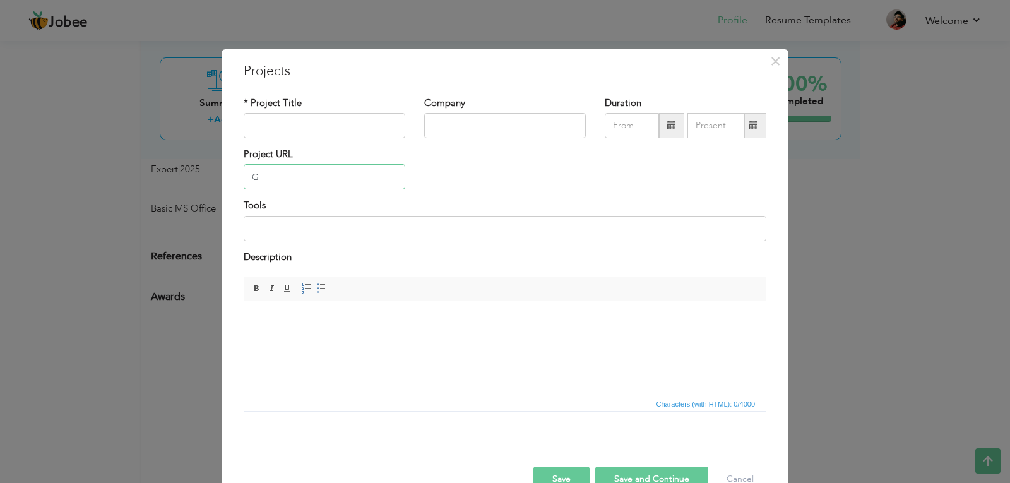
click at [289, 178] on input "G" at bounding box center [325, 176] width 162 height 25
paste input "[URL][DOMAIN_NAME]"
type input "[URL][DOMAIN_NAME]"
click at [282, 114] on input "text" at bounding box center [325, 125] width 162 height 25
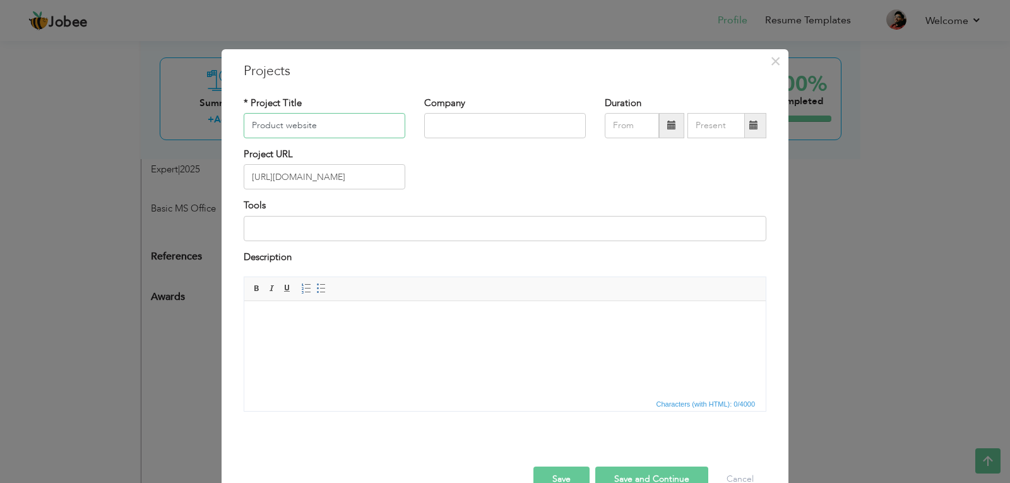
type input "Product website"
type input "O"
type input "P"
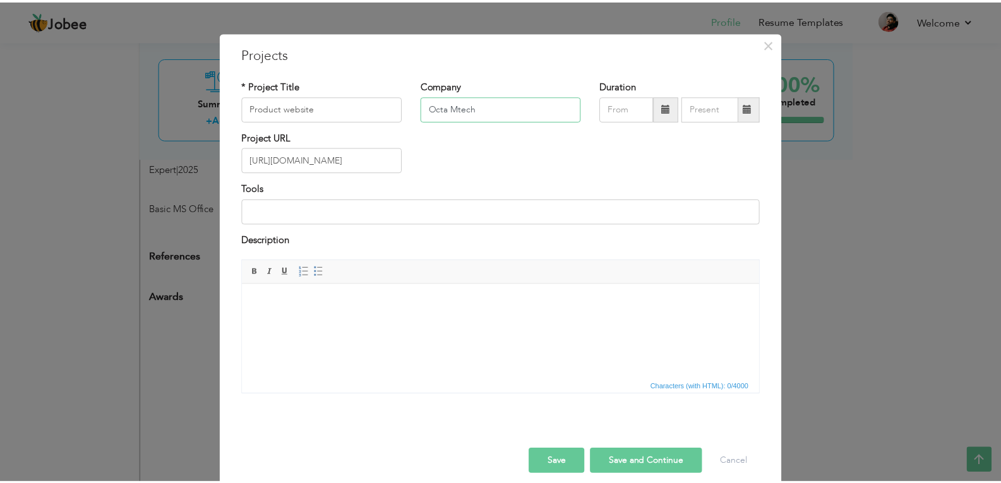
scroll to position [31, 0]
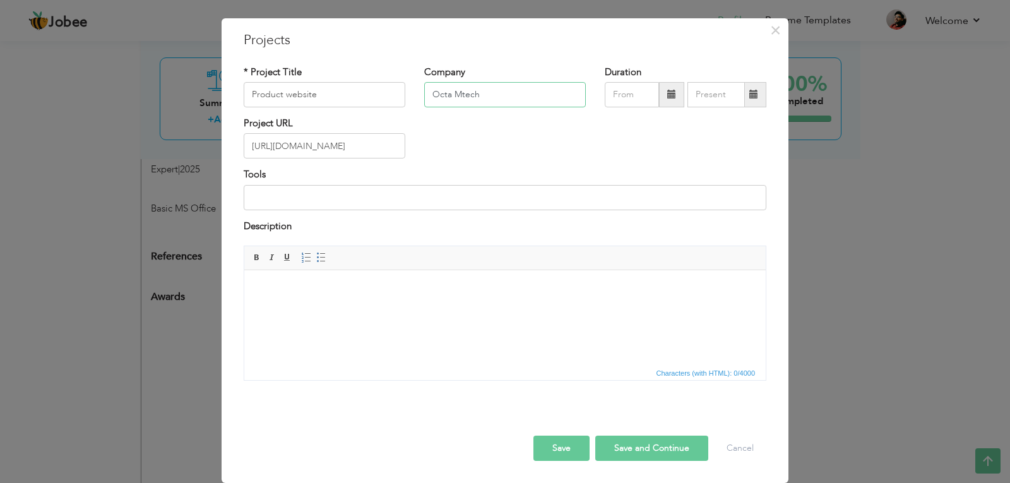
type input "Octa Mtech"
click at [373, 208] on input at bounding box center [505, 197] width 523 height 25
type input "WordPress ( Elementor Pro) and other plugin"
click at [678, 460] on button "Save and Continue" at bounding box center [651, 448] width 113 height 25
click at [771, 34] on span "×" at bounding box center [775, 30] width 11 height 23
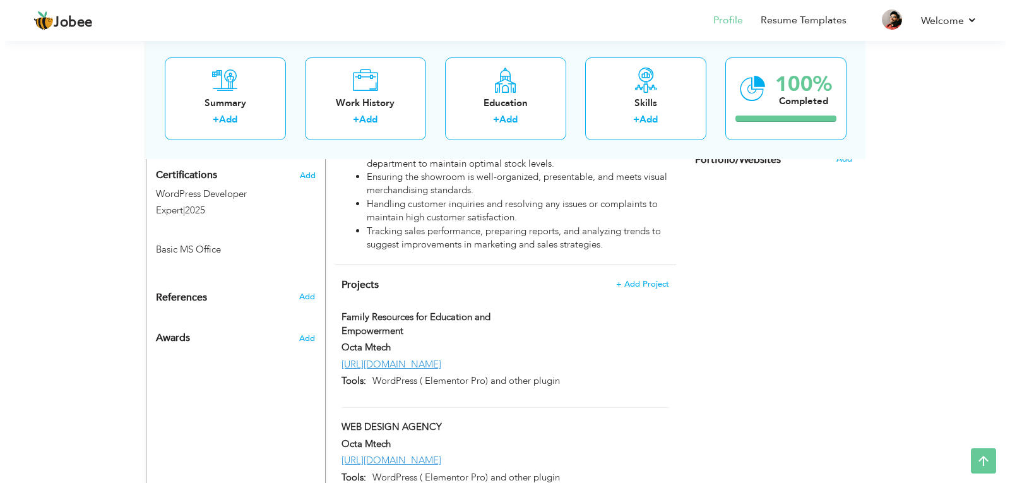
scroll to position [679, 0]
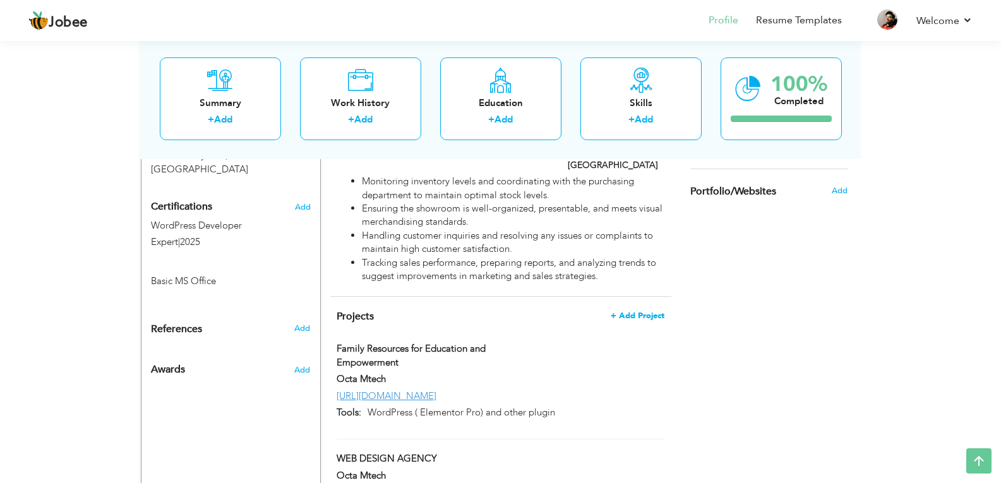
click at [638, 311] on span "+ Add Project" at bounding box center [638, 315] width 54 height 9
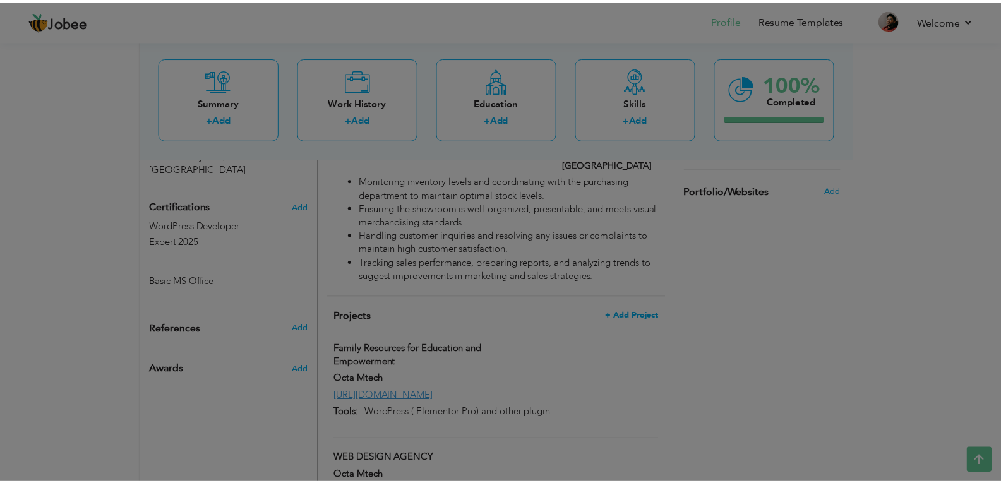
scroll to position [0, 0]
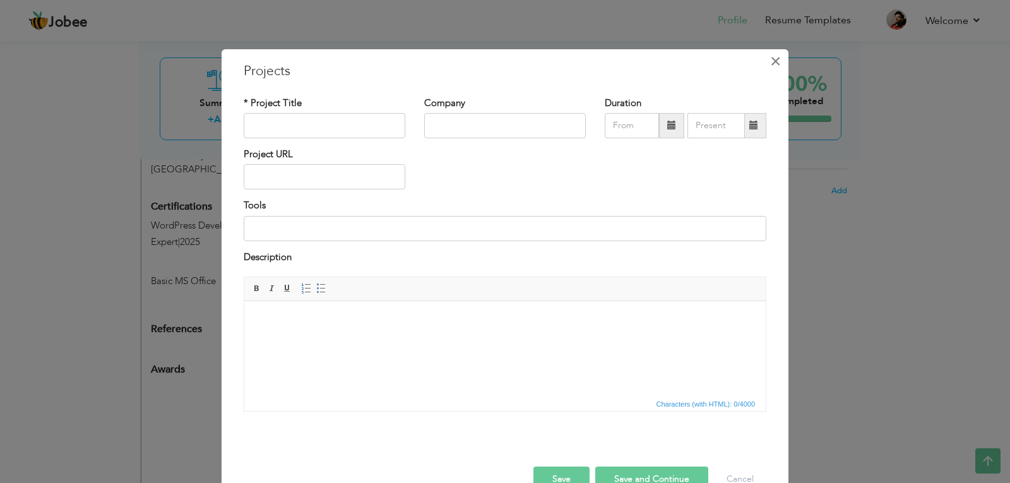
click at [772, 63] on span "×" at bounding box center [775, 61] width 11 height 23
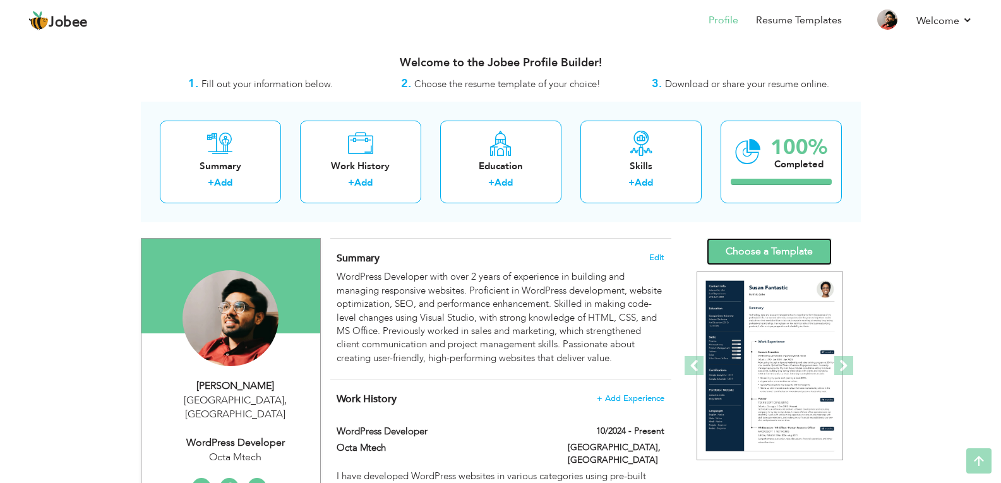
click at [751, 238] on link "Choose a Template" at bounding box center [769, 251] width 125 height 27
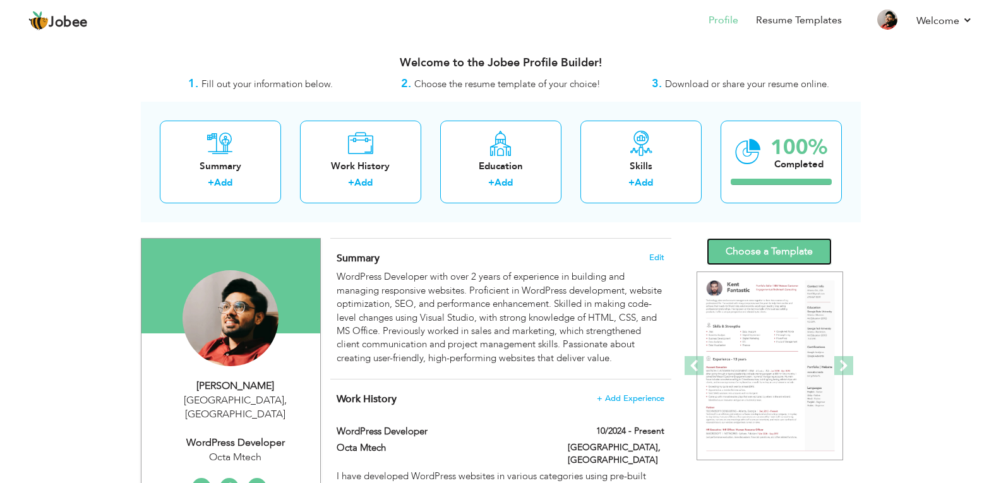
click at [785, 246] on link "Choose a Template" at bounding box center [769, 251] width 125 height 27
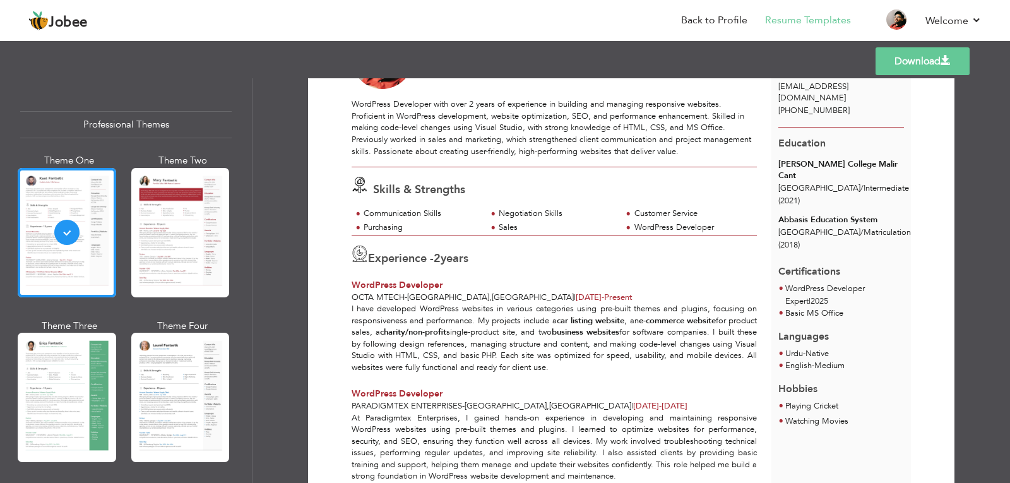
scroll to position [253, 0]
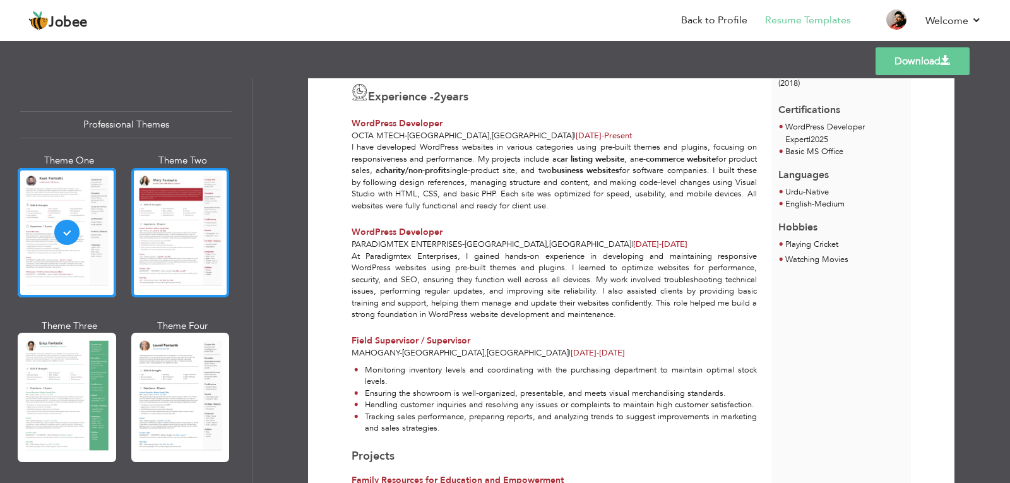
click at [196, 264] on div at bounding box center [180, 232] width 99 height 129
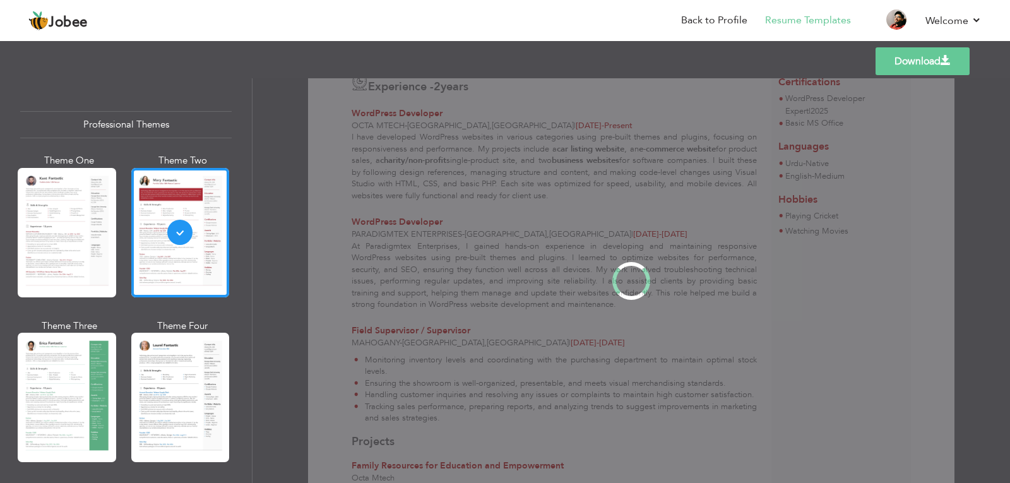
scroll to position [0, 0]
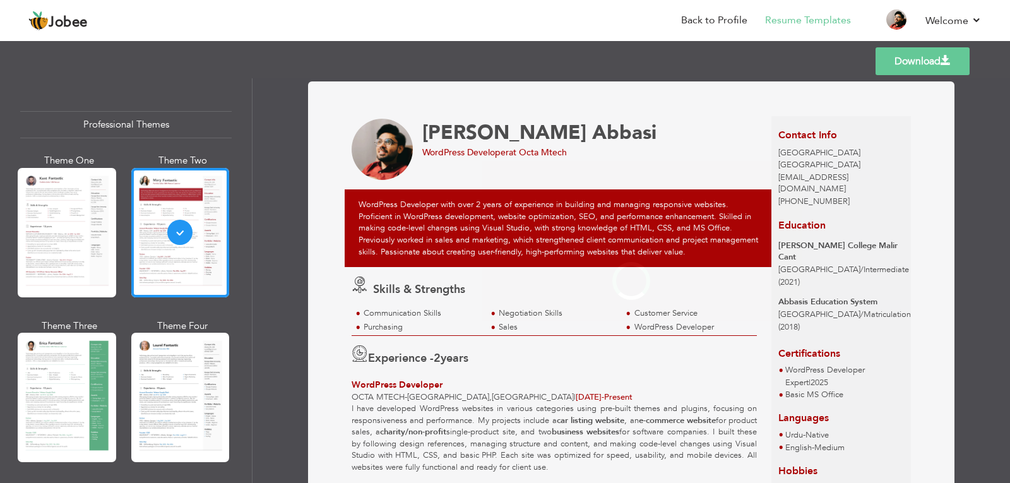
click at [162, 398] on div at bounding box center [180, 397] width 99 height 129
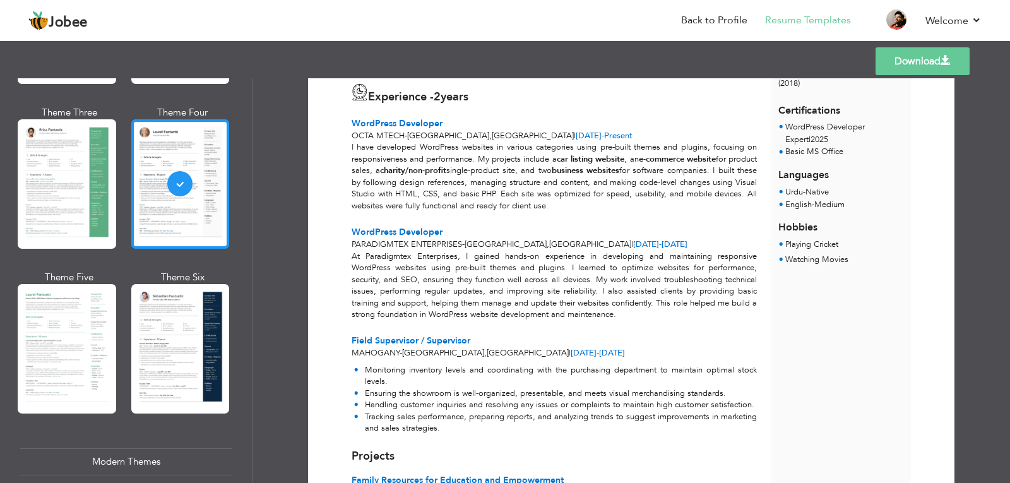
scroll to position [253, 0]
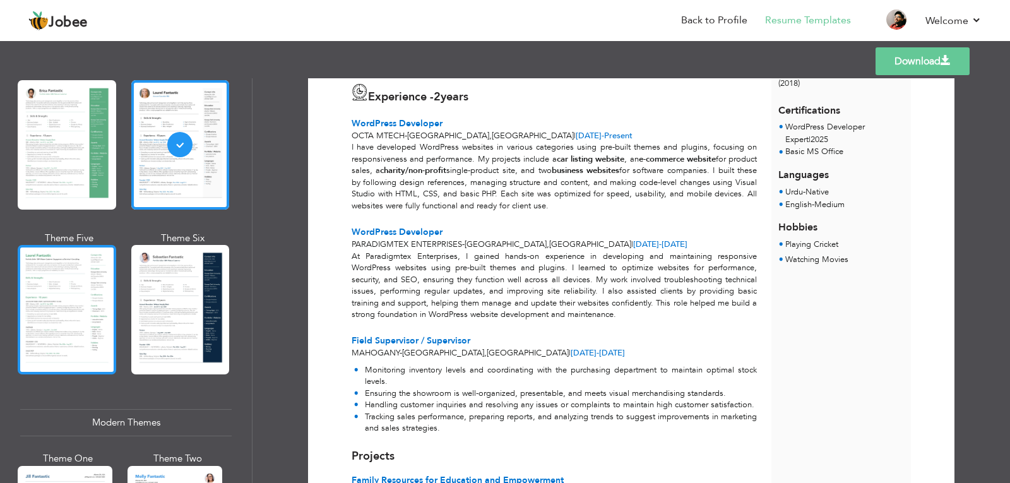
click at [92, 311] on div at bounding box center [67, 309] width 99 height 129
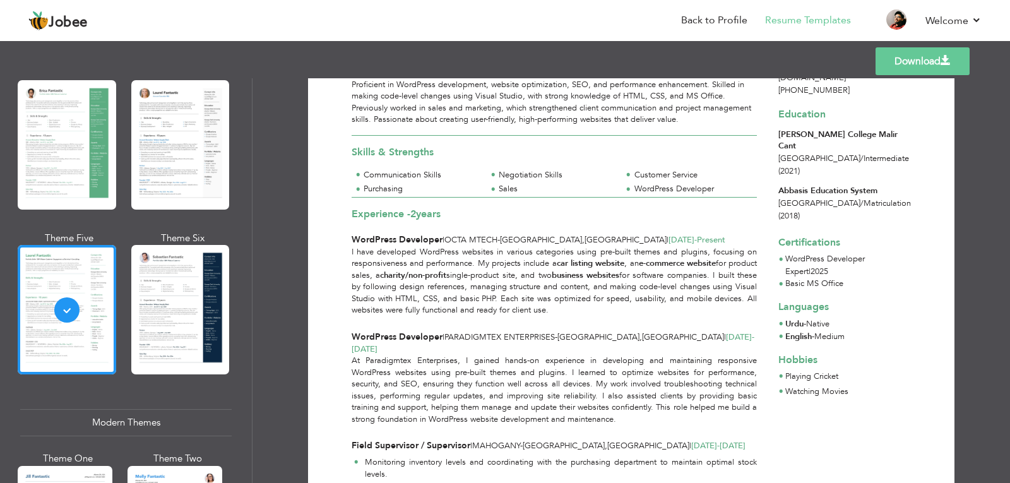
scroll to position [0, 0]
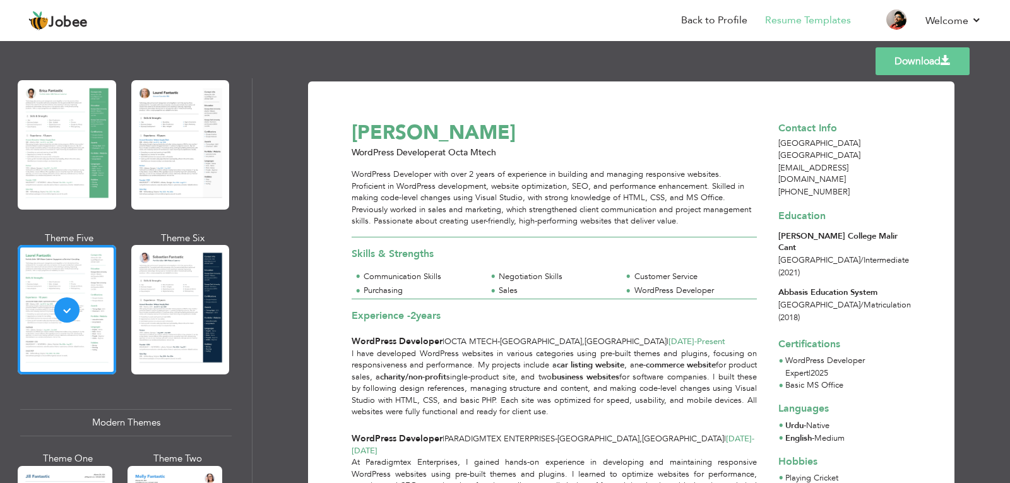
click at [810, 171] on span "[EMAIL_ADDRESS][DOMAIN_NAME]" at bounding box center [814, 173] width 70 height 23
drag, startPoint x: 811, startPoint y: 169, endPoint x: 875, endPoint y: 165, distance: 63.9
click at [875, 165] on div "[EMAIL_ADDRESS][DOMAIN_NAME]" at bounding box center [842, 173] width 140 height 23
click at [881, 164] on div "[EMAIL_ADDRESS][DOMAIN_NAME]" at bounding box center [842, 173] width 140 height 23
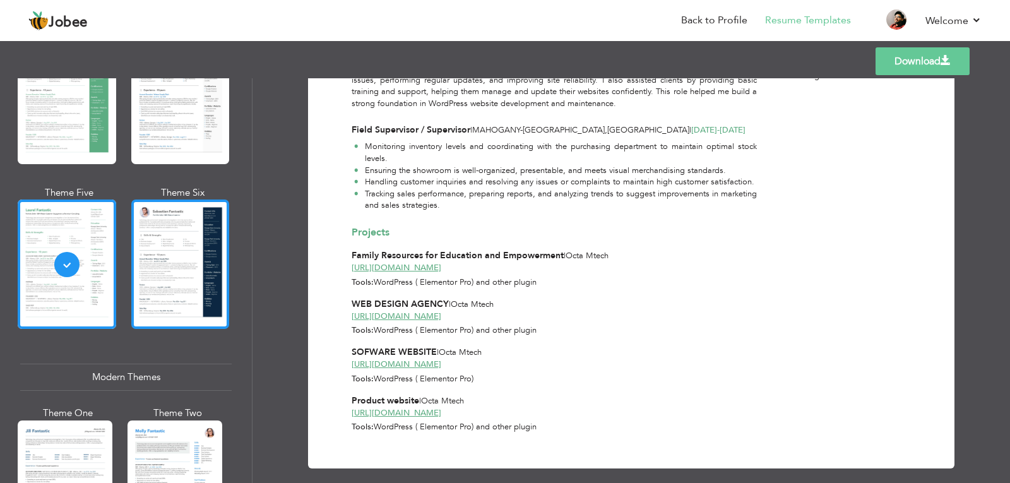
scroll to position [505, 0]
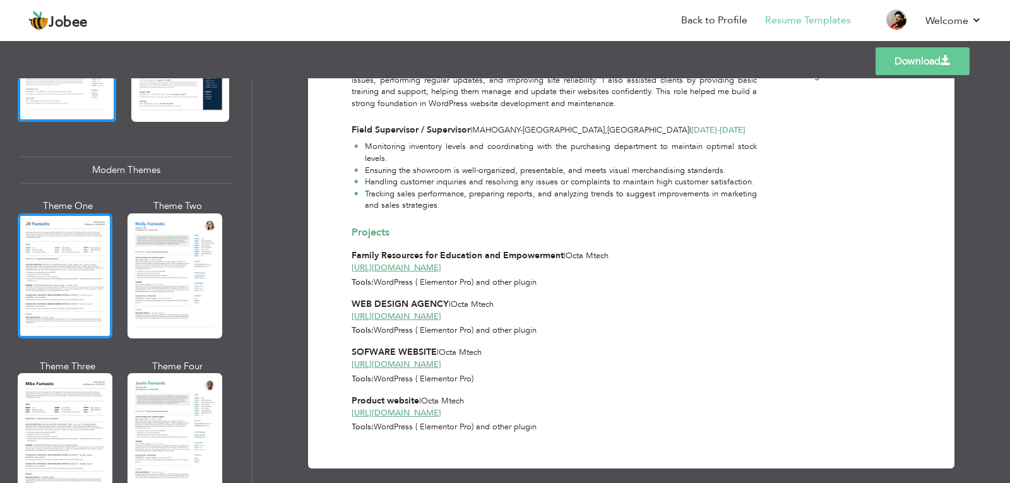
click at [81, 309] on div at bounding box center [65, 275] width 95 height 125
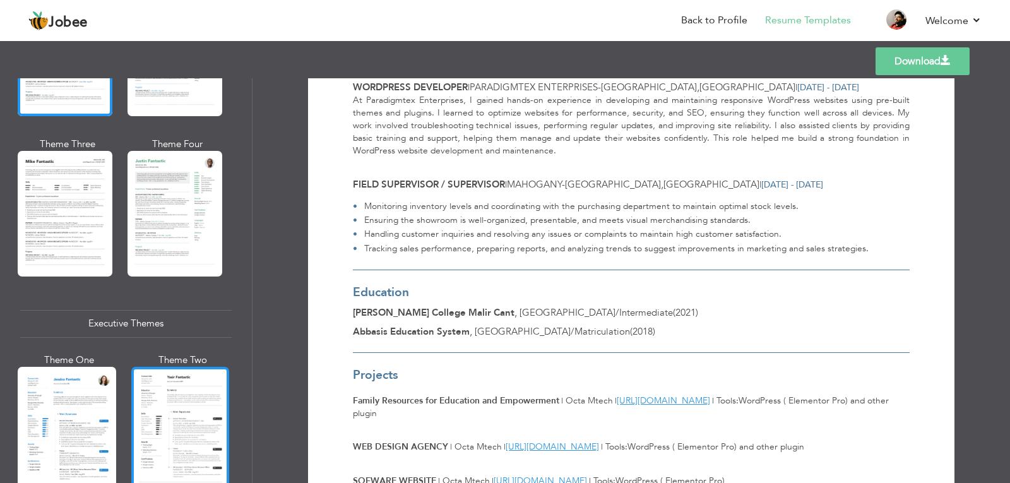
scroll to position [842, 0]
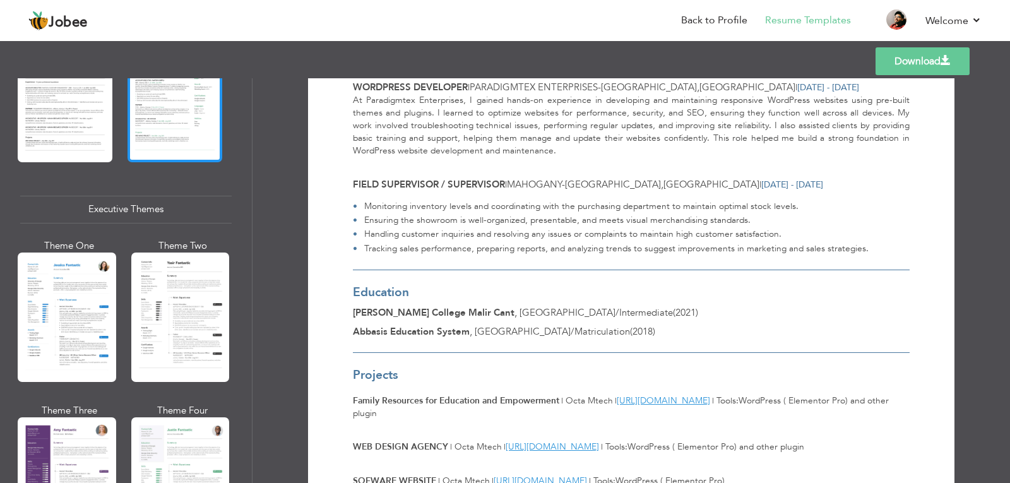
click at [188, 133] on div at bounding box center [175, 99] width 95 height 125
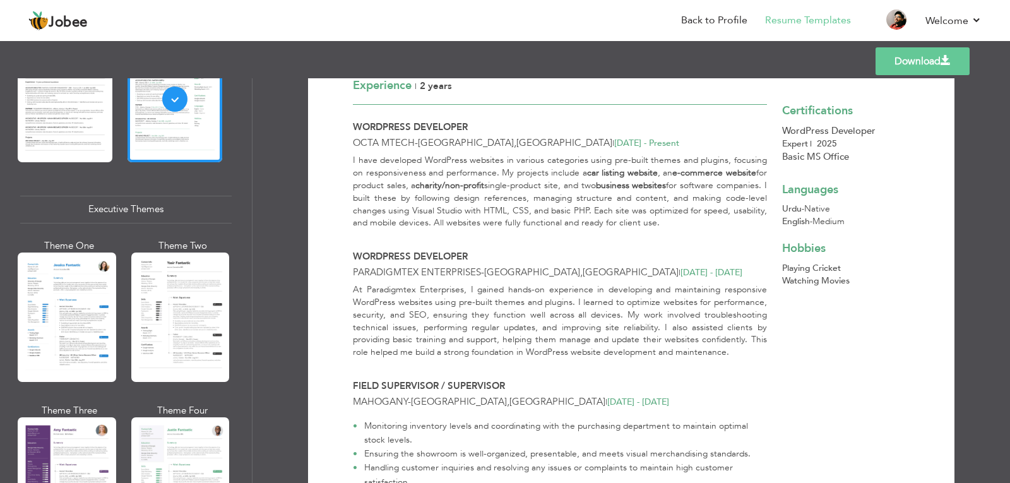
scroll to position [253, 0]
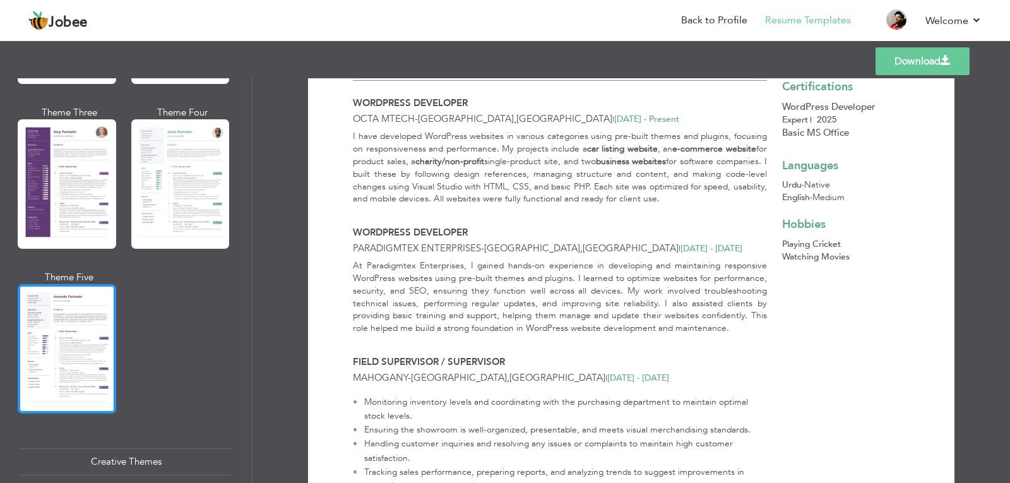
click at [76, 292] on div at bounding box center [67, 348] width 99 height 129
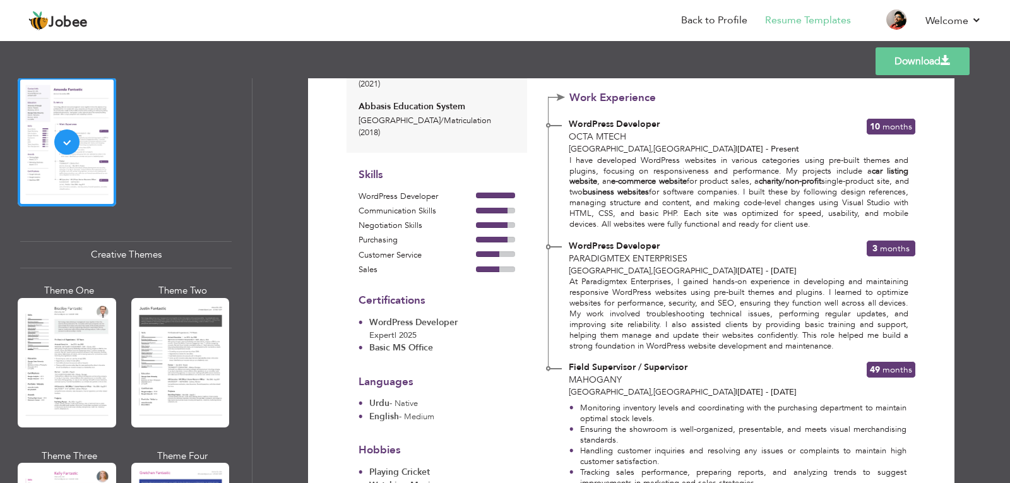
scroll to position [169, 0]
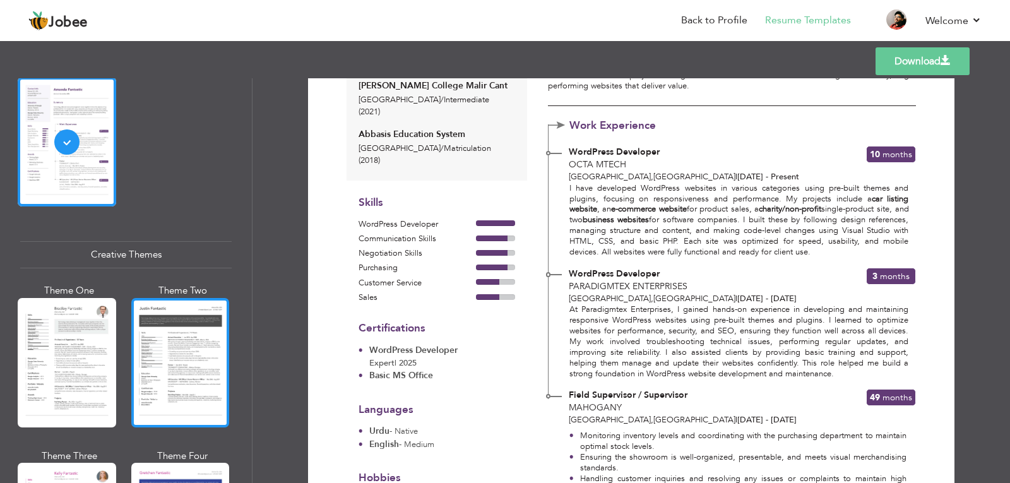
click at [169, 319] on div at bounding box center [180, 362] width 99 height 129
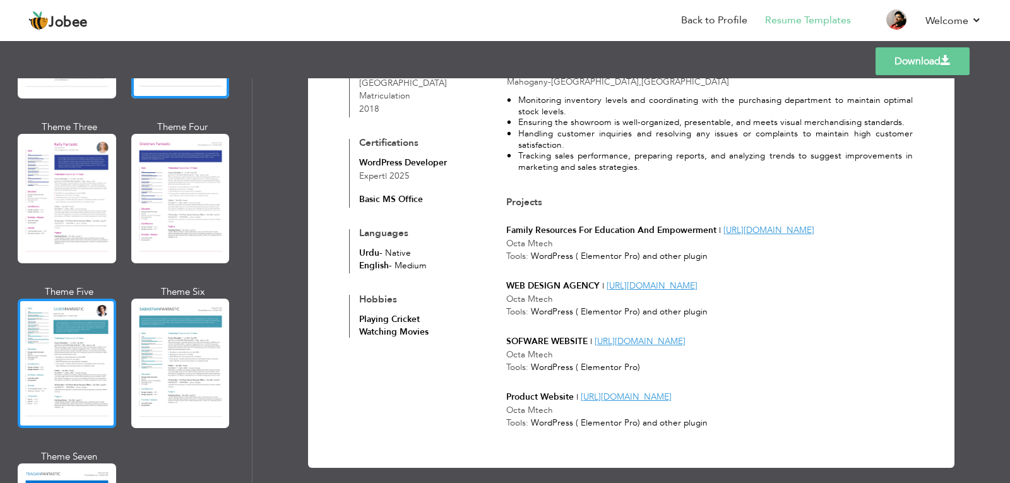
scroll to position [1684, 0]
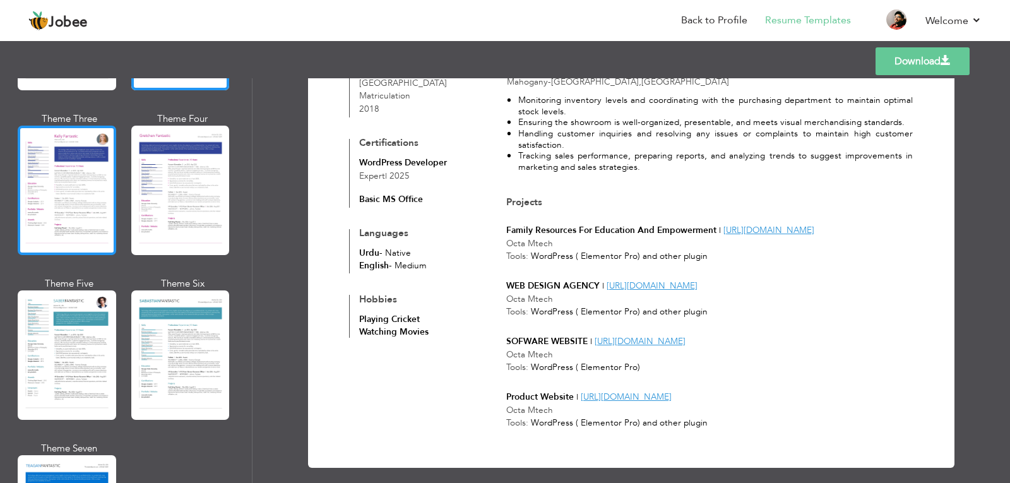
click at [57, 182] on div at bounding box center [67, 190] width 99 height 129
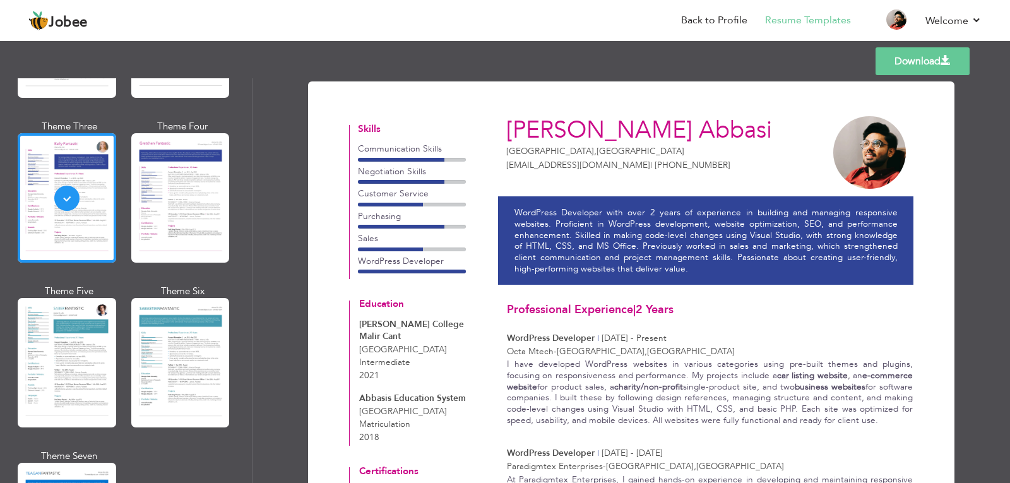
scroll to position [1852, 0]
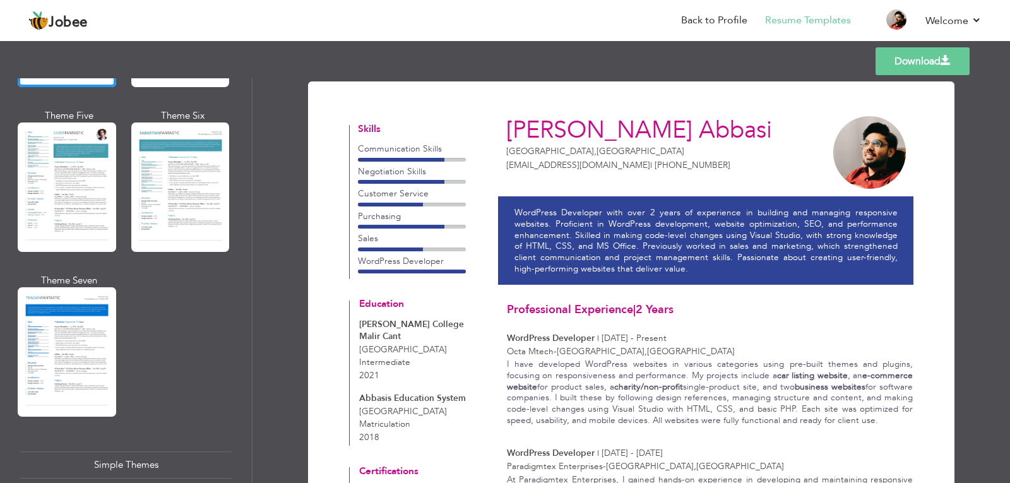
click at [72, 190] on div at bounding box center [67, 186] width 99 height 129
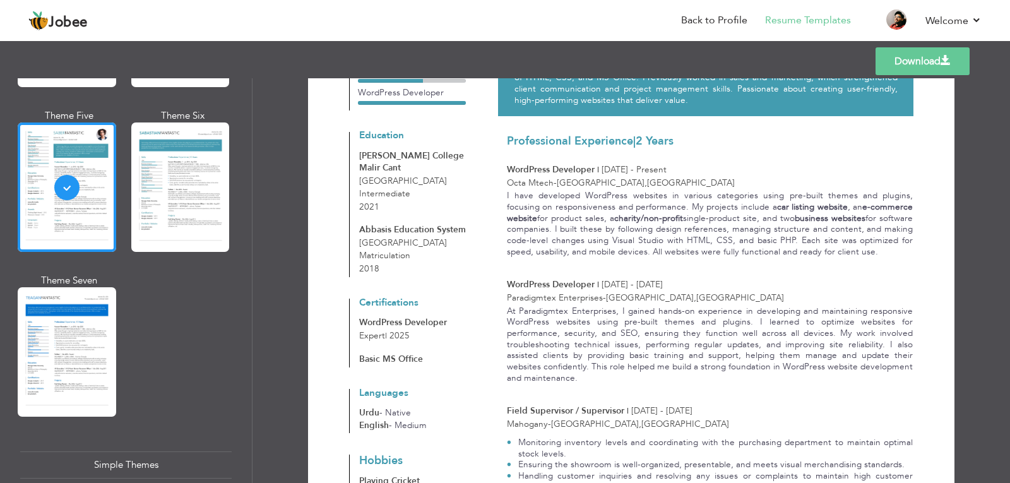
scroll to position [0, 0]
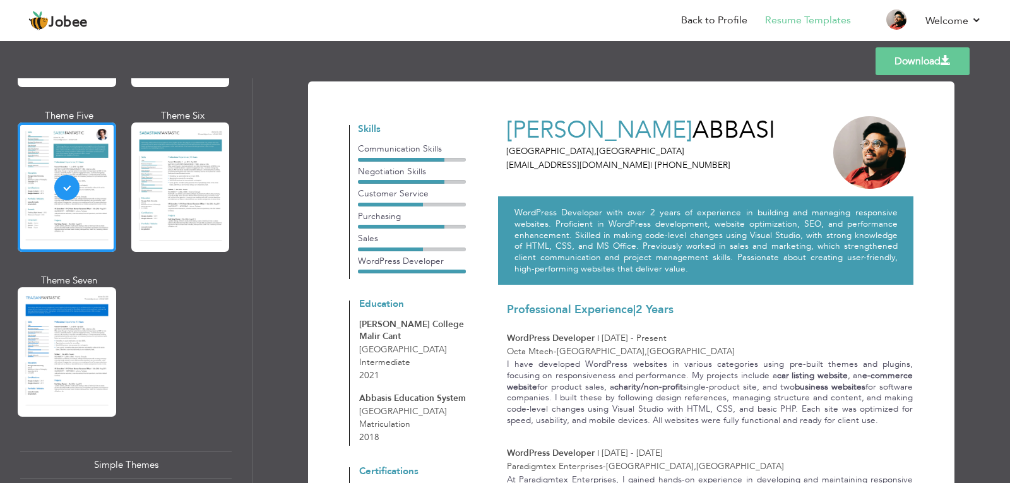
click at [940, 63] on link "Download" at bounding box center [923, 61] width 94 height 28
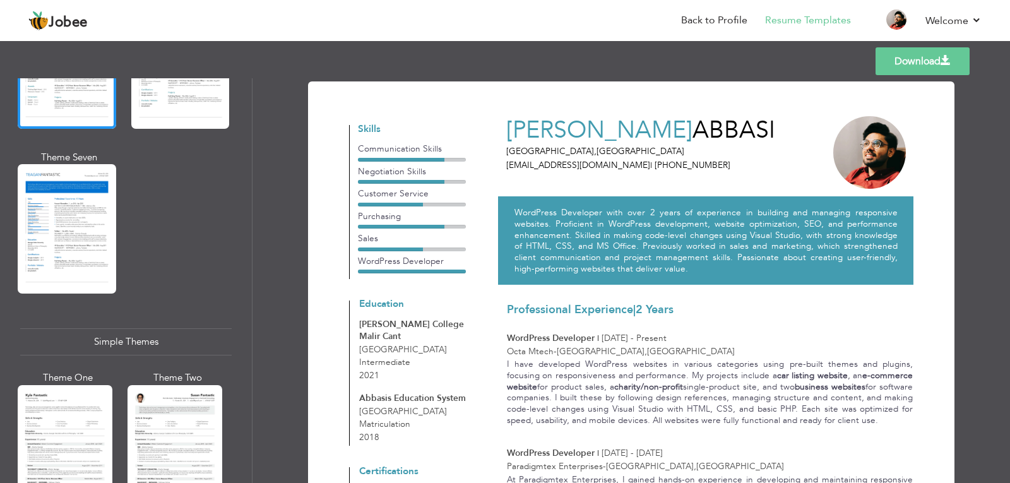
scroll to position [2170, 0]
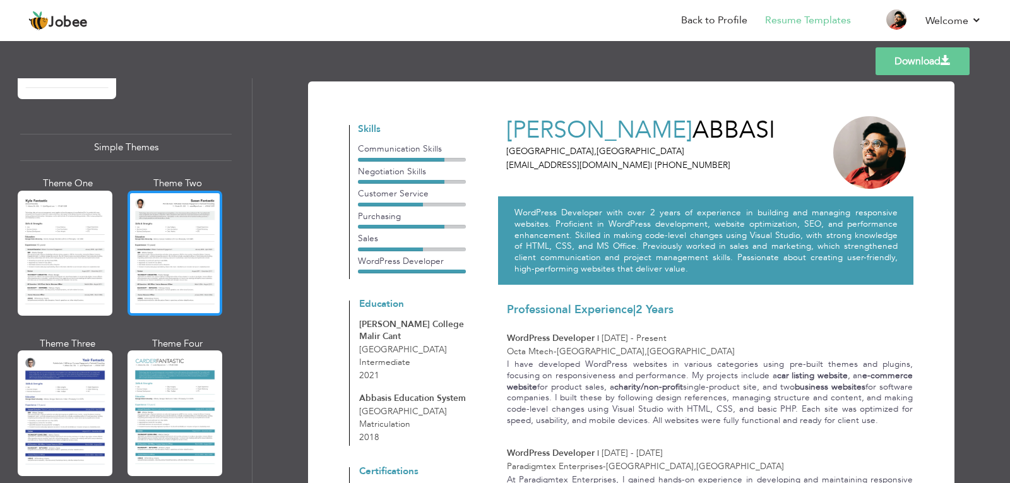
click at [172, 258] on div at bounding box center [175, 253] width 95 height 125
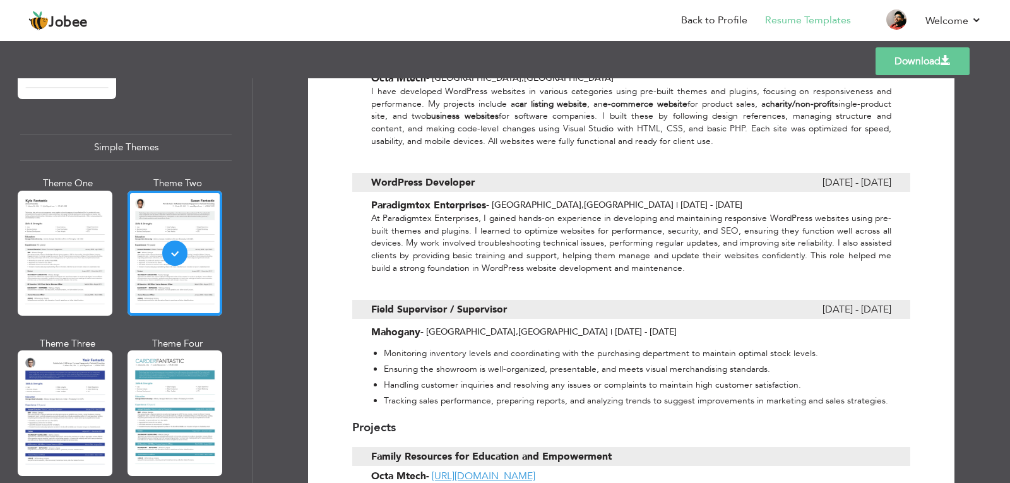
scroll to position [589, 0]
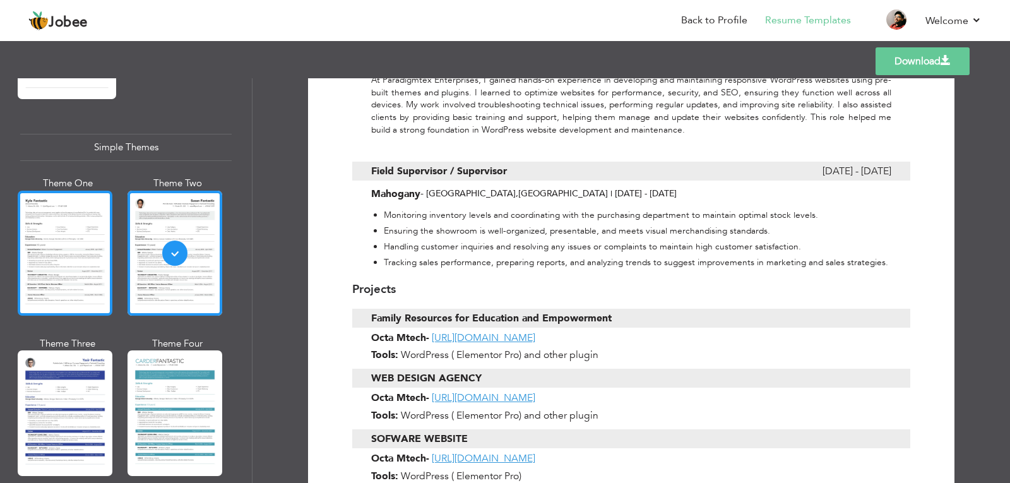
click at [74, 244] on div at bounding box center [65, 253] width 95 height 125
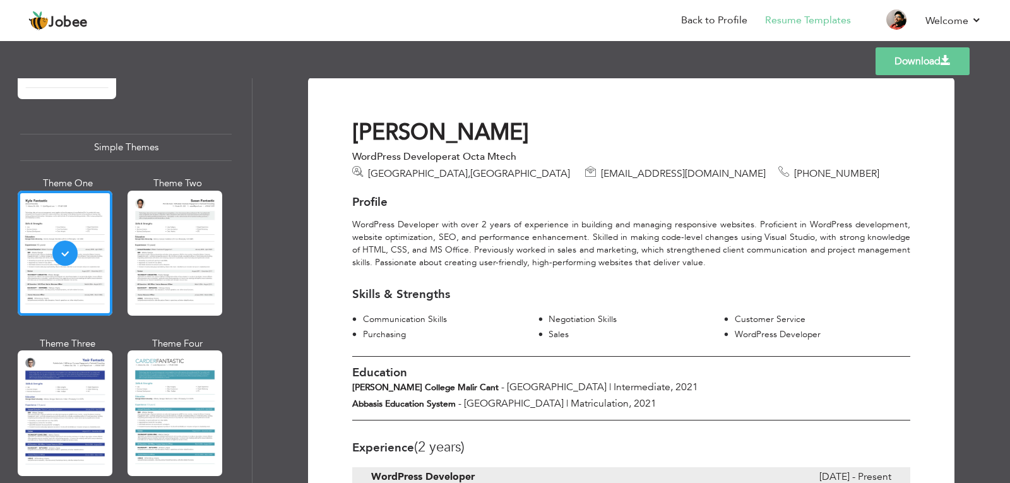
scroll to position [0, 0]
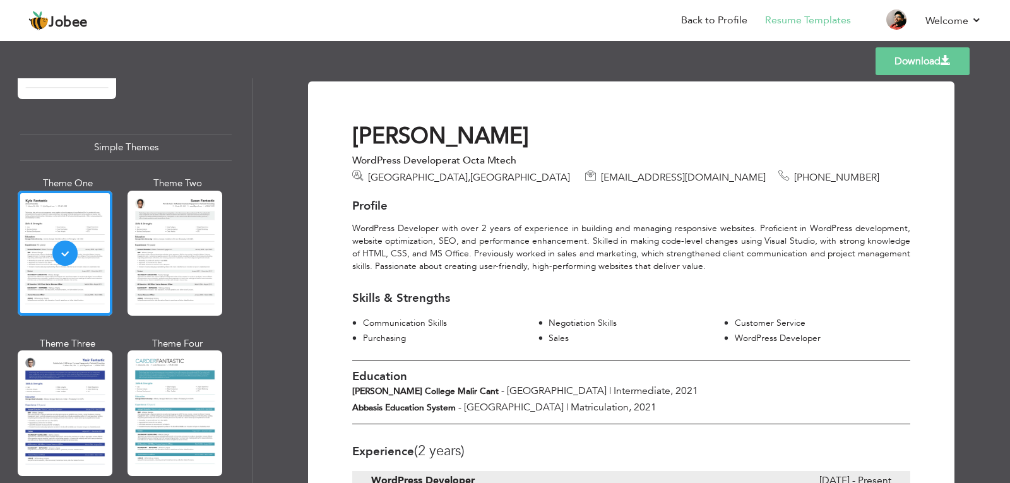
click at [895, 66] on link "Download" at bounding box center [923, 61] width 94 height 28
